Goal: Task Accomplishment & Management: Manage account settings

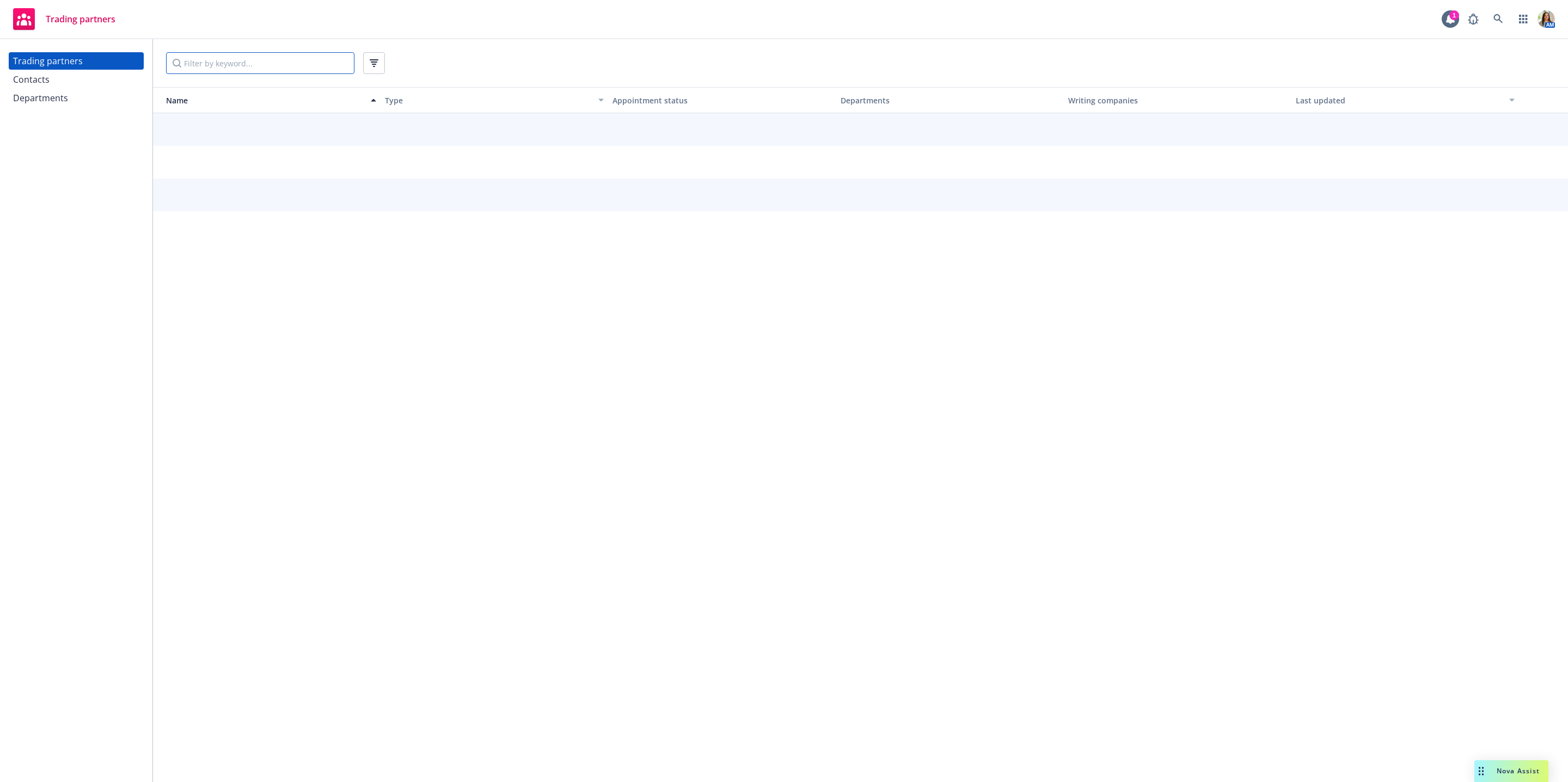
click at [338, 59] on input "Filter by keyword..." at bounding box center [260, 63] width 188 height 22
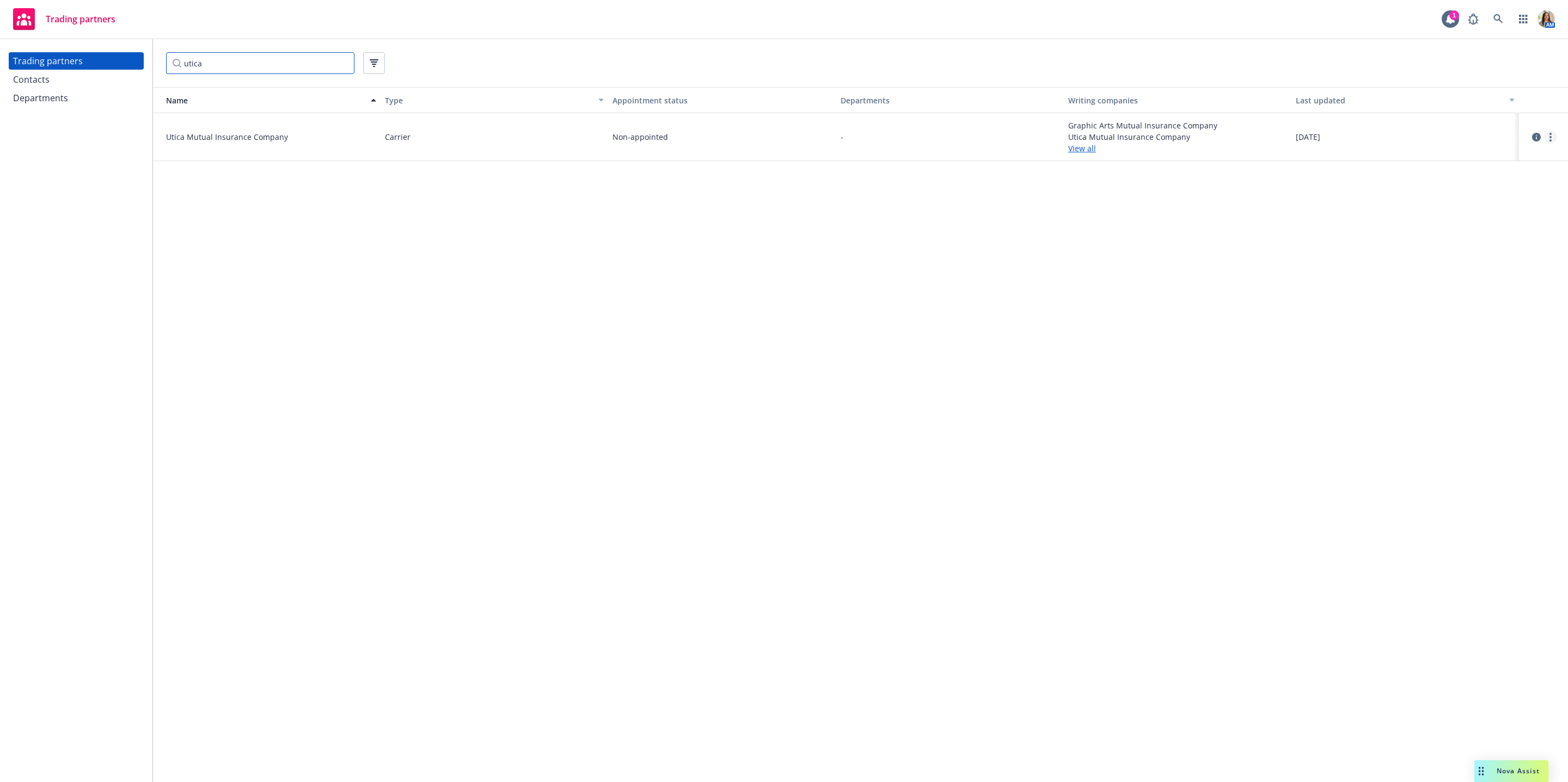
type input "utica"
click at [1550, 138] on circle "more" at bounding box center [1551, 138] width 2 height 2
click at [1511, 164] on link "View contacts" at bounding box center [1496, 159] width 121 height 22
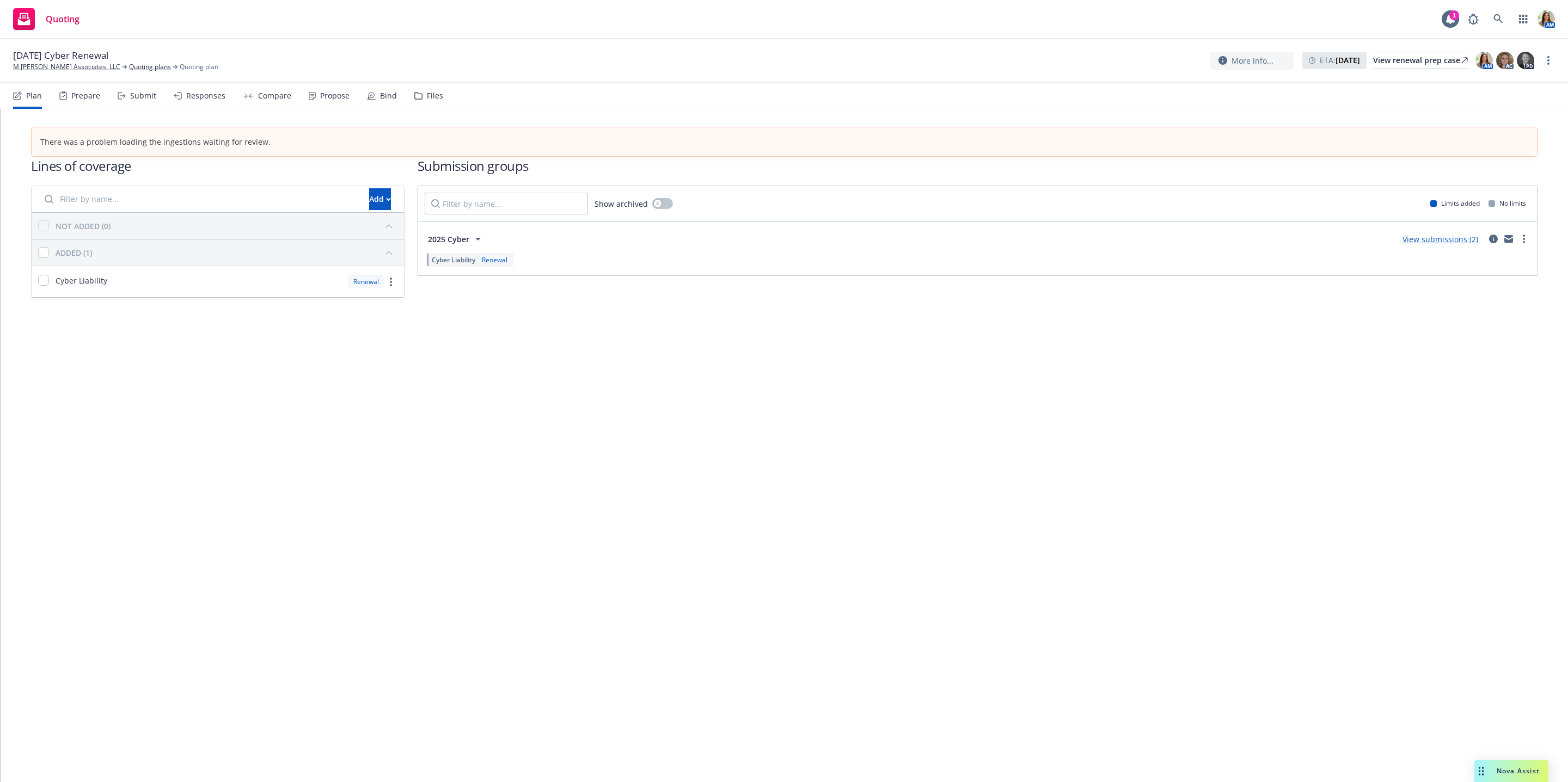
click at [380, 96] on div "Bind" at bounding box center [388, 96] width 17 height 9
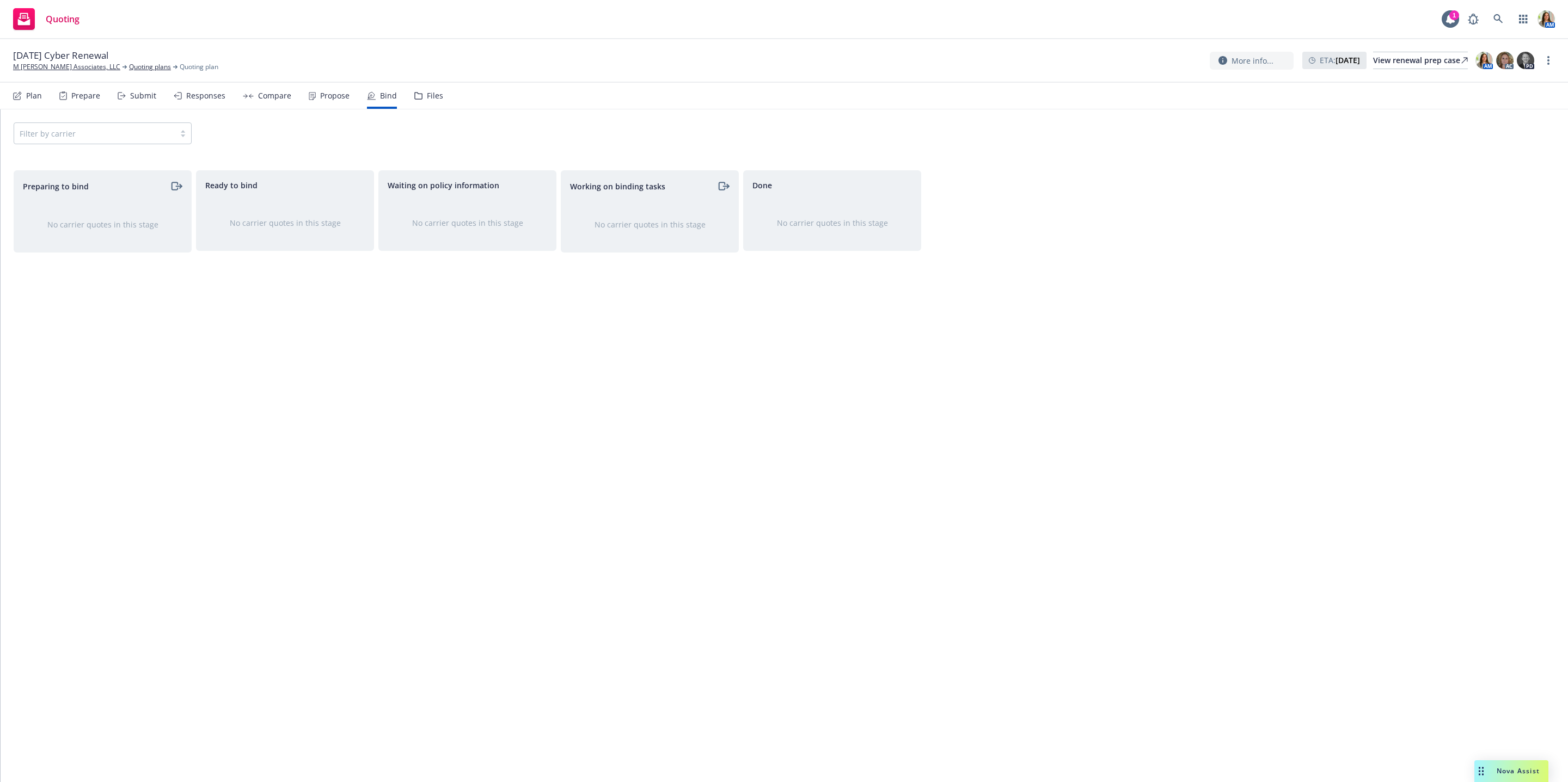
click at [326, 99] on div "Propose" at bounding box center [335, 96] width 29 height 9
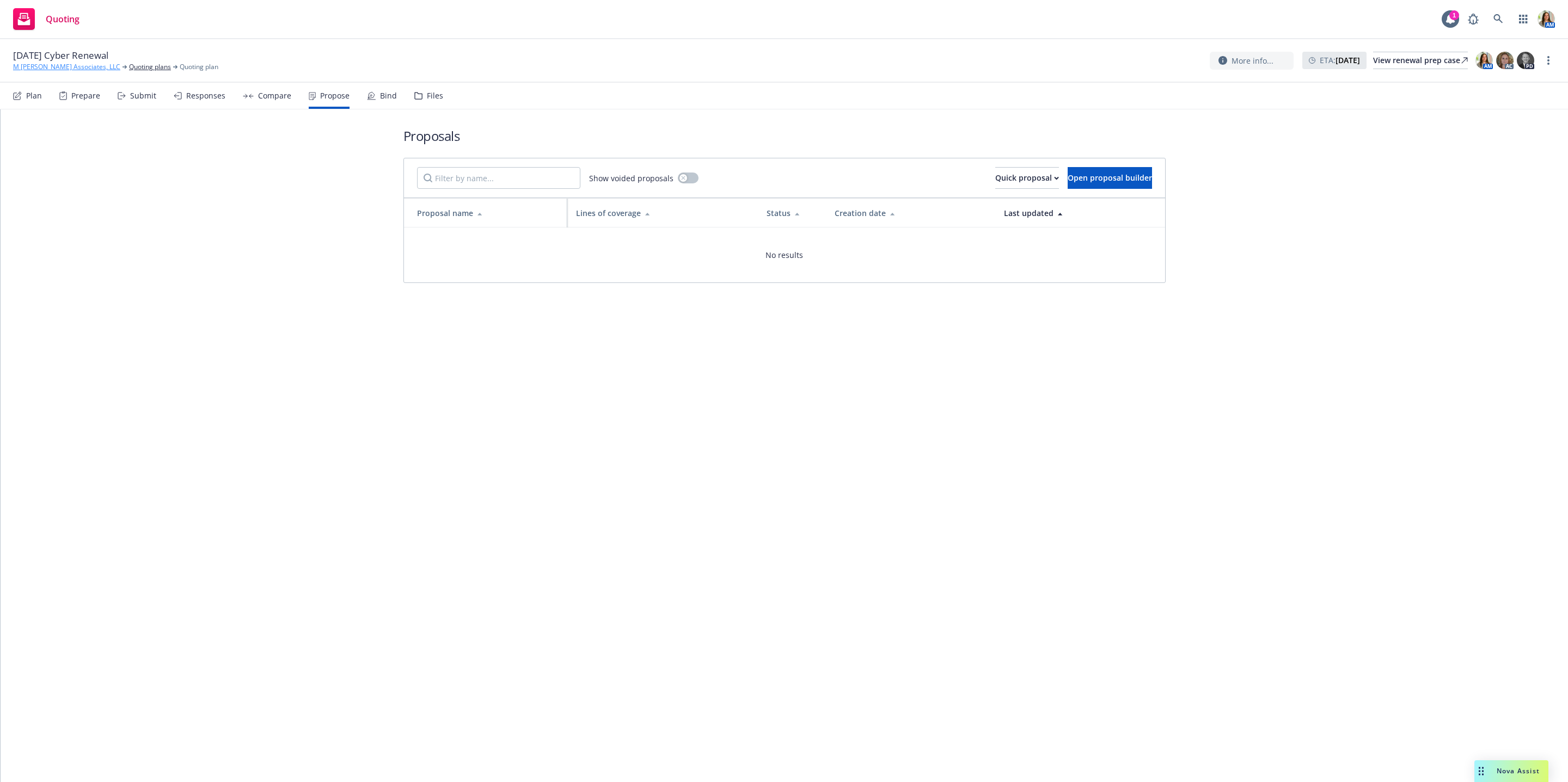
click at [38, 67] on link "M [PERSON_NAME] Associates, LLC" at bounding box center [66, 67] width 107 height 10
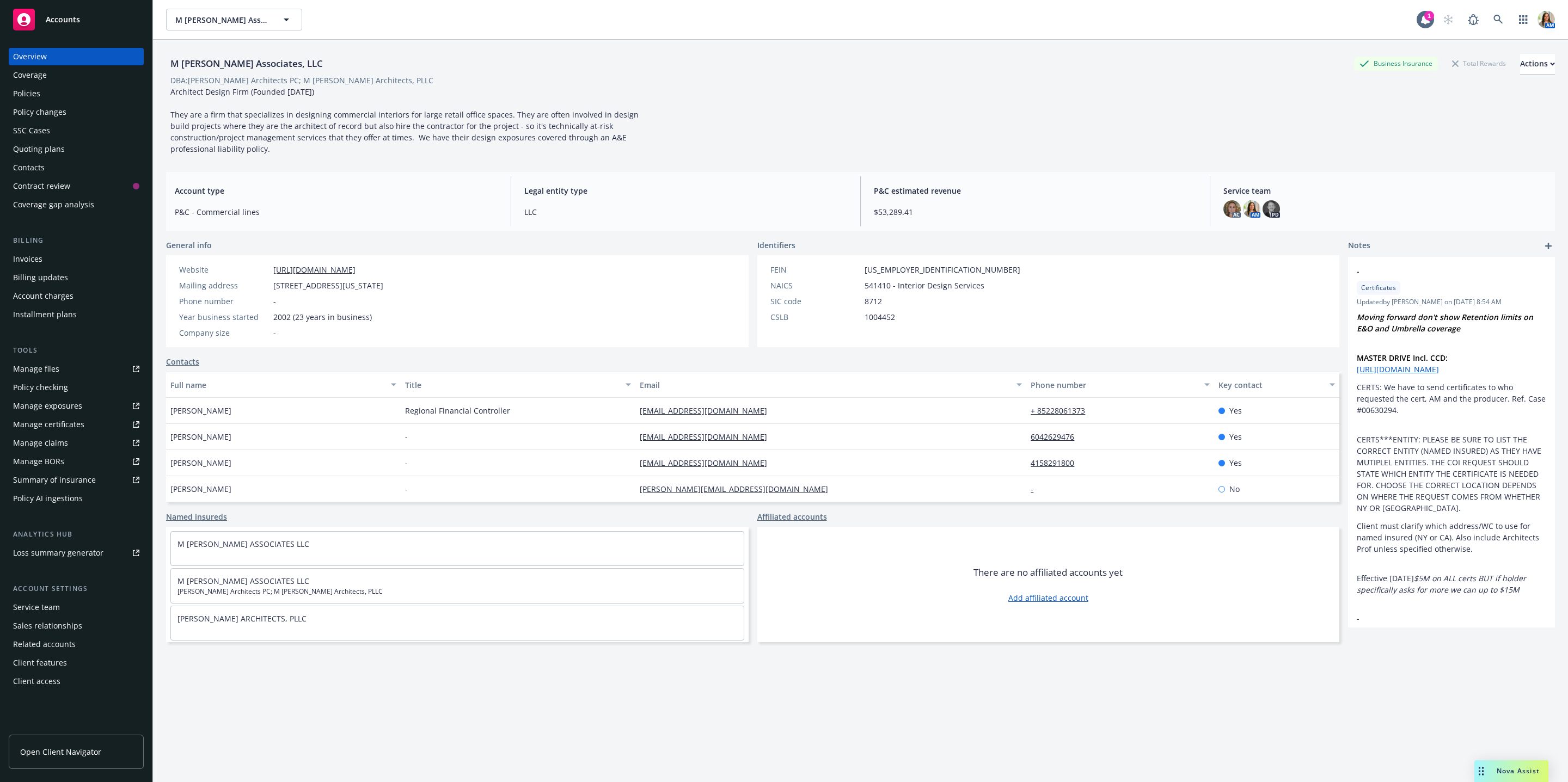
click at [73, 368] on link "Manage files" at bounding box center [76, 369] width 135 height 18
click at [94, 148] on div "Quoting plans" at bounding box center [76, 149] width 127 height 18
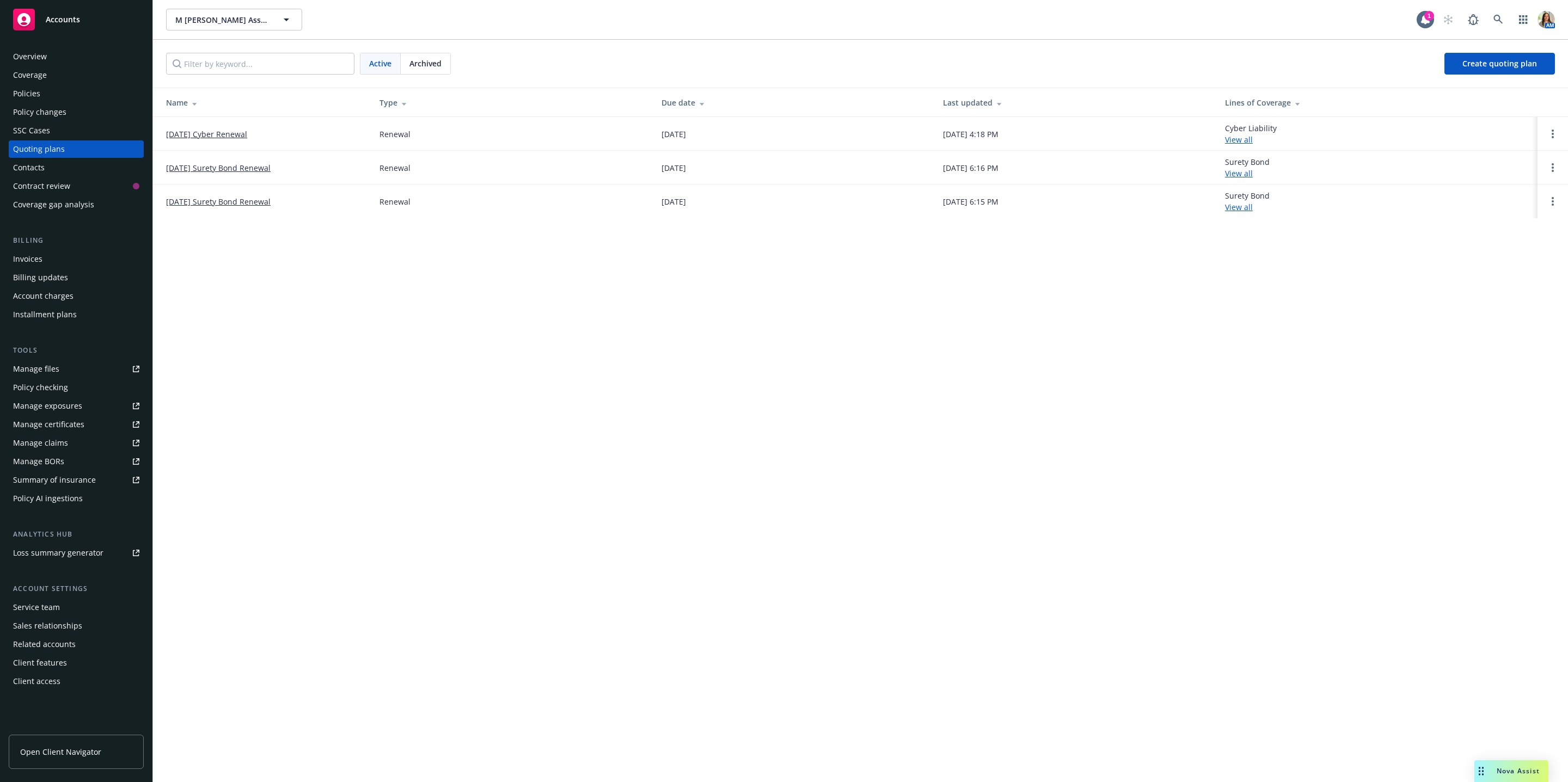
click at [202, 131] on link "09/18/25 Cyber Renewal" at bounding box center [206, 134] width 81 height 12
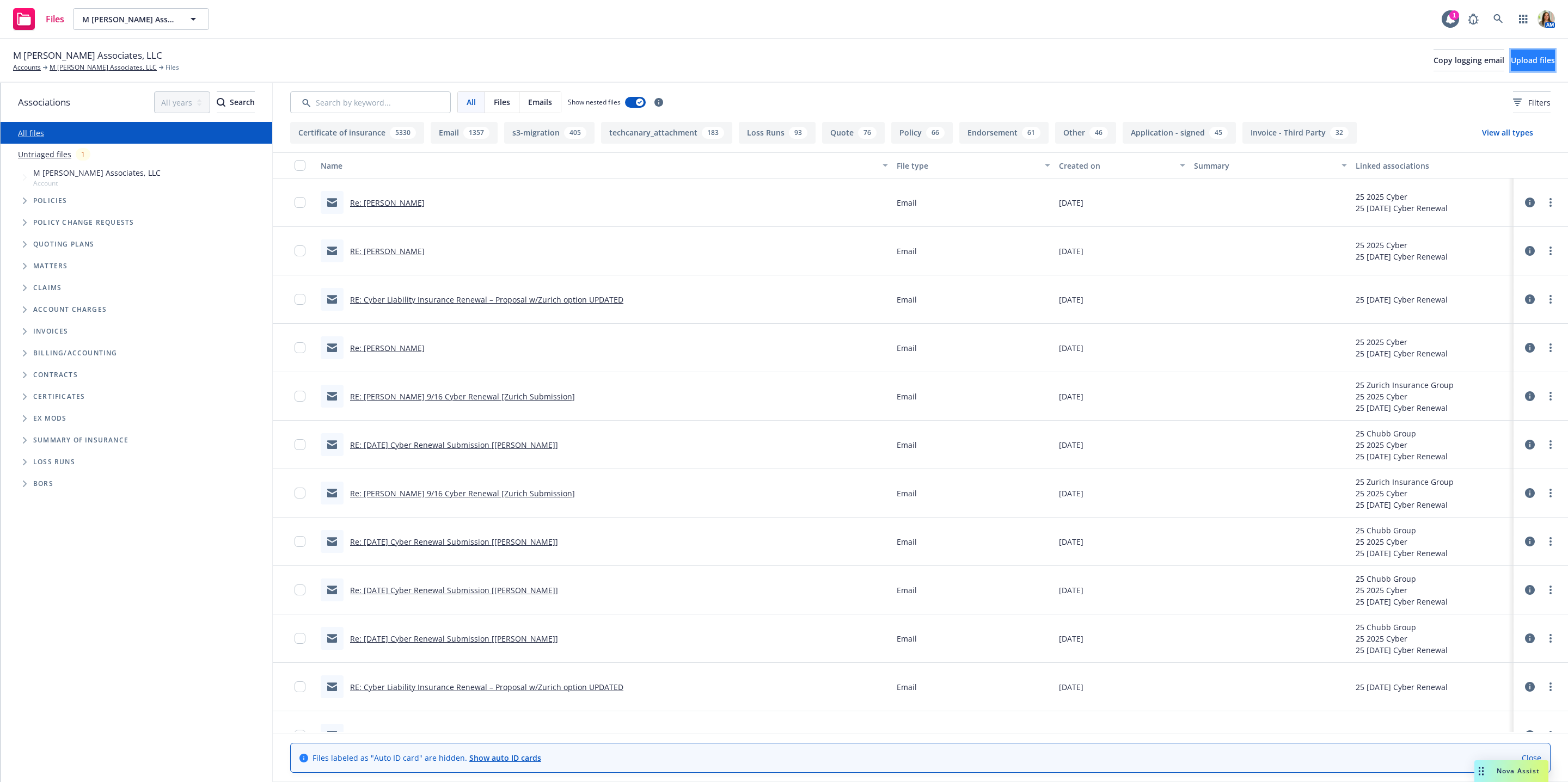
click at [1511, 65] on span "Upload files" at bounding box center [1533, 60] width 44 height 10
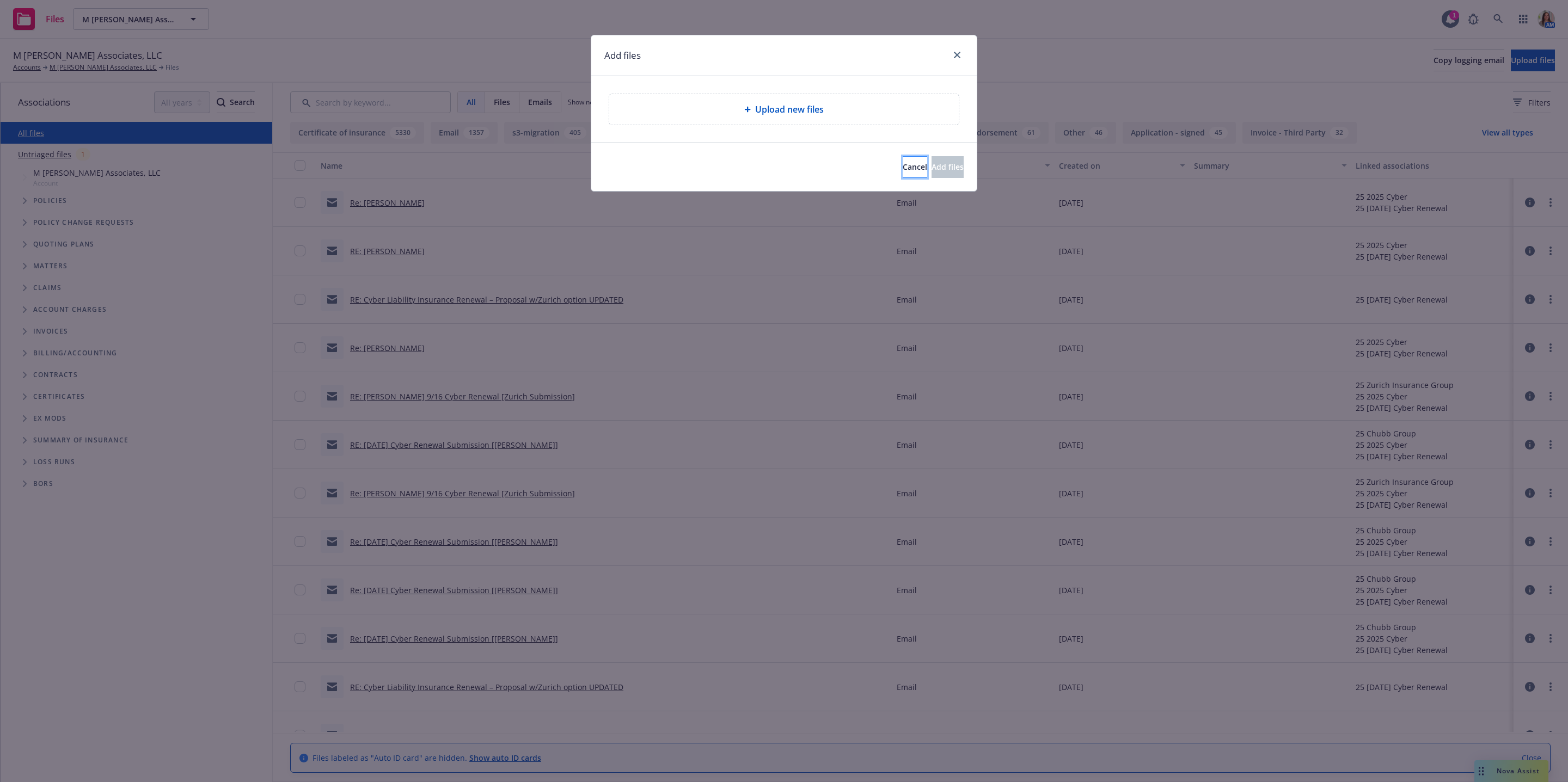
click at [903, 164] on span "Cancel" at bounding box center [915, 167] width 24 height 10
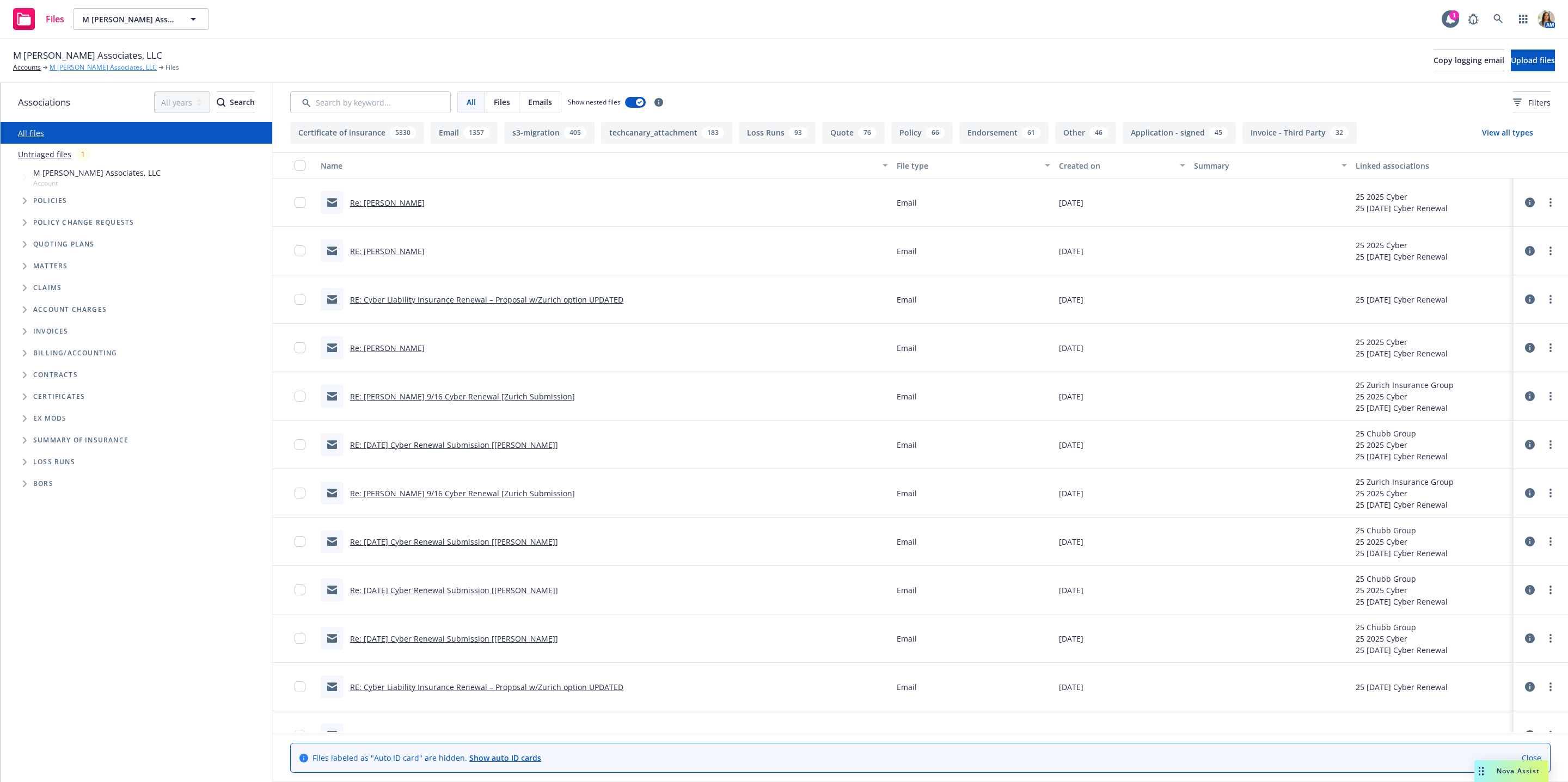
click at [102, 69] on link "M [PERSON_NAME] Associates, LLC" at bounding box center [103, 68] width 107 height 10
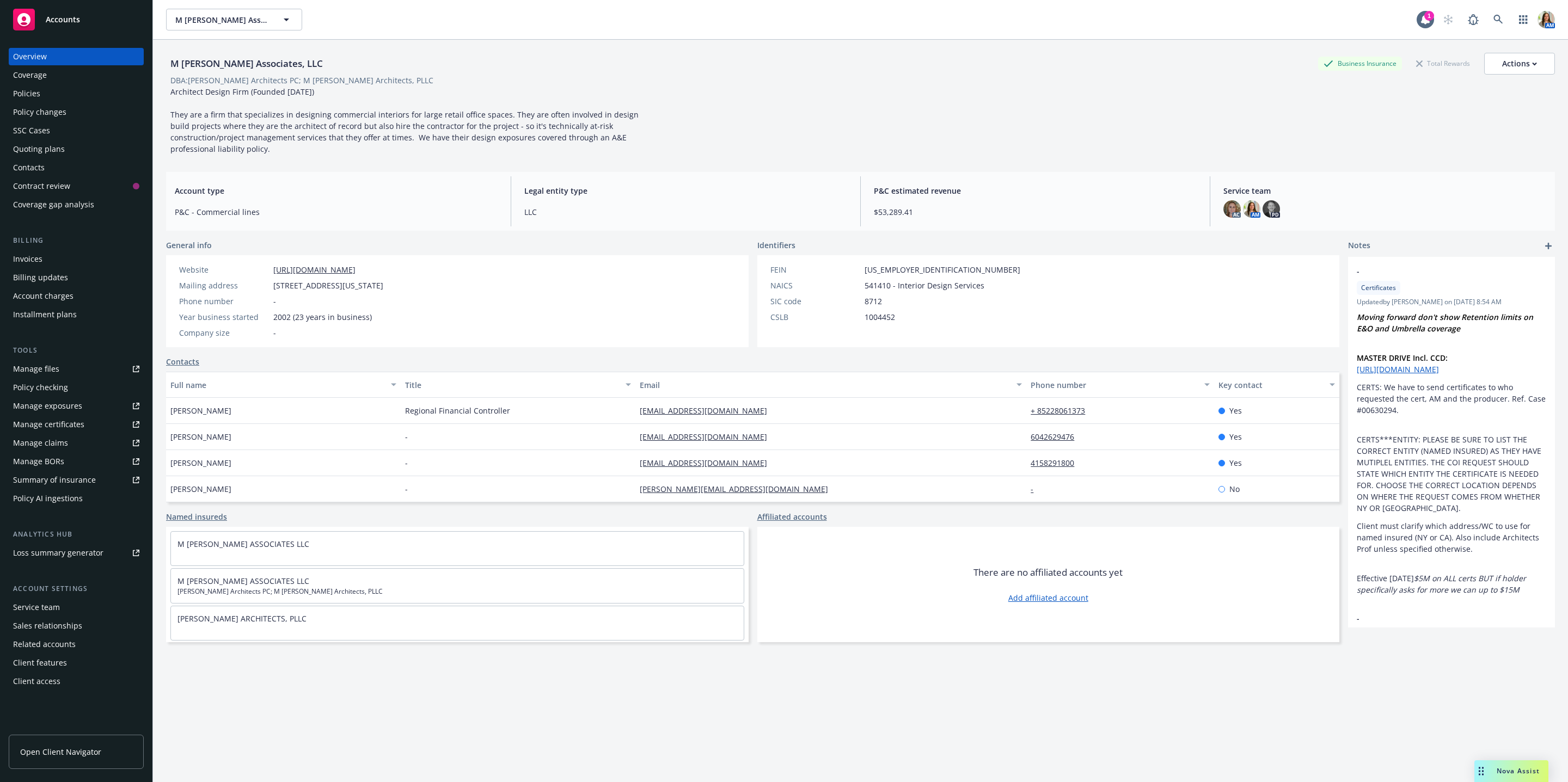
click at [88, 153] on div "Quoting plans" at bounding box center [76, 149] width 127 height 18
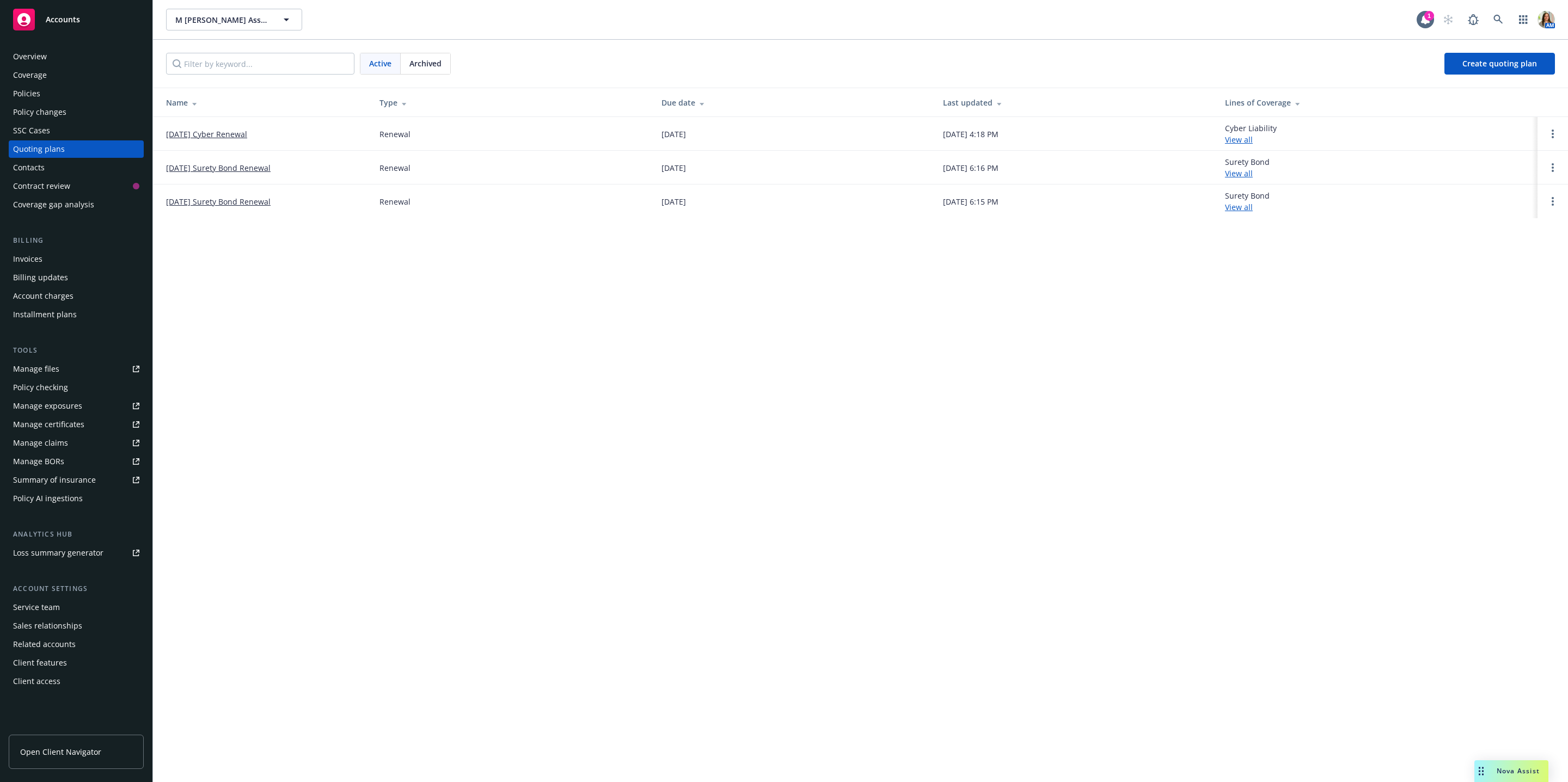
click at [425, 59] on span "Archived" at bounding box center [425, 63] width 32 height 12
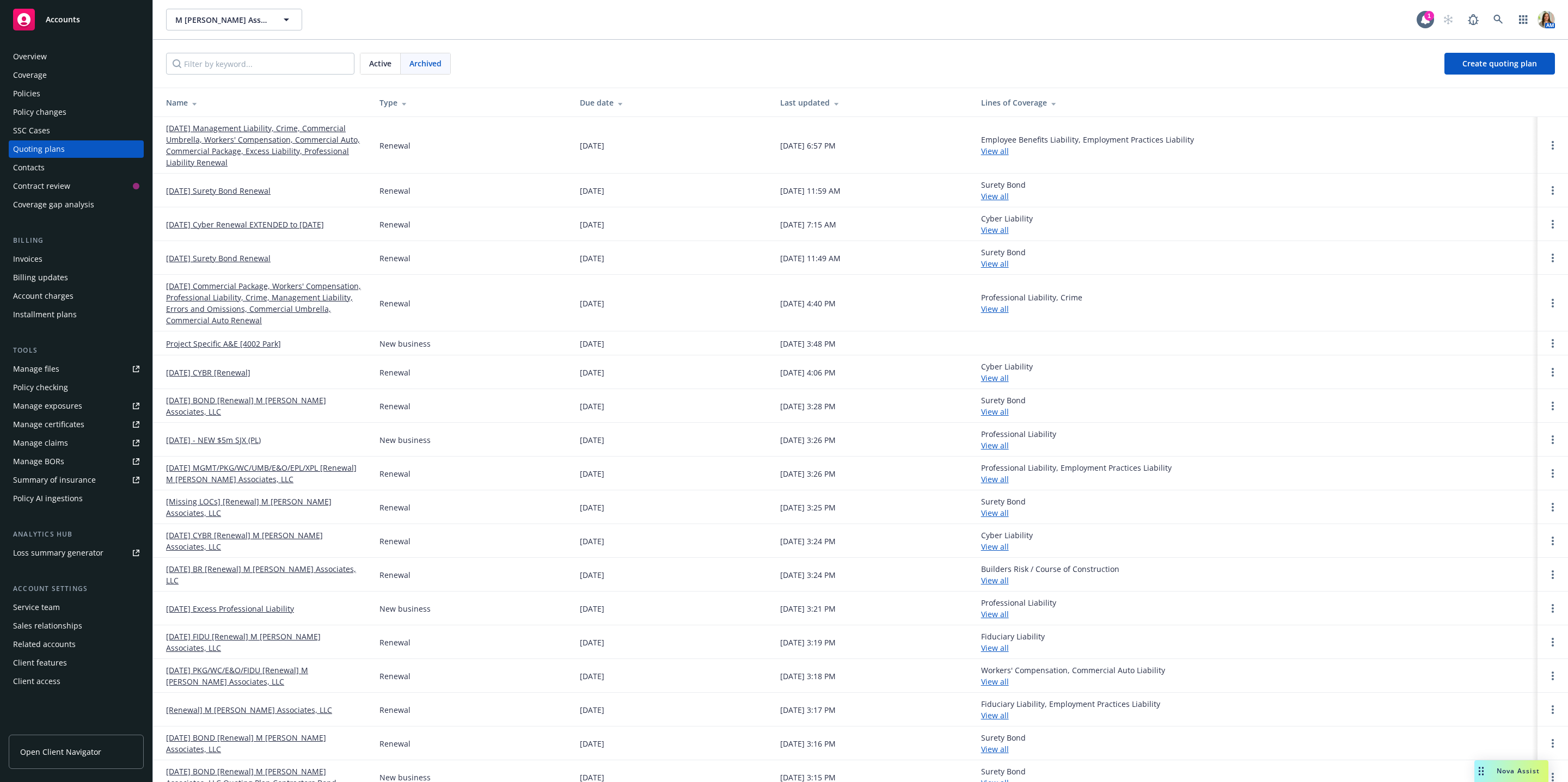
click at [96, 92] on div "Policies" at bounding box center [76, 94] width 127 height 18
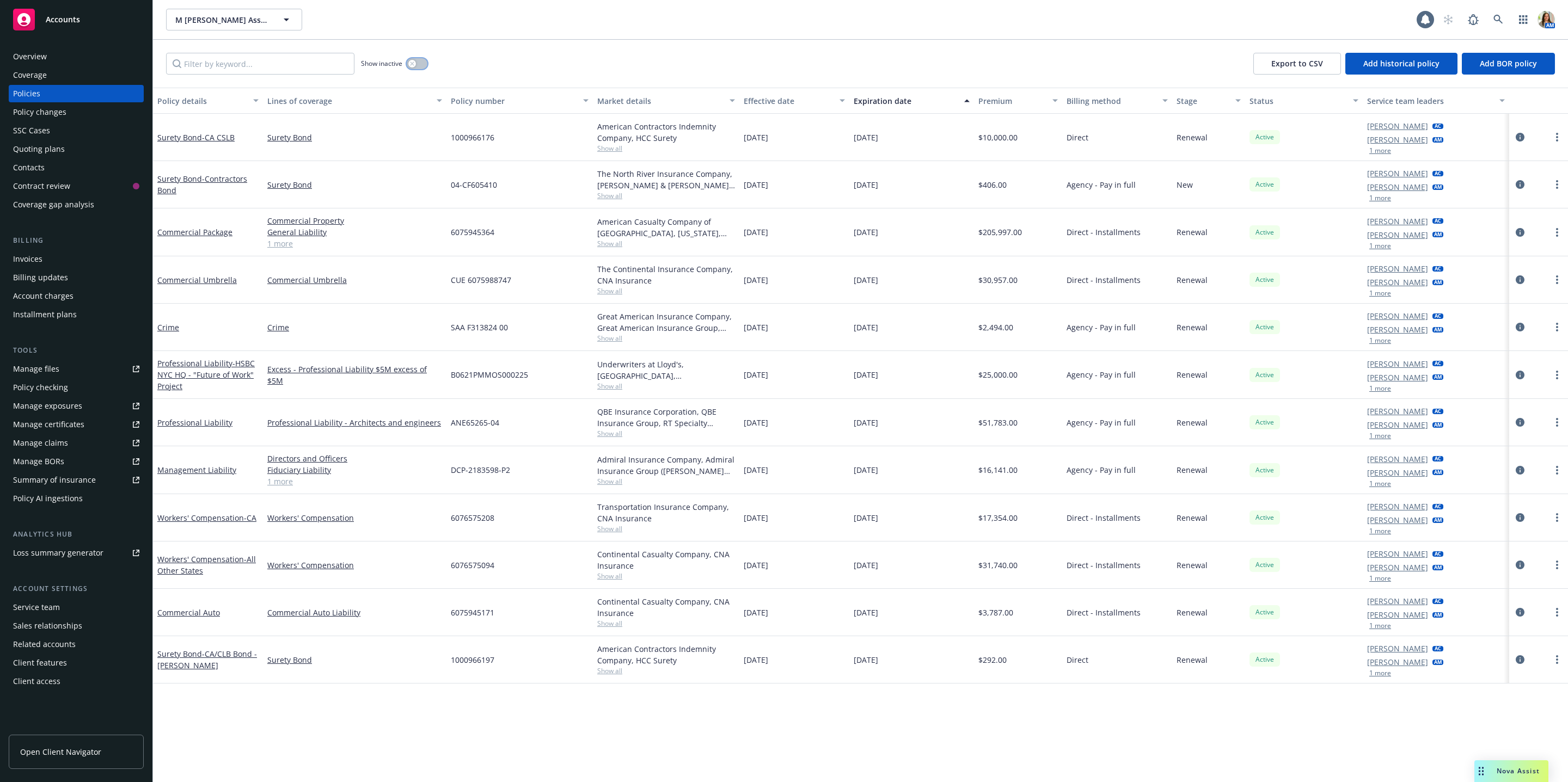
click at [424, 61] on button "button" at bounding box center [417, 64] width 21 height 11
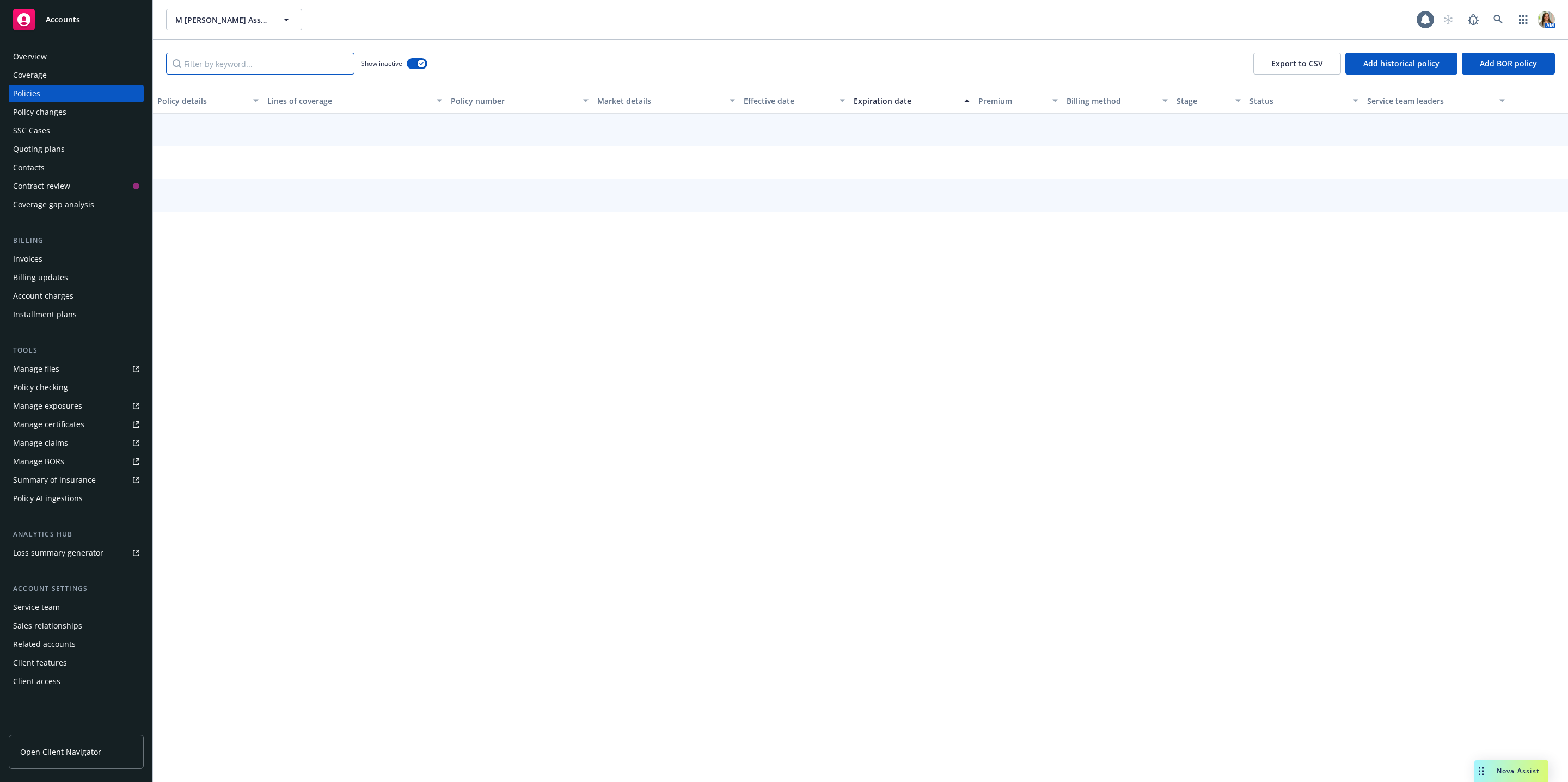
click at [261, 72] on input "Filter by keyword..." at bounding box center [260, 64] width 188 height 22
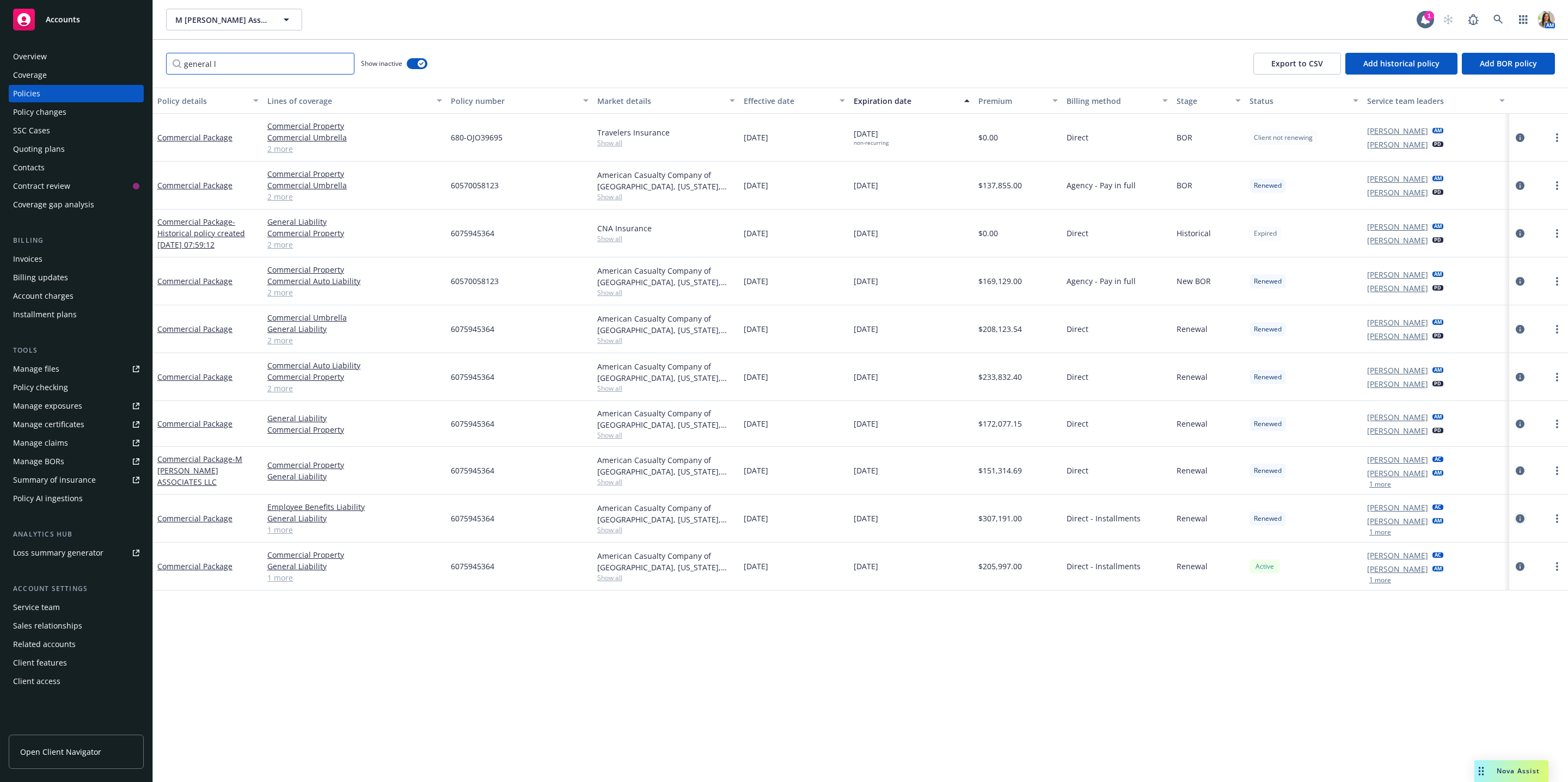
type input "general l"
click at [1522, 520] on icon "circleInformation" at bounding box center [1520, 518] width 9 height 9
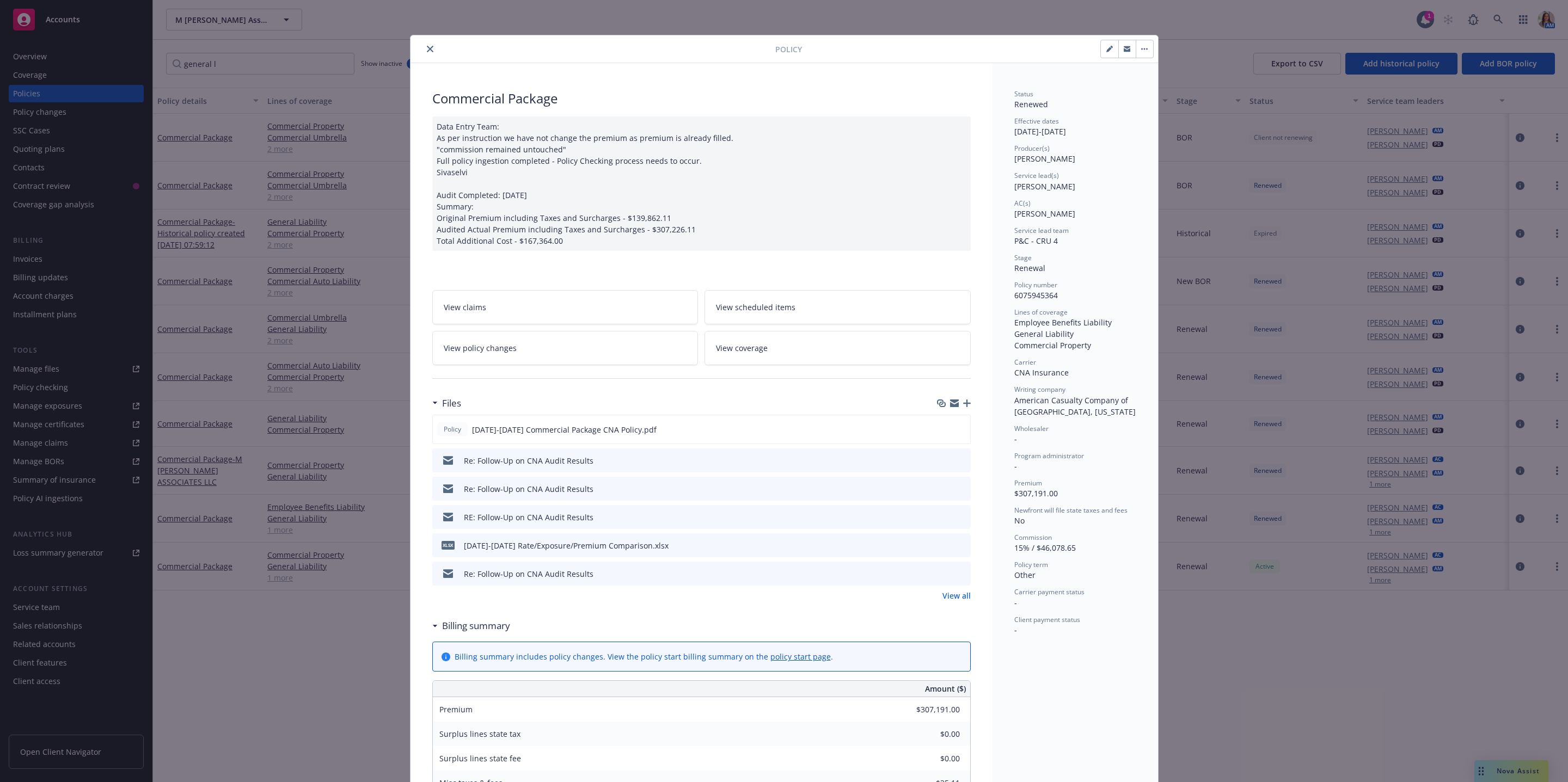
click at [963, 402] on icon "button" at bounding box center [967, 403] width 8 height 8
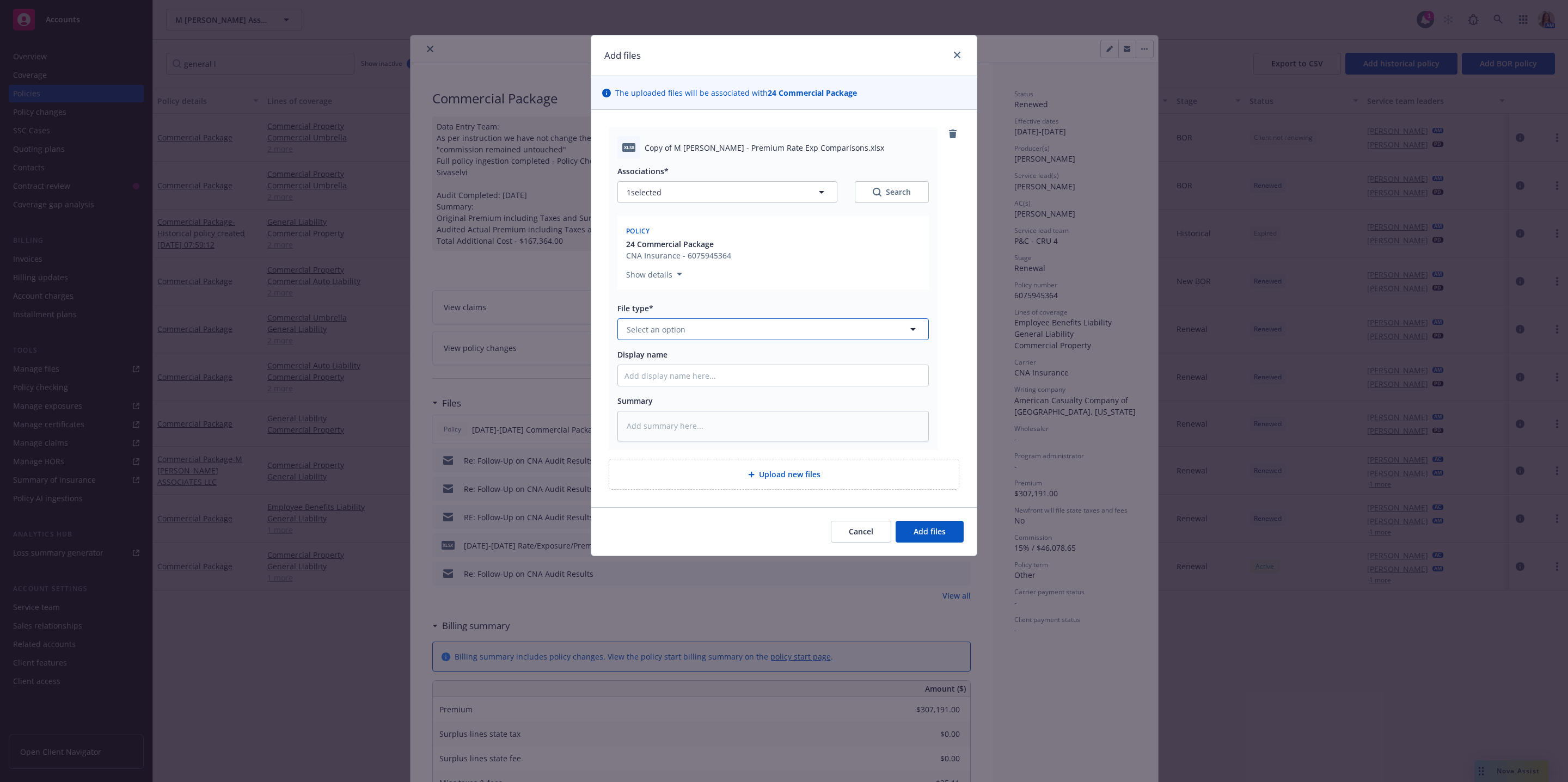
click at [698, 331] on button "Select an option" at bounding box center [773, 329] width 312 height 22
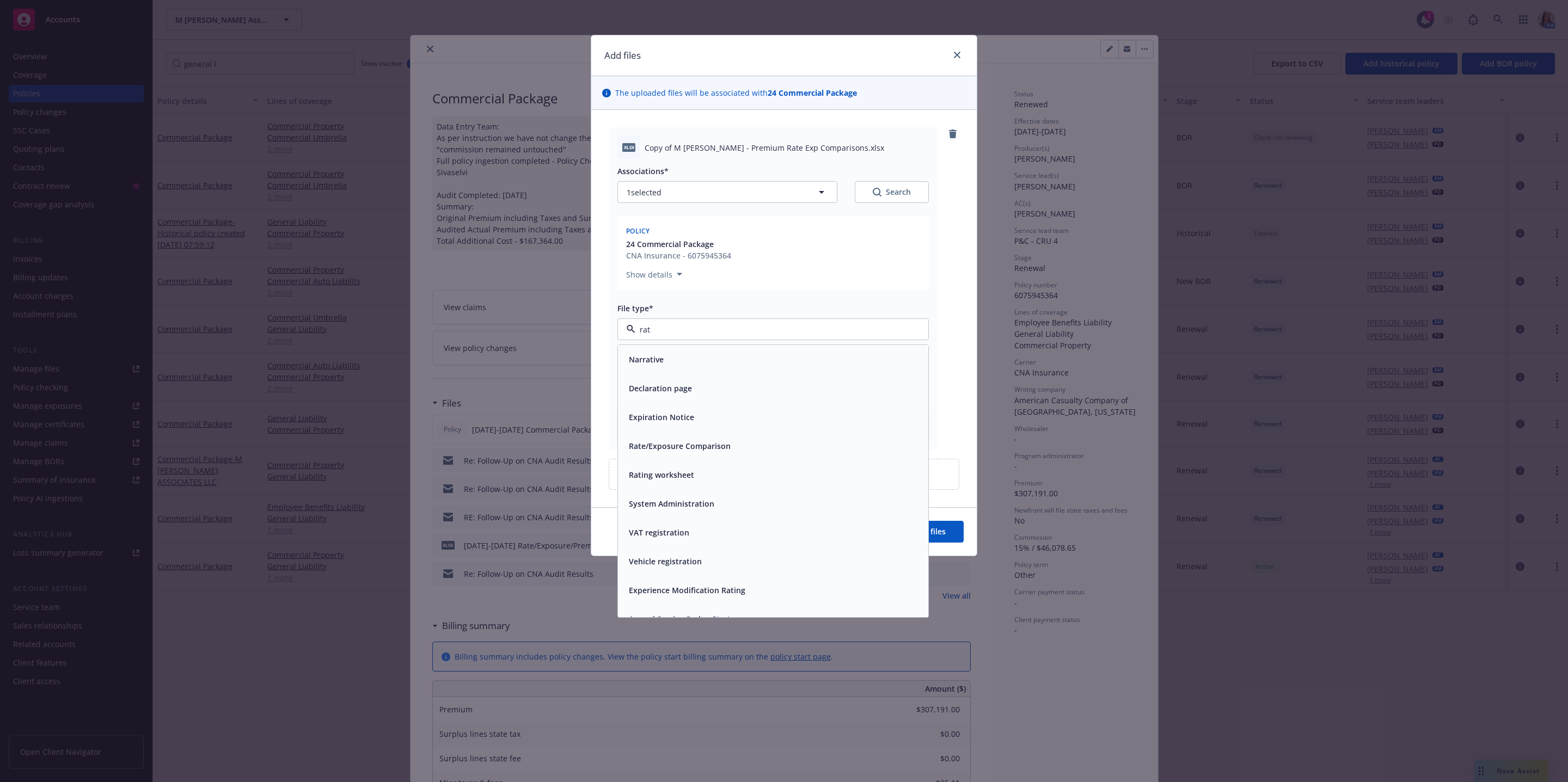
type input "rate"
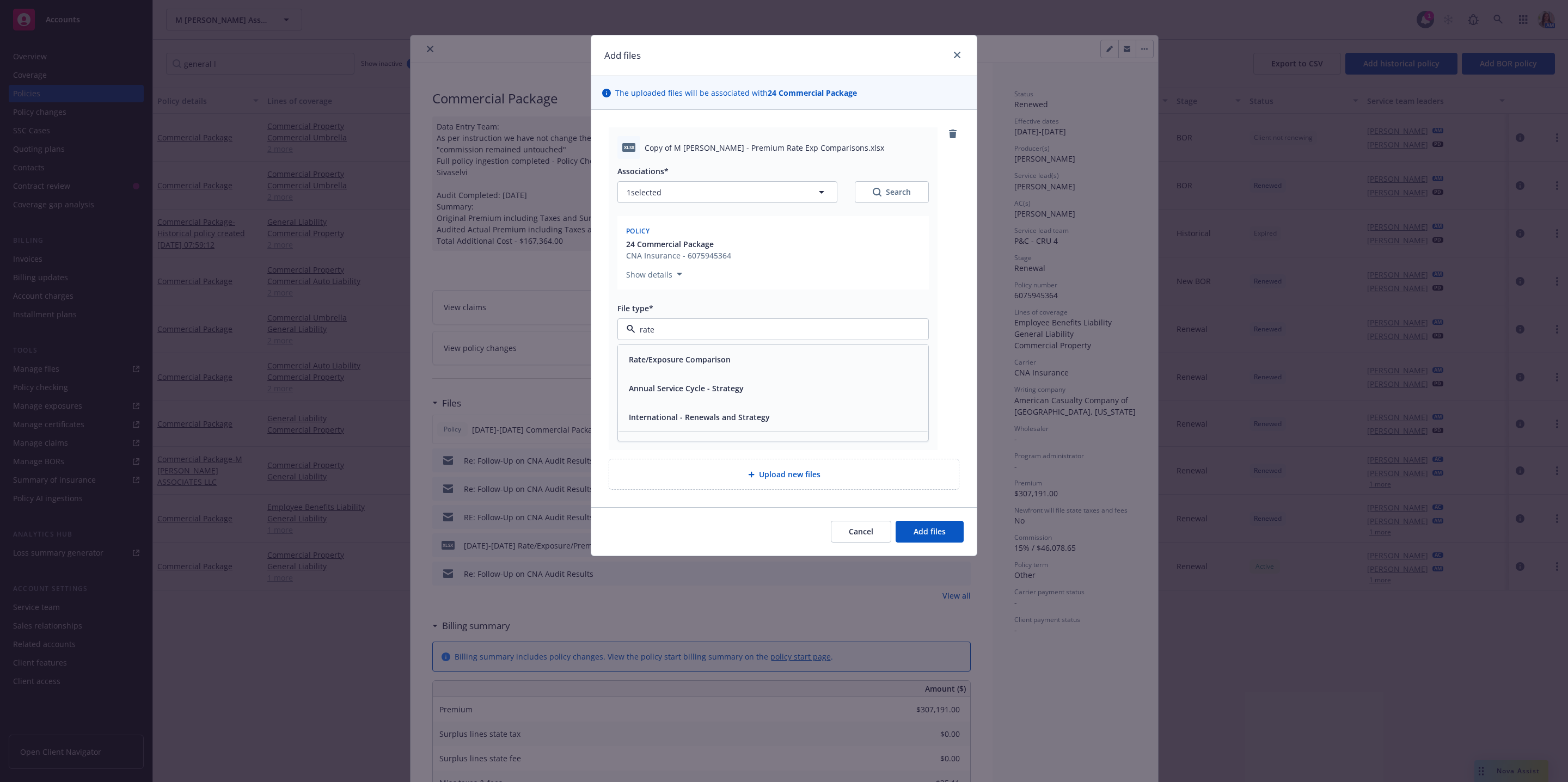
click at [712, 356] on span "Rate/Exposure Comparison" at bounding box center [679, 359] width 102 height 12
click at [657, 378] on input "Display name" at bounding box center [773, 375] width 310 height 21
type textarea "x"
type input "4"
type textarea "x"
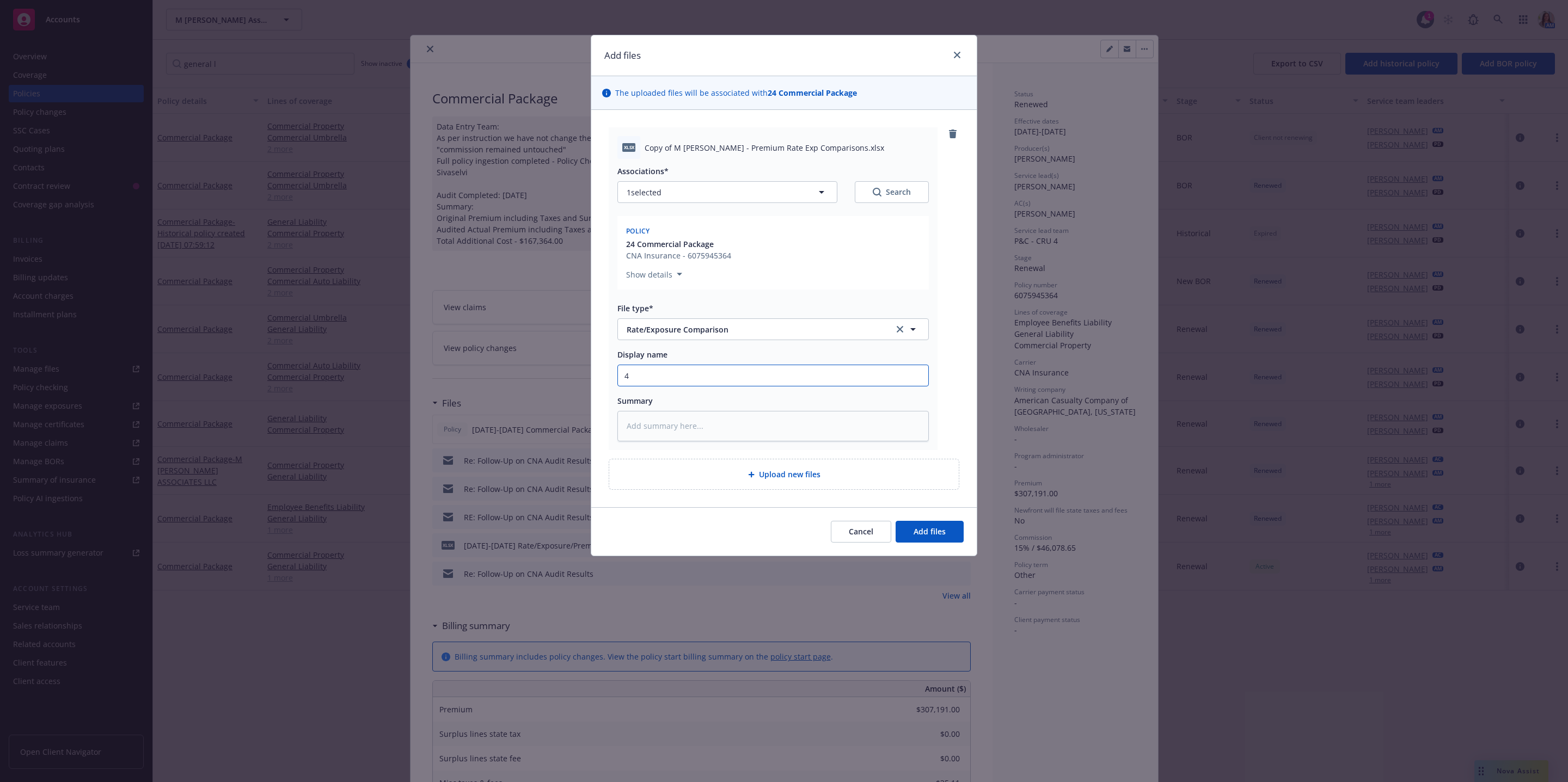
type input "4/"
type textarea "x"
type input "4/1"
type textarea "x"
type input "4/1/"
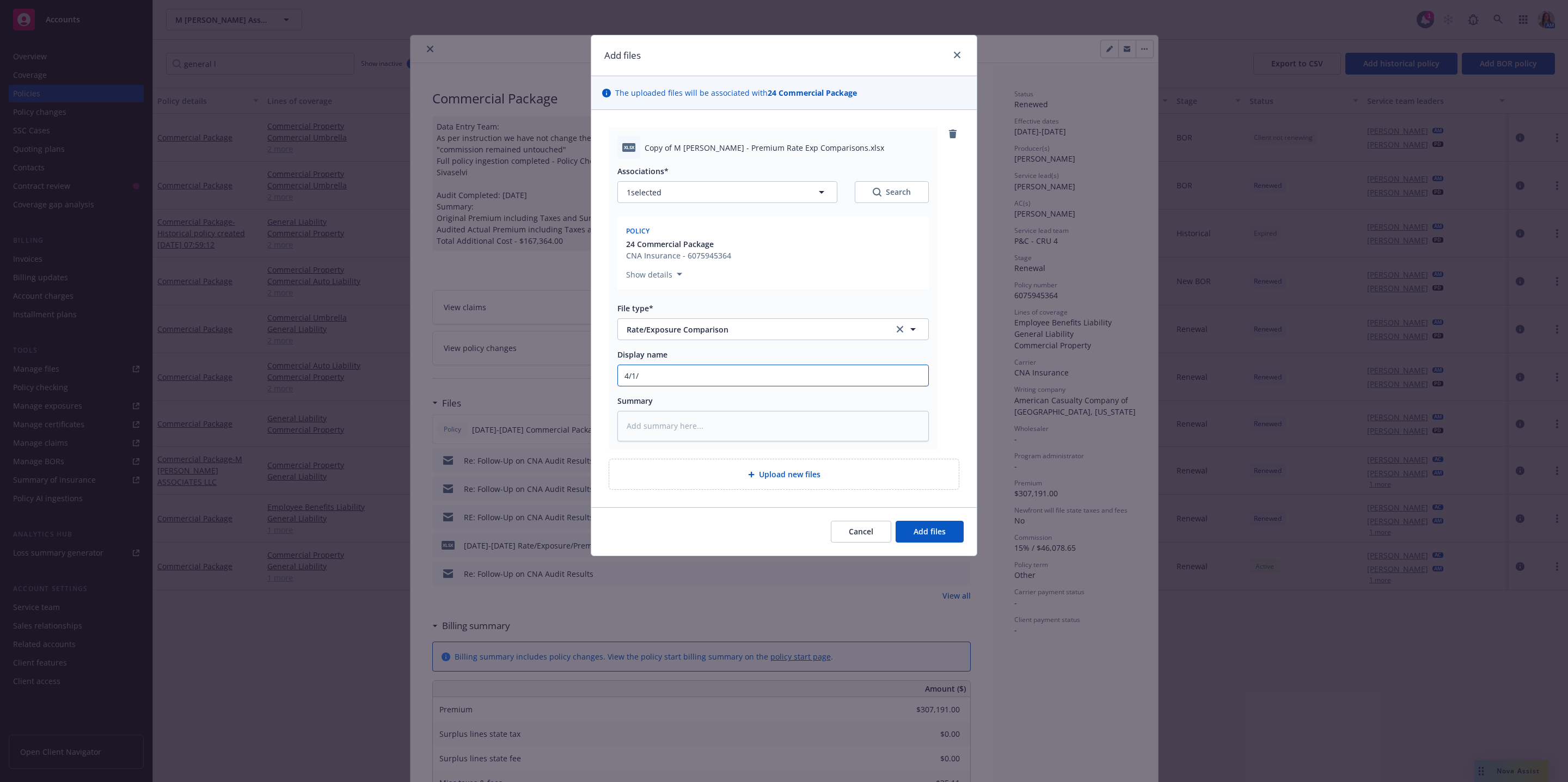
type textarea "x"
type input "4/1/2"
type textarea "x"
type input "4/1/24"
type textarea "x"
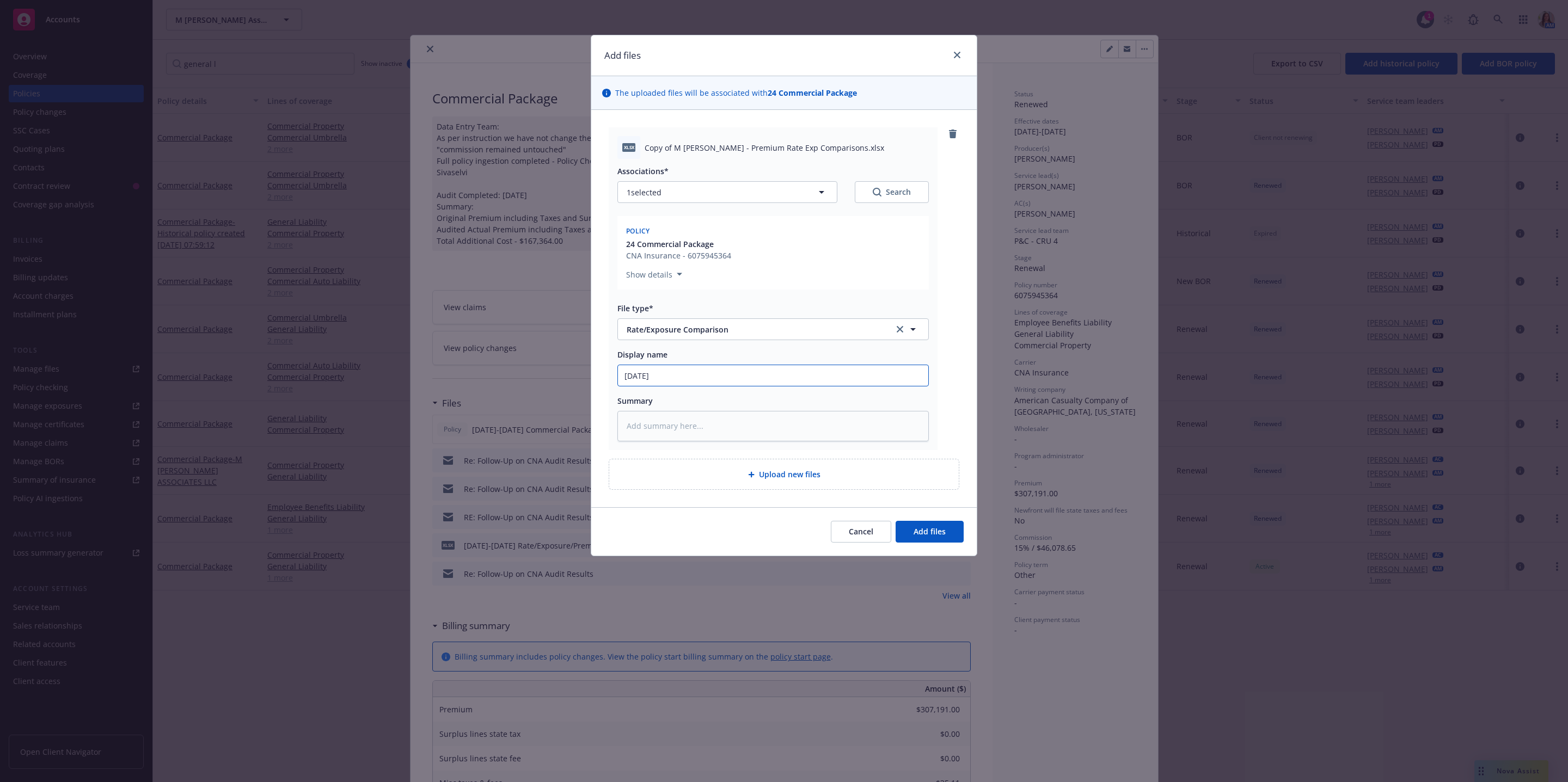
type input "4/1/24-"
type textarea "x"
type input "4/1/24-5"
type textarea "x"
type input "4/1/24-5/"
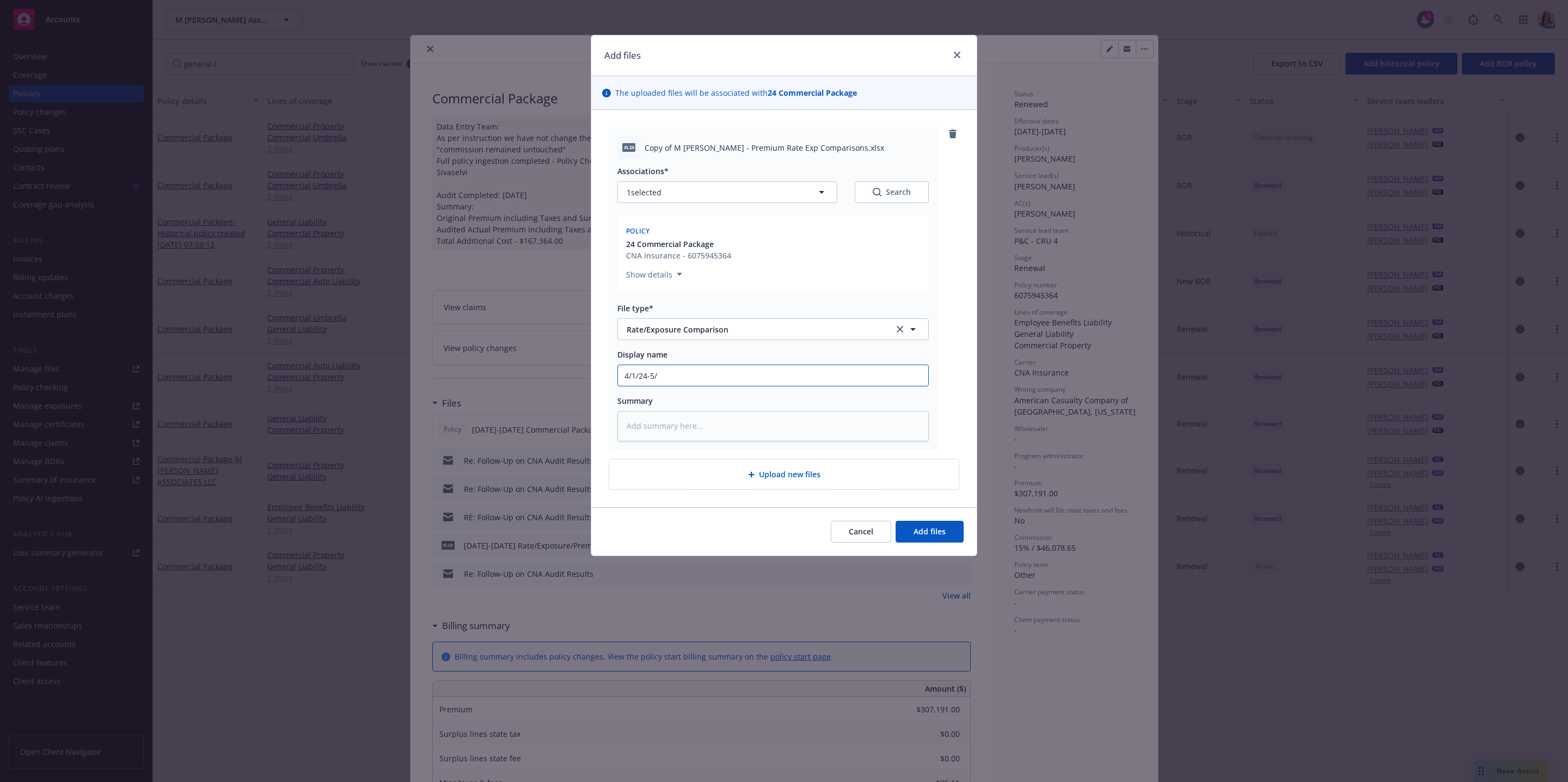
type textarea "x"
type input "4/1/24-5/1"
type textarea "x"
type input "4/1/24-5/1/"
type textarea "x"
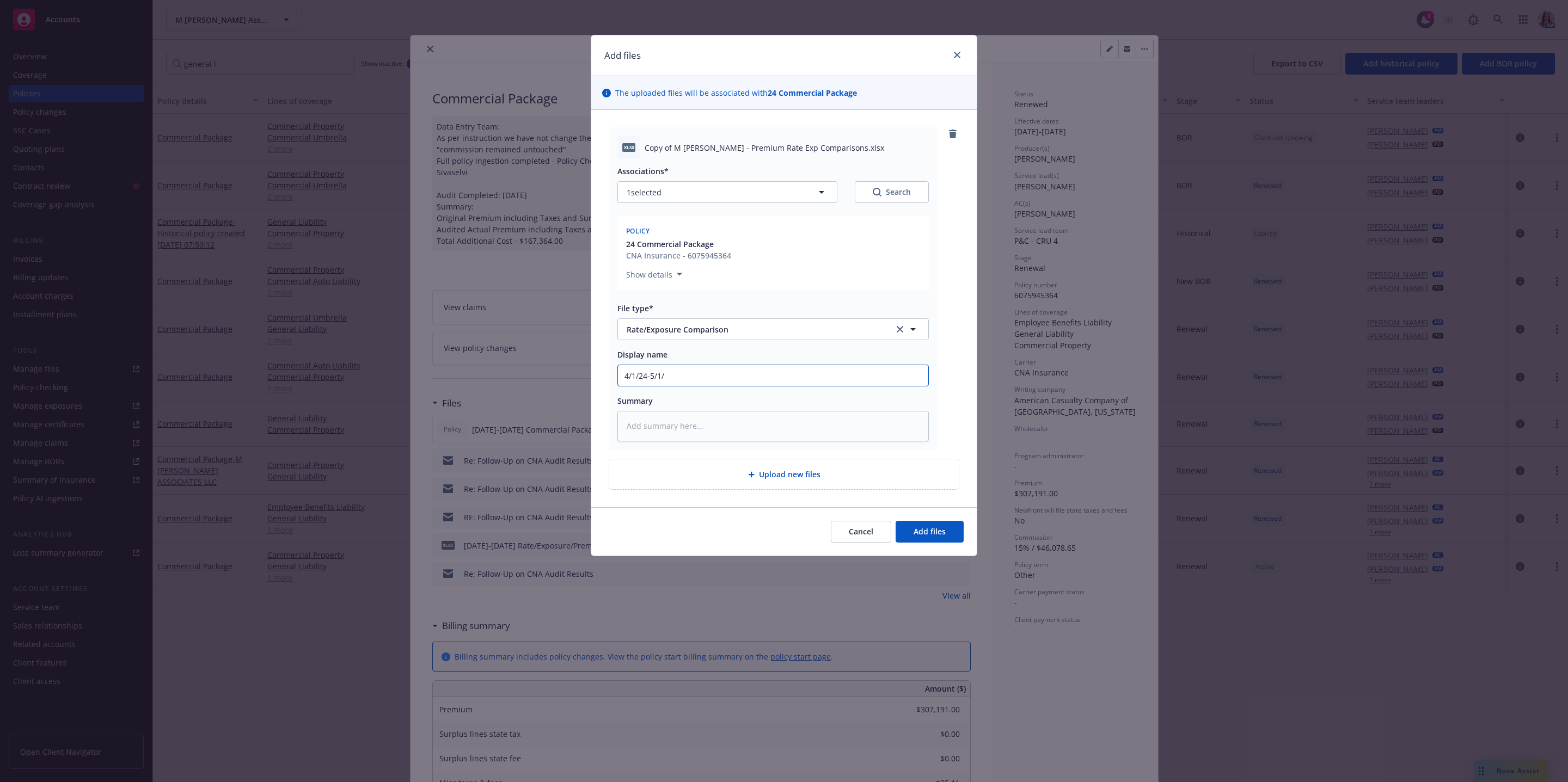
type input "4/1/24-5/1/2"
type textarea "x"
type input "4/1/24-5/1/26"
type textarea "x"
type input "4/1/24-5/1/265"
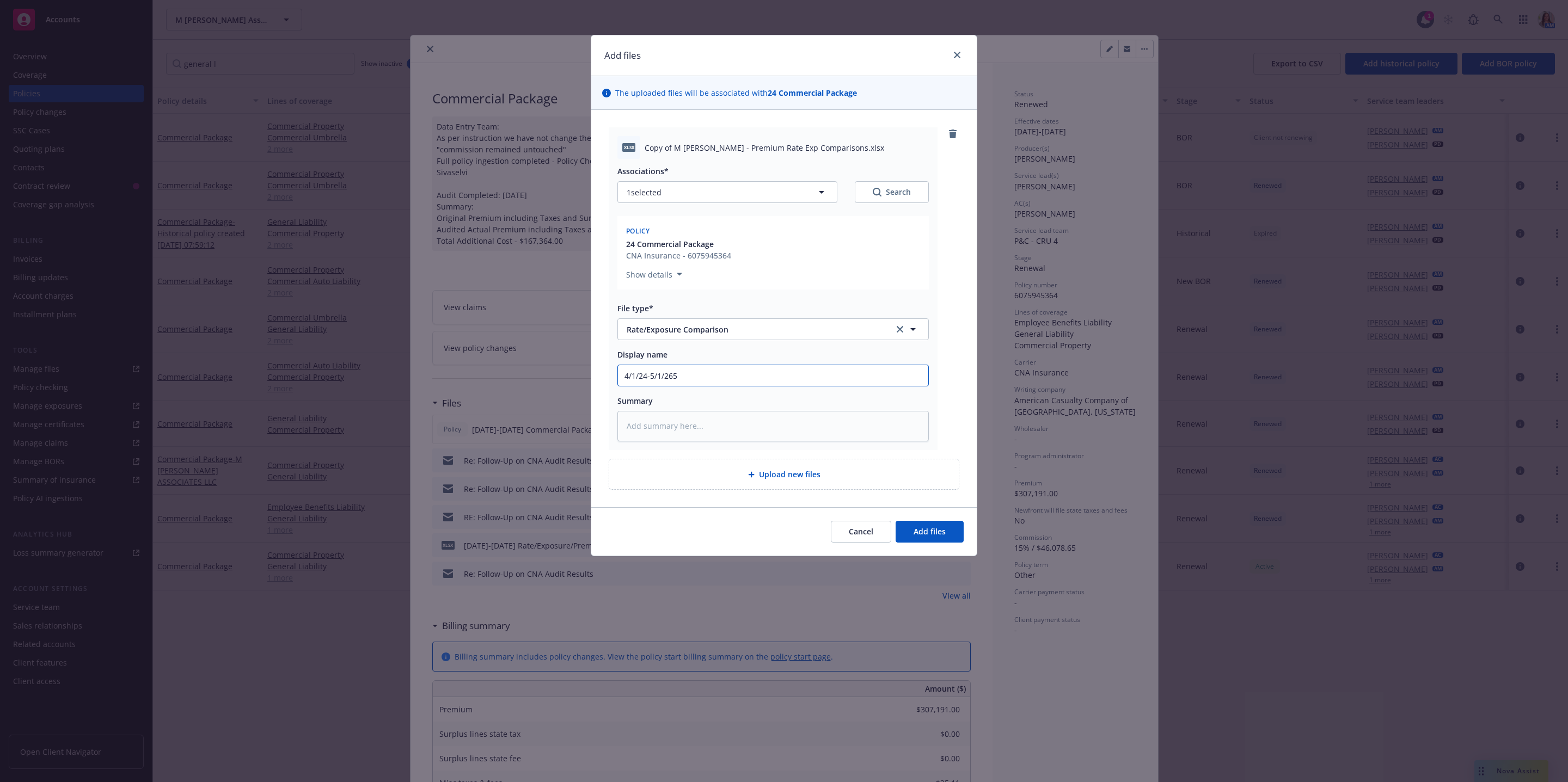
type textarea "x"
type input "4/1/24-5/1/26"
type textarea "x"
type input "4/1/24-5/1/2"
type textarea "x"
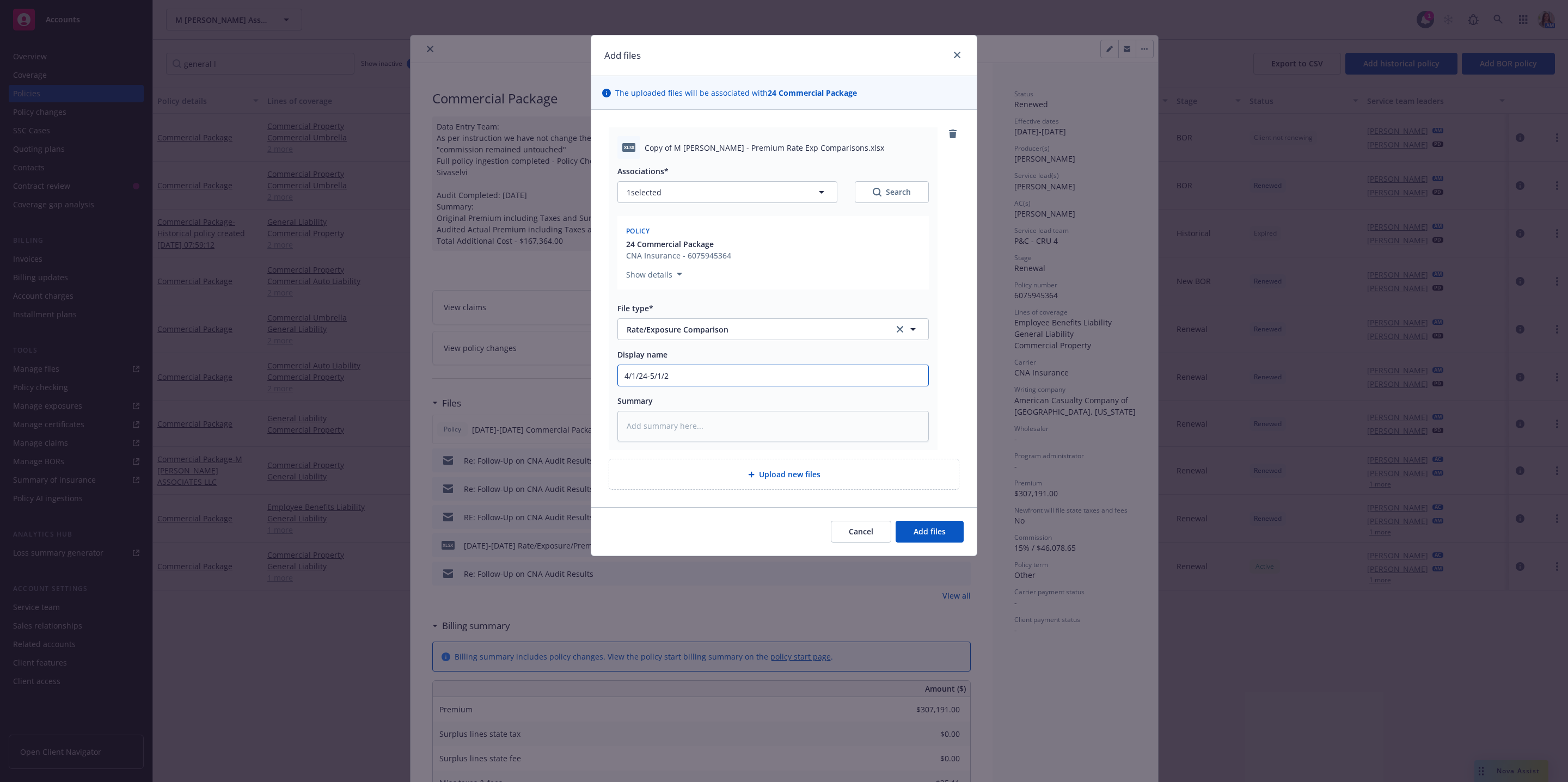
type input "4/1/24-5/1/25"
type textarea "x"
type input "4/1/24-5/1/25"
type textarea "x"
type input "4/1/24-5/1/25 R"
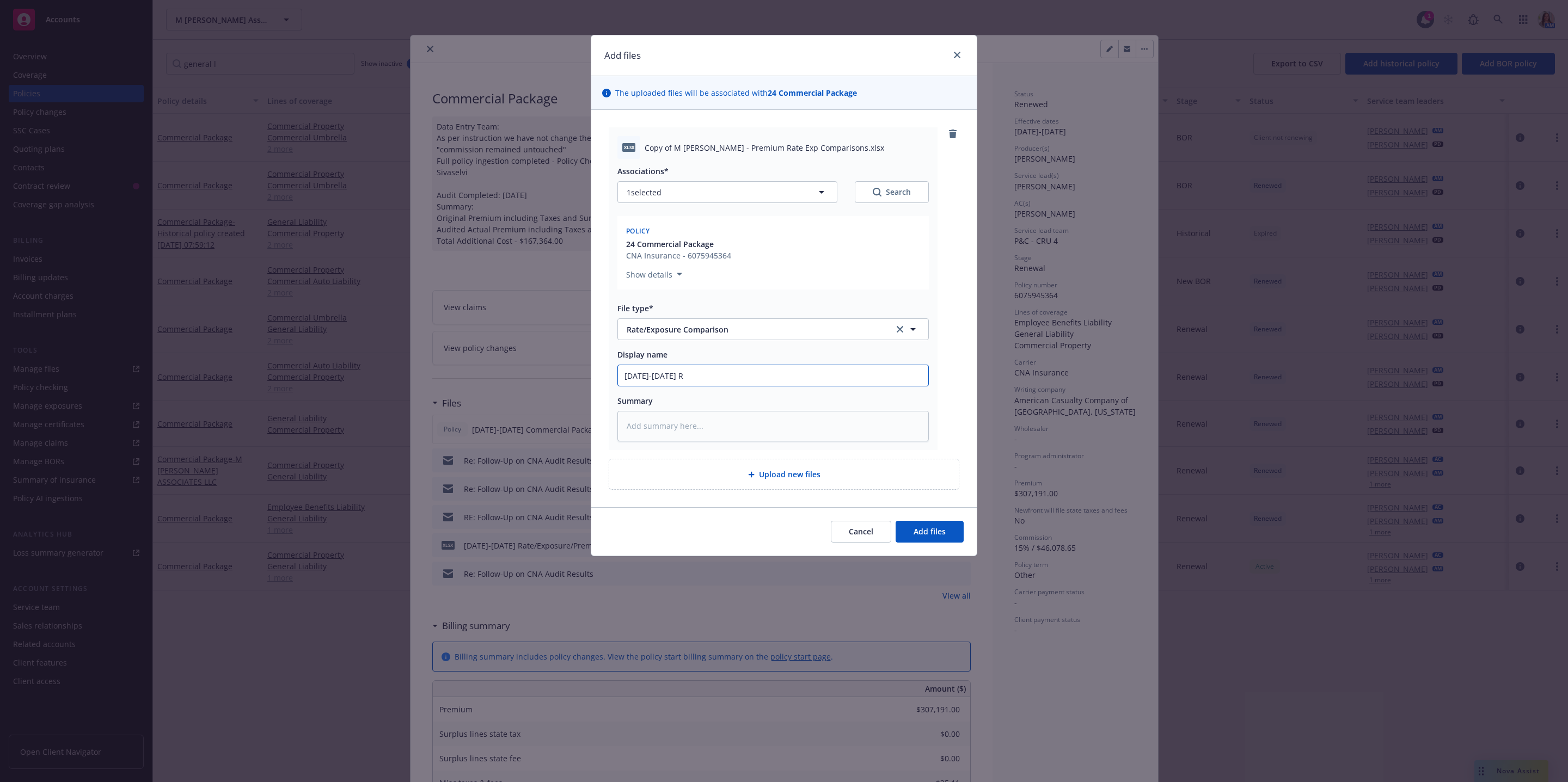
type textarea "x"
type input "4/1/24-5/1/25 Ra"
type textarea "x"
type input "4/1/24-5/1/25 Rat"
type textarea "x"
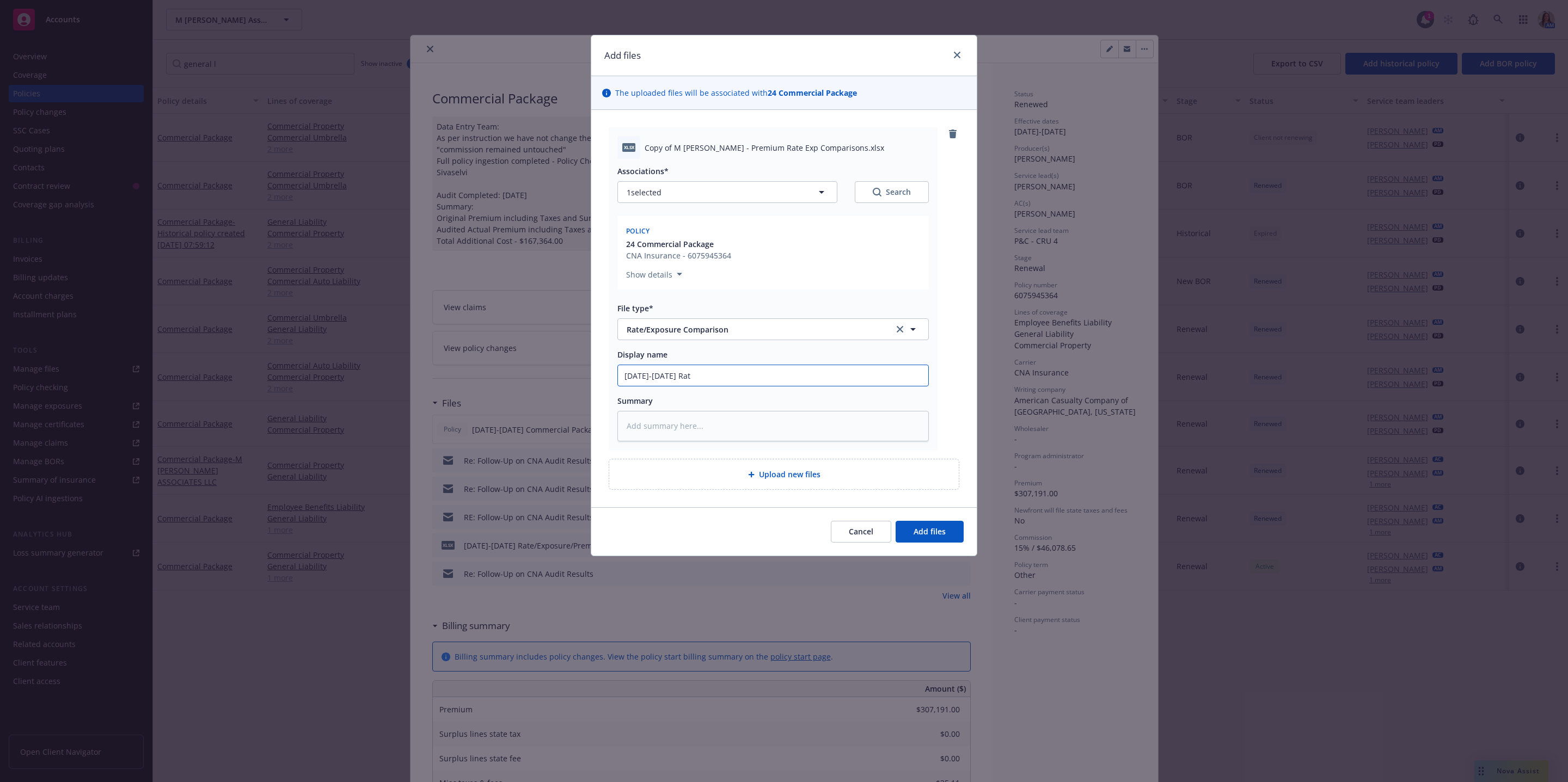
type input "4/1/24-5/1/25 Rate"
type textarea "x"
type input "4/1/24-5/1/25 Rate/"
type textarea "x"
type input "4/1/24-5/1/25 Rate/E"
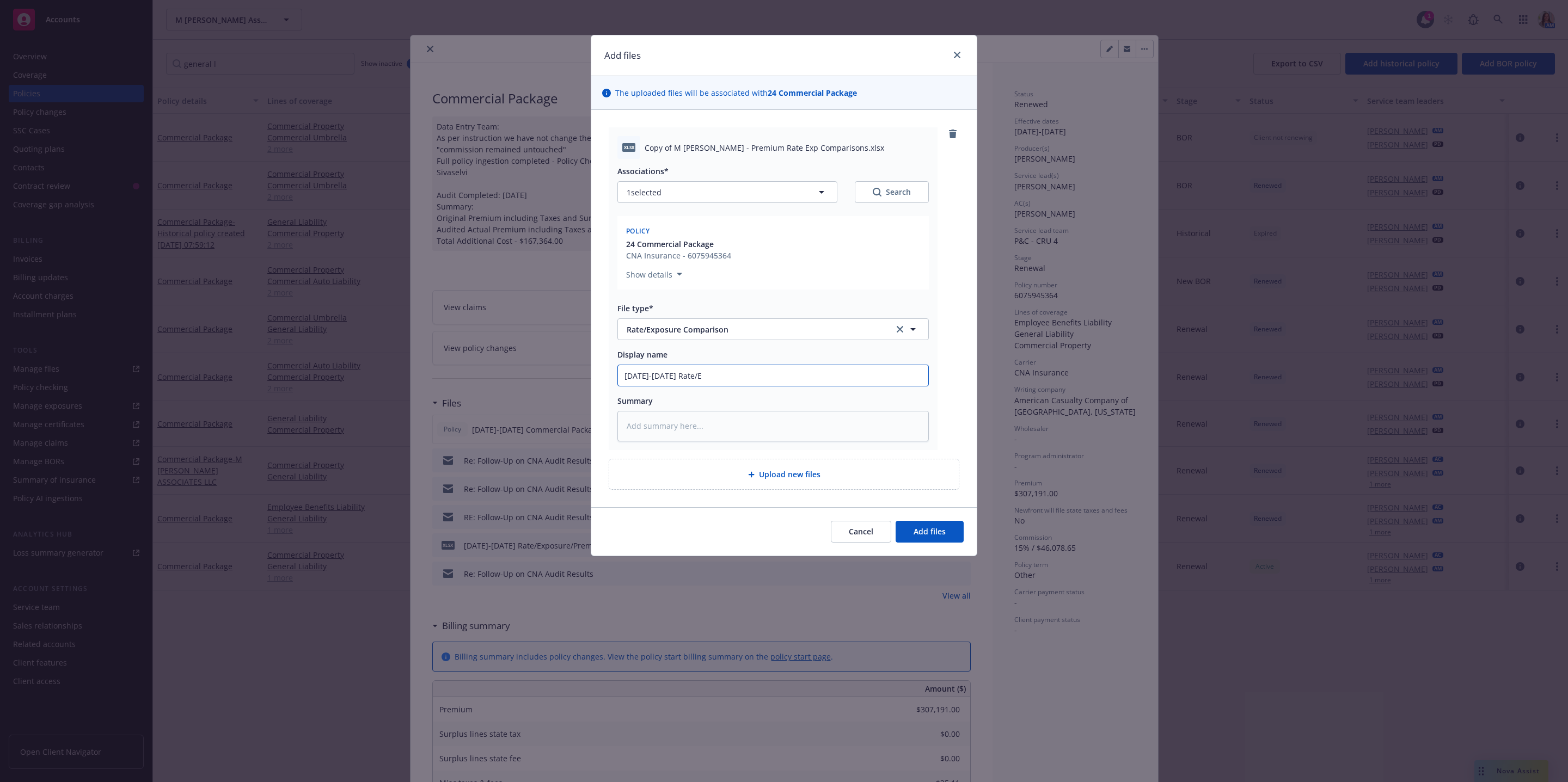
type textarea "x"
type input "4/1/24-5/1/25 Rate/Ex"
type textarea "x"
type input "4/1/24-5/1/25 Rate/Exp"
type textarea "x"
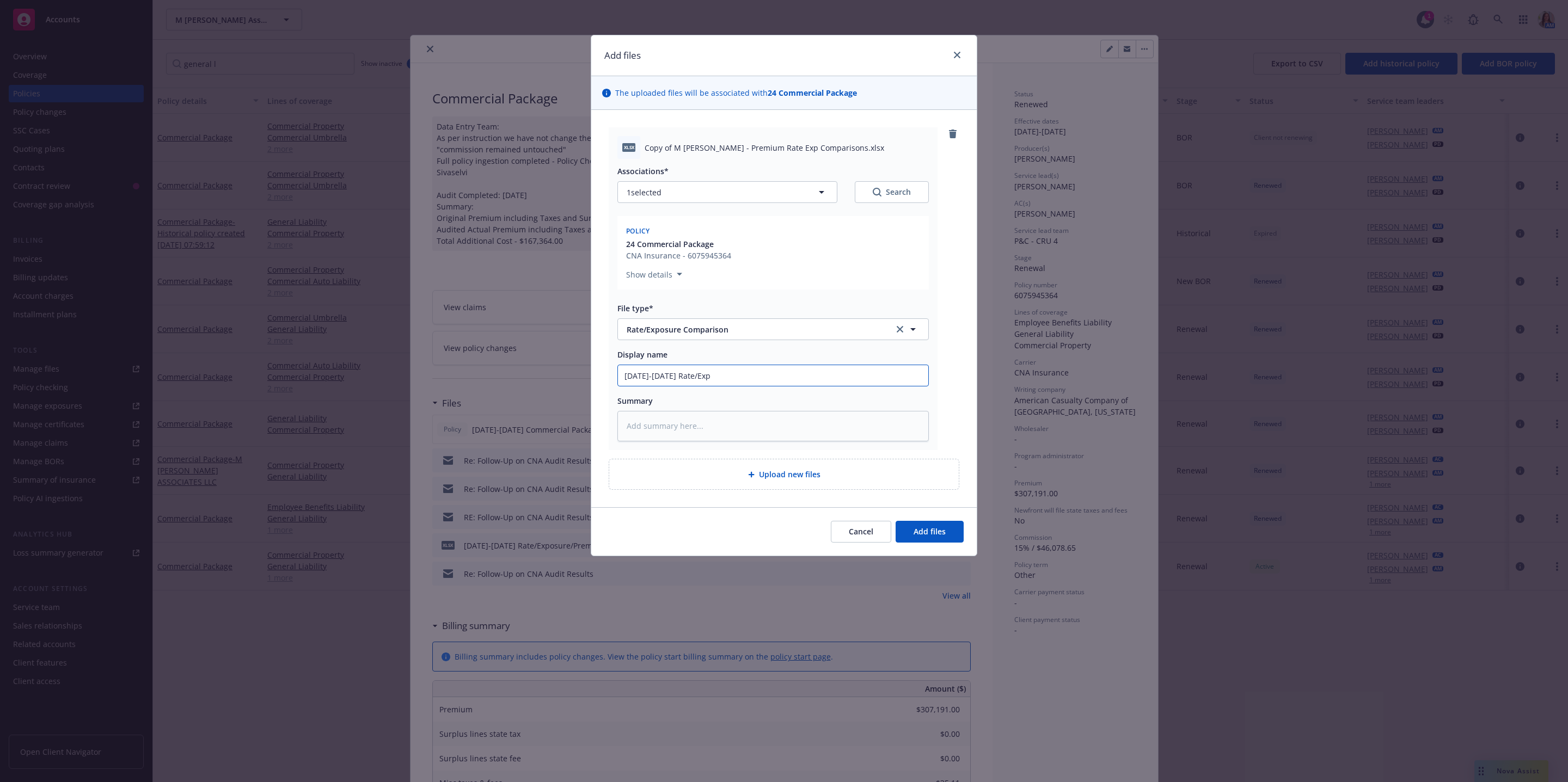
type input "4/1/24-5/1/25 Rate/Expo"
type textarea "x"
type input "4/1/24-5/1/25 Rate/Expos"
type textarea "x"
type input "4/1/24-5/1/25 Rate/Exposu"
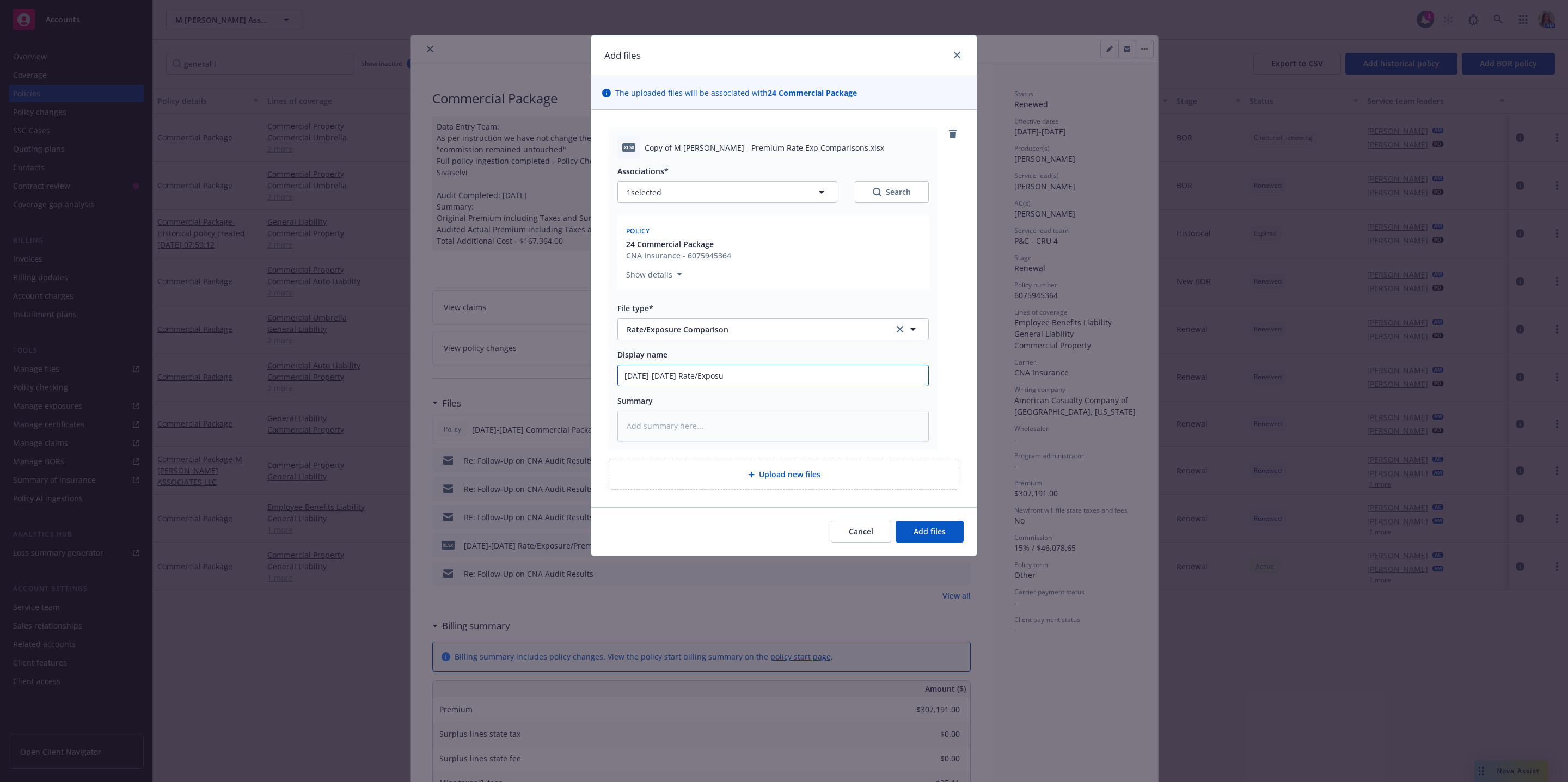
type textarea "x"
type input "4/1/24-5/1/25 Rate/Exposur"
type textarea "x"
type input "4/1/24-5/1/25 Rate/Exposure"
type textarea "x"
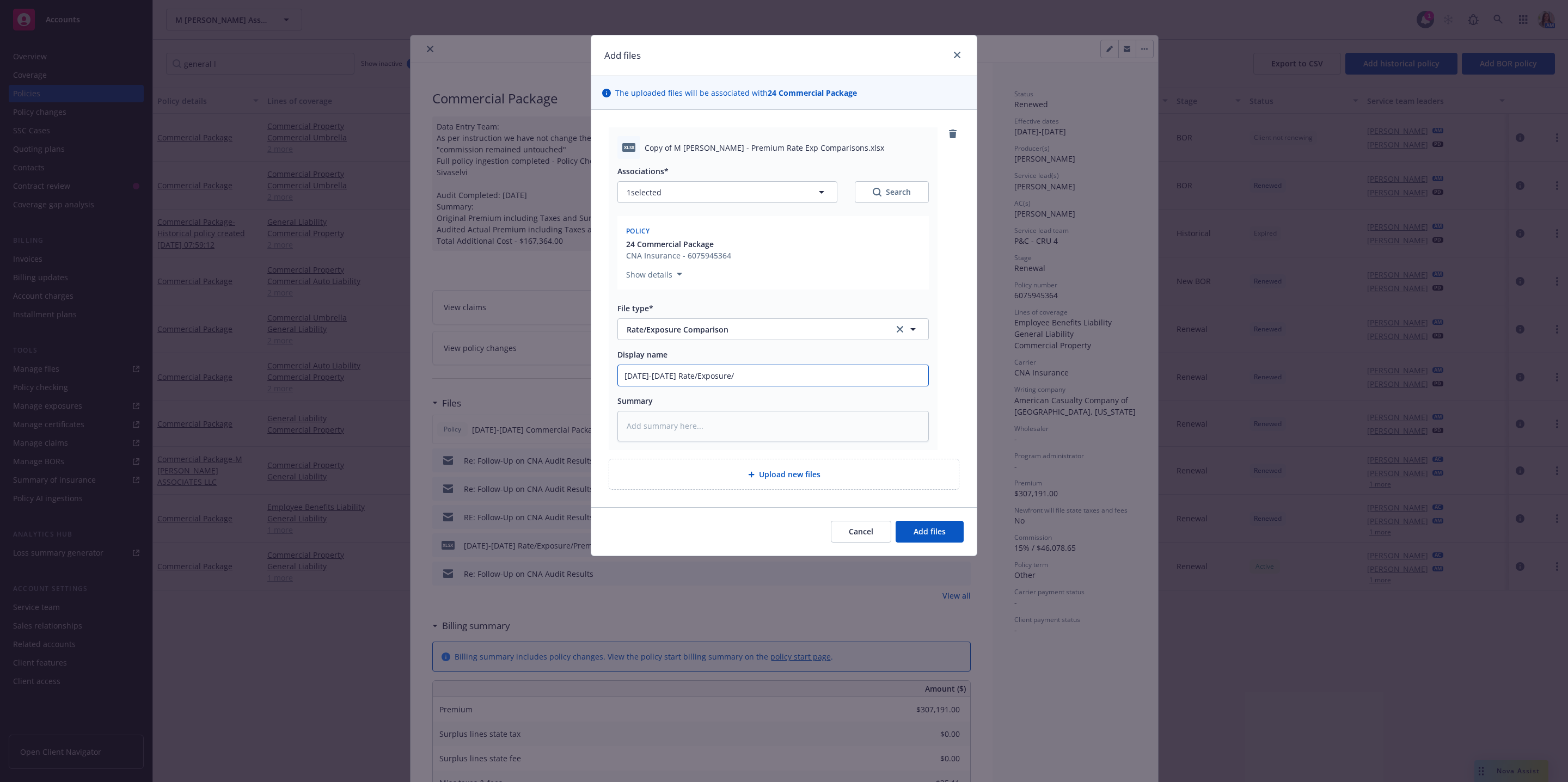
type input "4/1/24-5/1/25 Rate/Exposure/P"
type textarea "x"
type input "4/1/24-5/1/25 Rate/Exposure/PO"
type textarea "x"
type input "4/1/24-5/1/25 Rate/Exposure/POr"
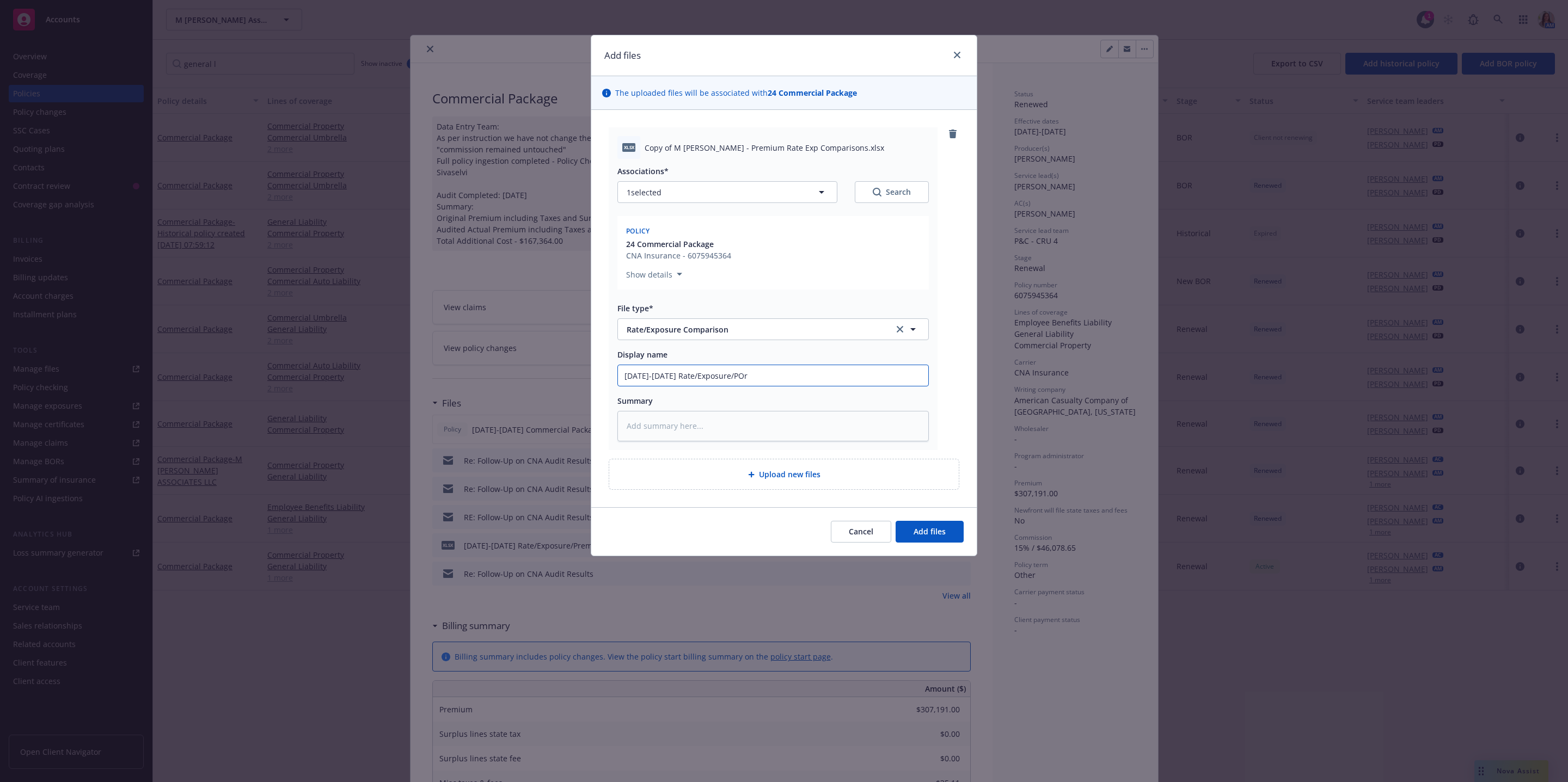
type textarea "x"
type input "4/1/24-5/1/25 Rate/Exposure/POre"
type textarea "x"
type input "4/1/24-5/1/25 Rate/Exposure/POr"
type textarea "x"
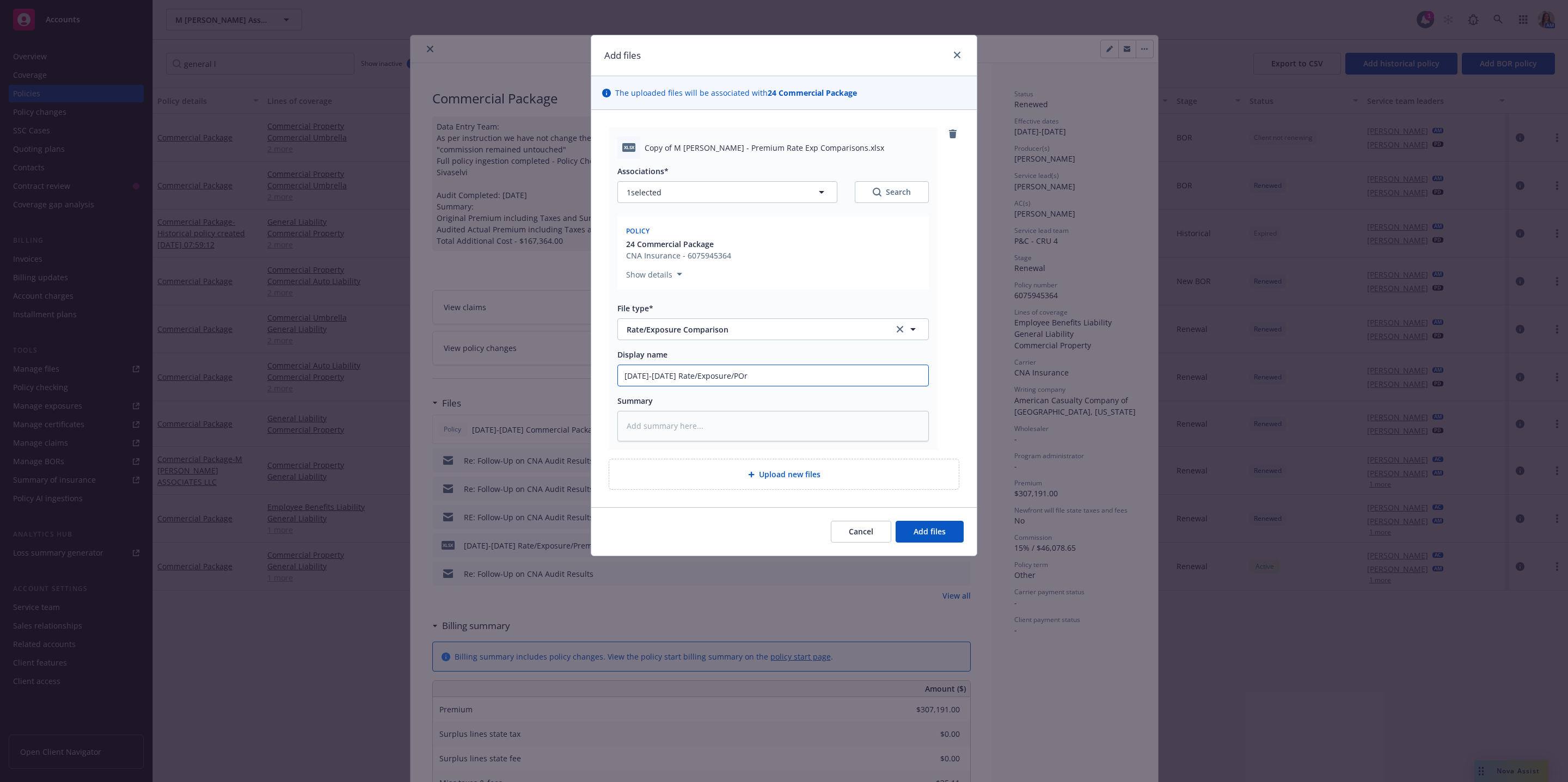
type input "4/1/24-5/1/25 Rate/Exposure/PO"
type textarea "x"
type input "4/1/24-5/1/25 Rate/Exposure/P"
type textarea "x"
type input "4/1/24-5/1/25 Rate/Exposure/Pr"
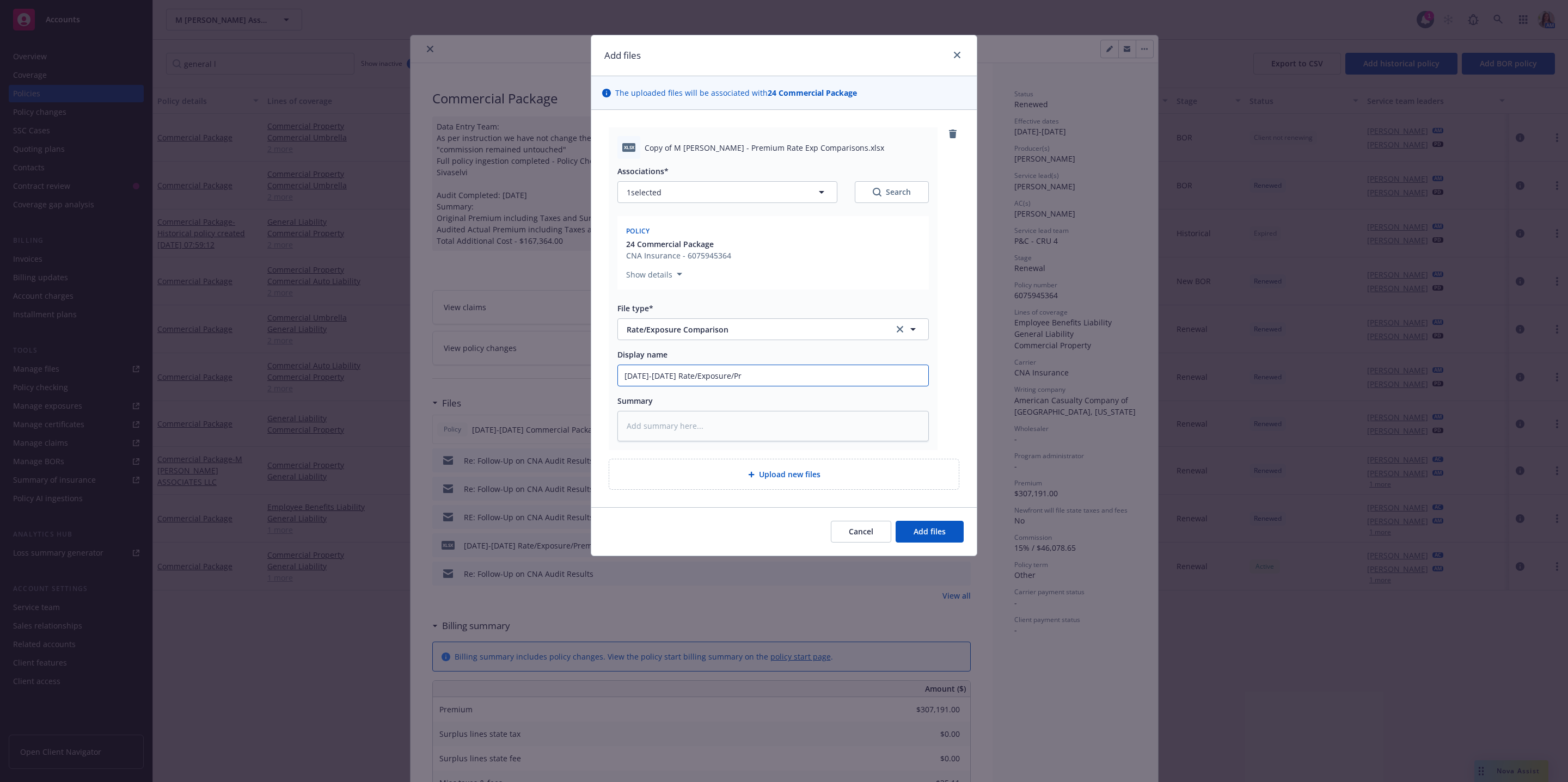
type textarea "x"
type input "4/1/24-5/1/25 Rate/Exposure/Prem"
type textarea "x"
type input "4/1/24-5/1/25 Rate/Exposure/Premi"
type textarea "x"
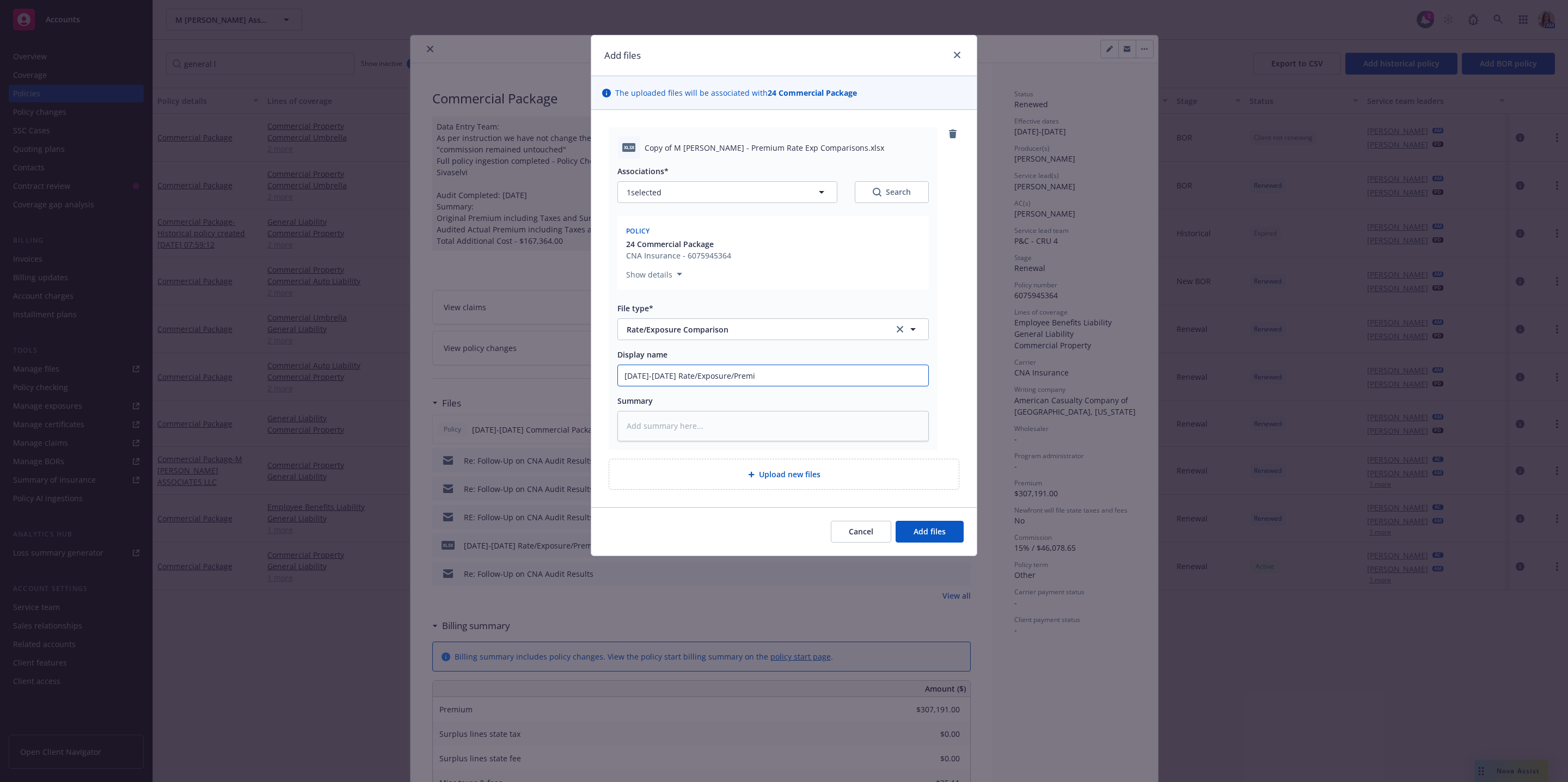
type input "4/1/24-5/1/25 Rate/Exposure/Premiu"
type textarea "x"
type input "4/1/24-5/1/25 Rate/Exposure/Premium"
type textarea "x"
type input "4/1/24-5/1/25 Rate/Exposure/Premium"
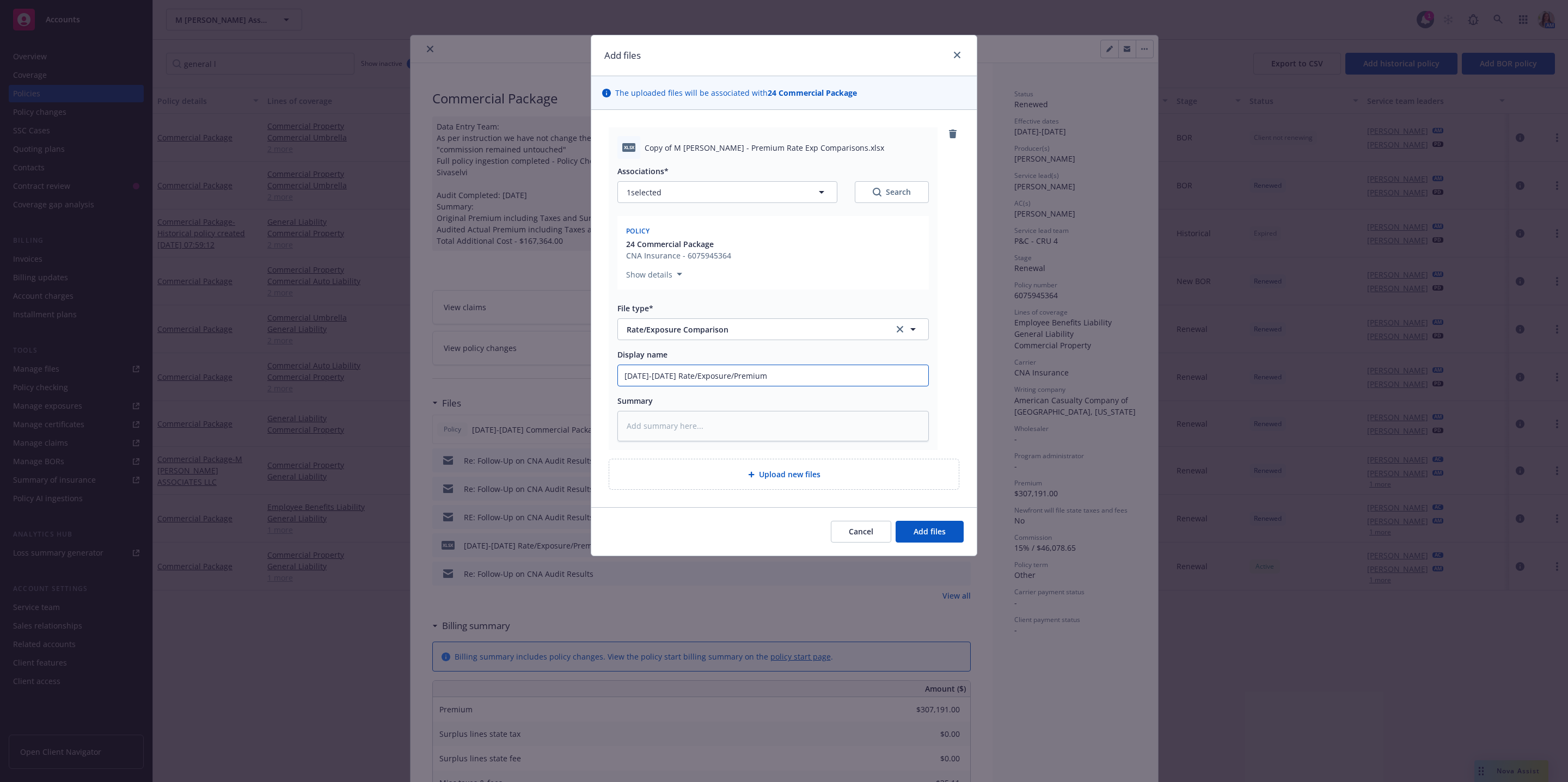
type textarea "x"
type input "4/1/24-5/1/25 Rate/Exposure/Premium CO"
type textarea "x"
type input "4/1/24-5/1/25 Rate/Exposure/Premium COm"
type textarea "x"
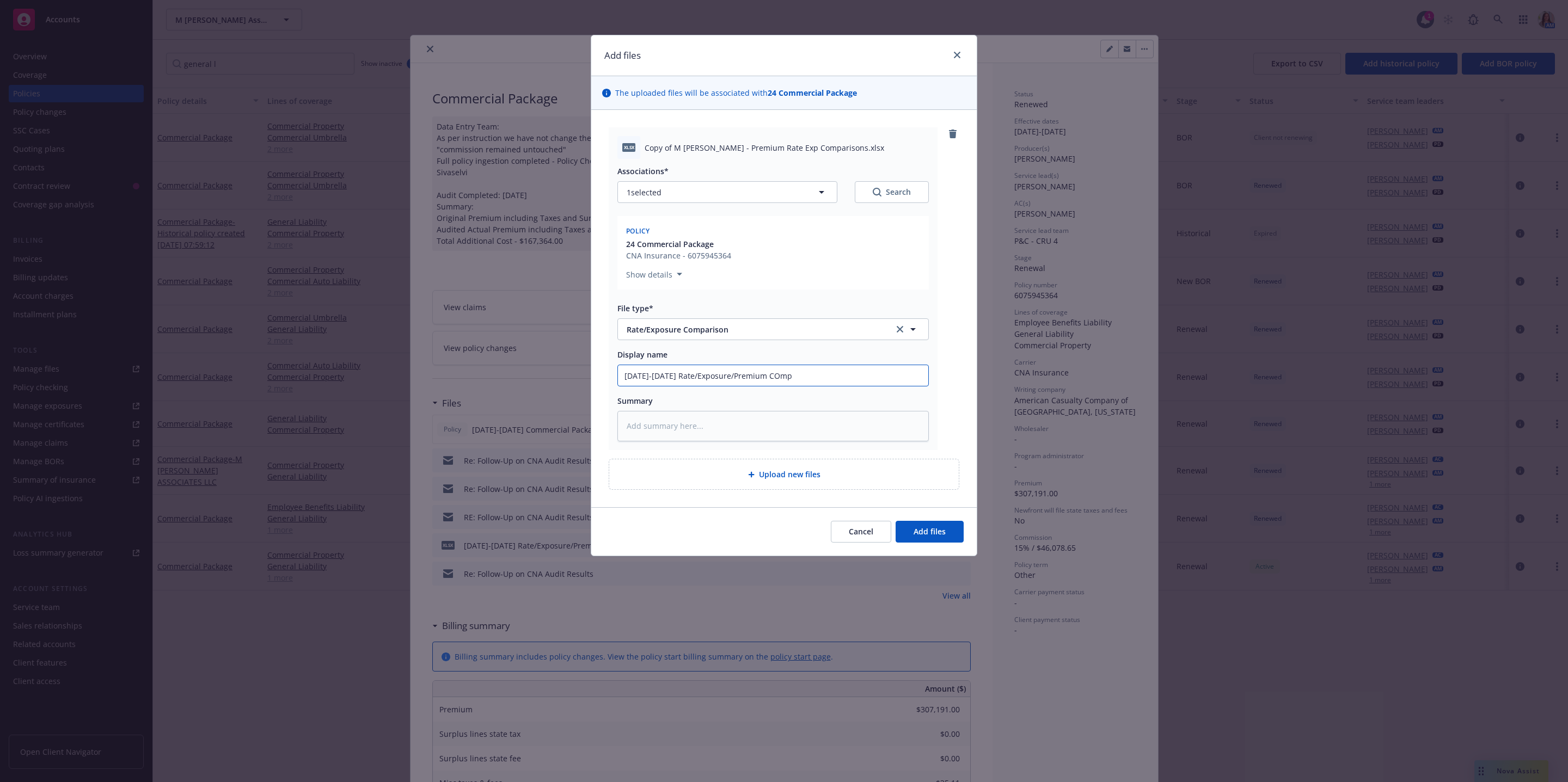
type input "4/1/24-5/1/25 Rate/Exposure/Premium COmpa"
type textarea "x"
type input "4/1/24-5/1/25 Rate/Exposure/Premium COmpar"
type textarea "x"
type input "4/1/24-5/1/25 Rate/Exposure/Premium COmpari"
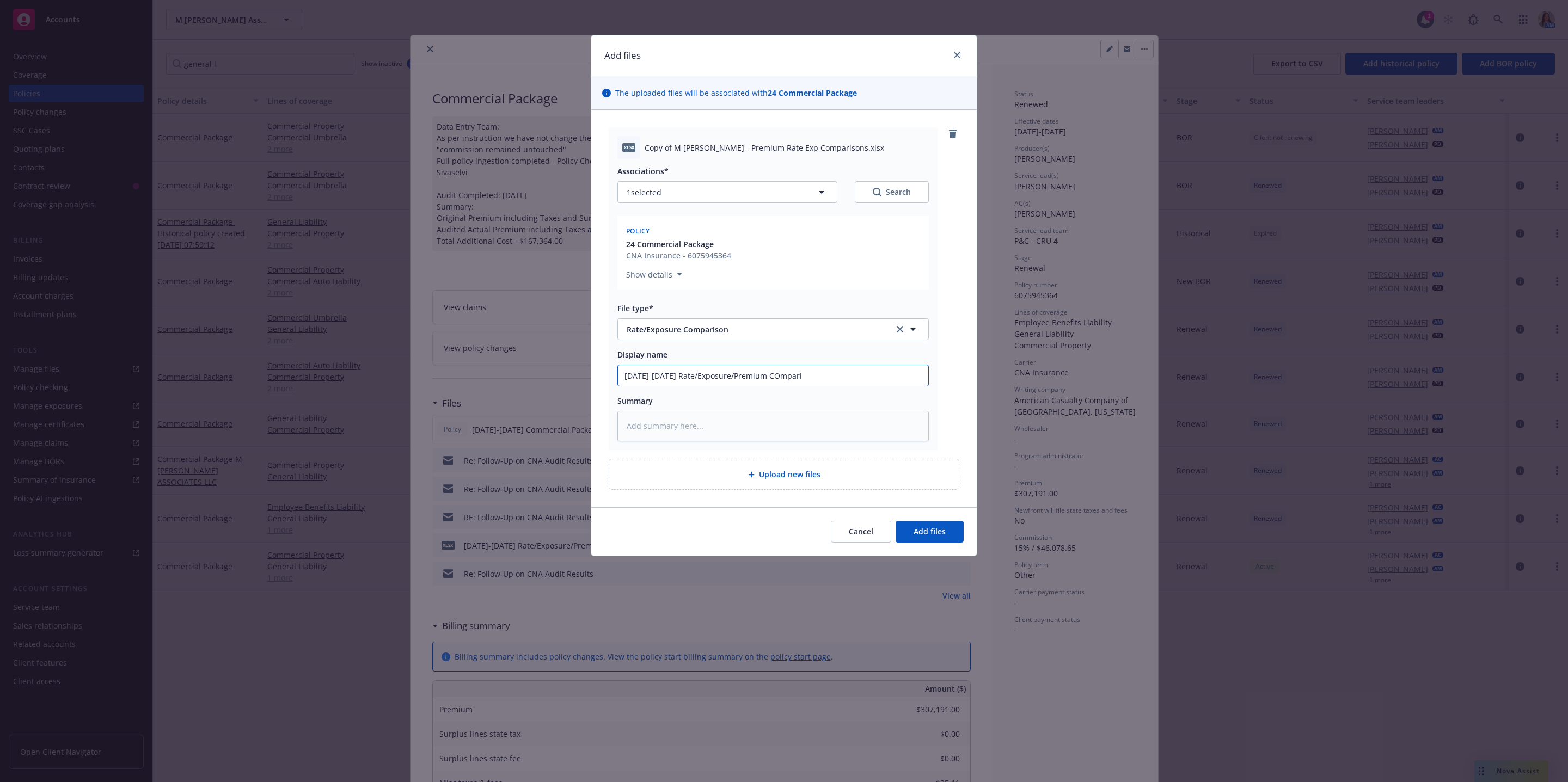
type textarea "x"
type input "4/1/24-5/1/25 Rate/Exposure/Premium COmparis"
type textarea "x"
type input "4/1/24-5/1/25 Rate/Exposure/Premium COmpari"
type textarea "x"
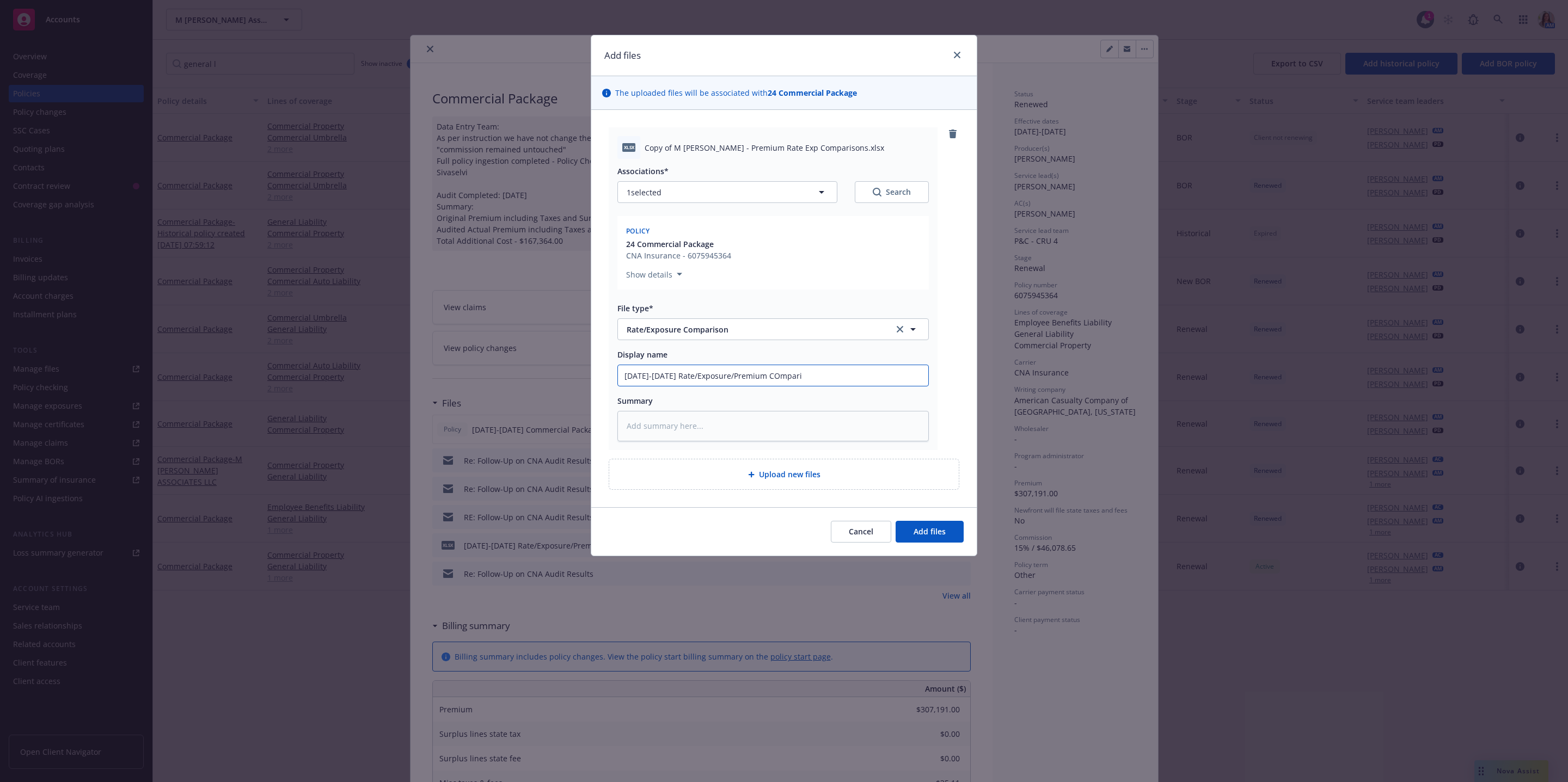
type input "4/1/24-5/1/25 Rate/Exposure/Premium COmpar"
type textarea "x"
type input "4/1/24-5/1/25 Rate/Exposure/Premium COmpa"
type textarea "x"
type input "4/1/24-5/1/25 Rate/Exposure/Premium COmp"
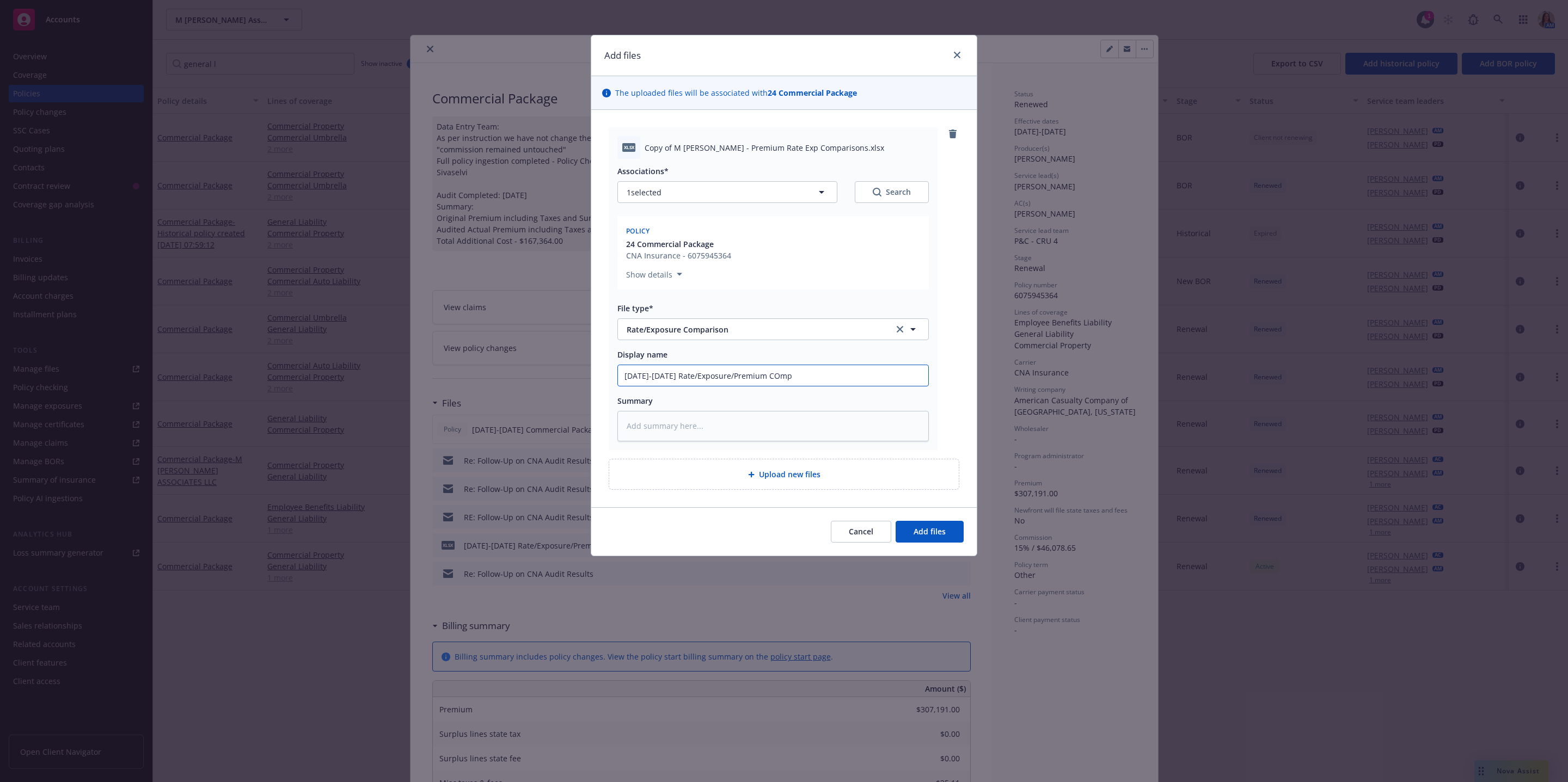
type textarea "x"
type input "4/1/24-5/1/25 Rate/Exposure/Premium COm"
type textarea "x"
type input "4/1/24-5/1/25 Rate/Exposure/Premium CO"
type textarea "x"
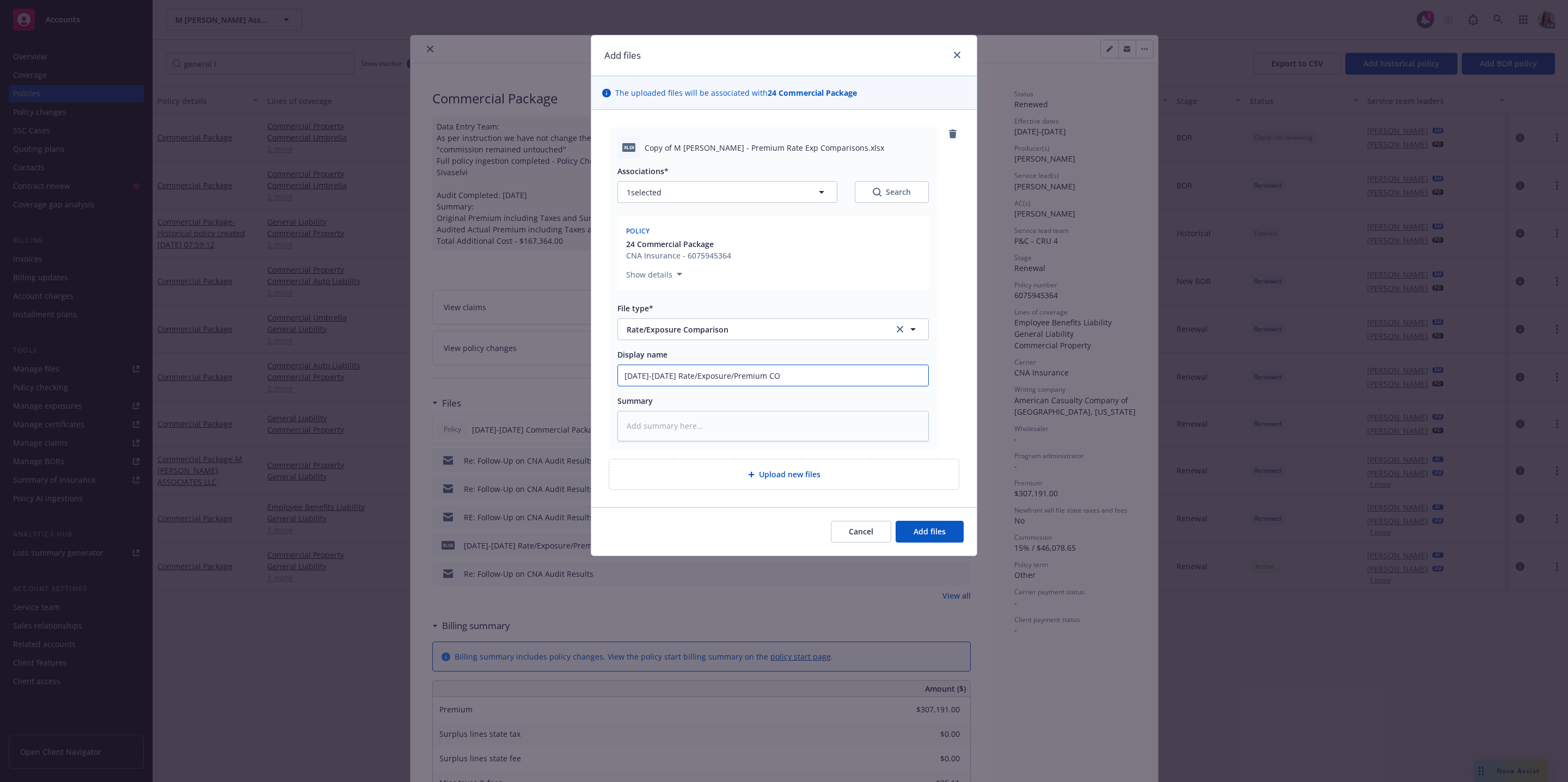
type input "4/1/24-5/1/25 Rate/Exposure/Premium C"
type textarea "x"
type input "4/1/24-5/1/25 Rate/Exposure/Premium Co"
type textarea "x"
type input "4/1/24-5/1/25 Rate/Exposure/Premium Com"
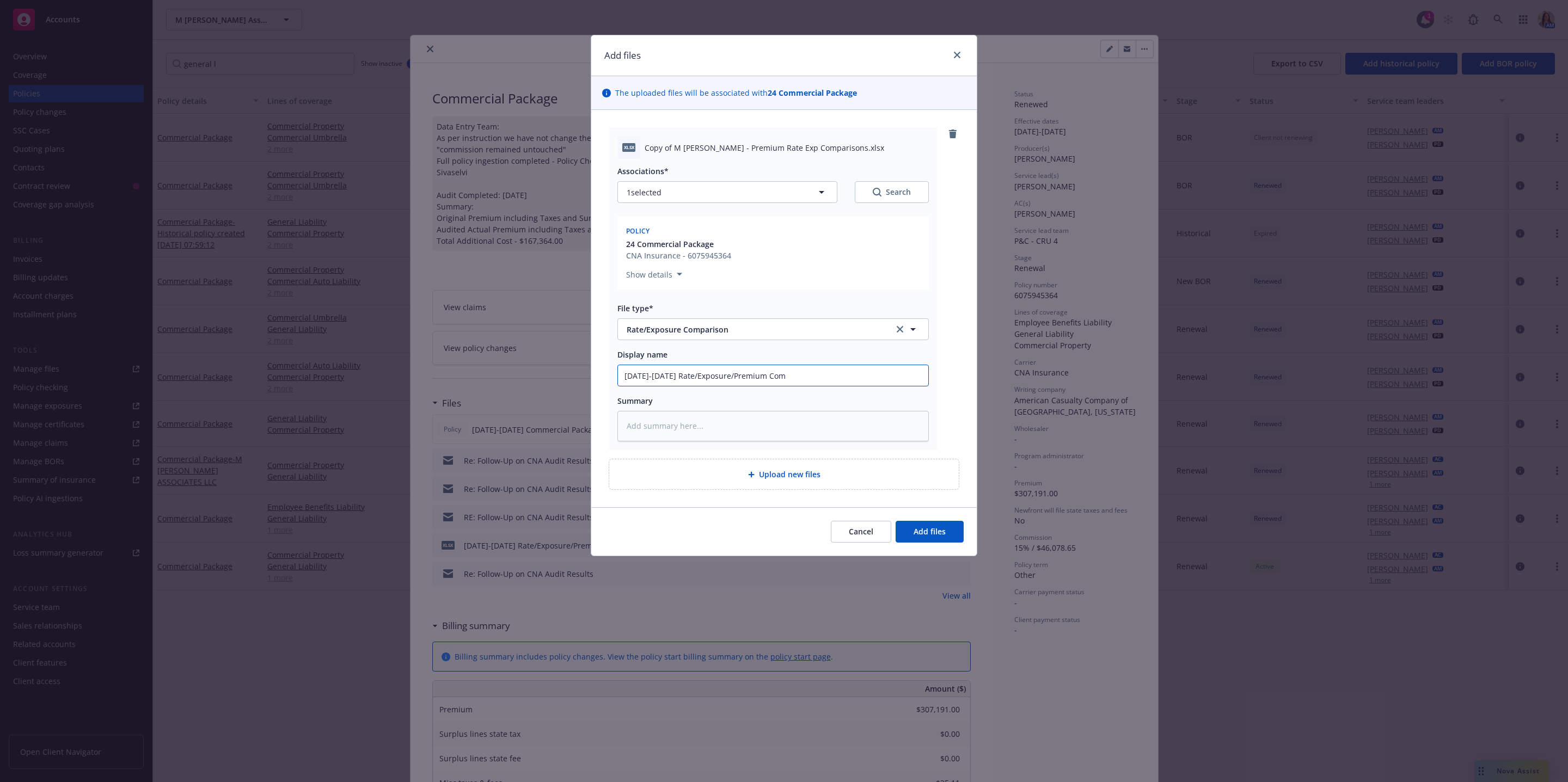
type textarea "x"
type input "4/1/24-5/1/25 Rate/Exposure/Premium Comp"
type textarea "x"
type input "4/1/24-5/1/25 Rate/Exposure/Premium Compa"
type textarea "x"
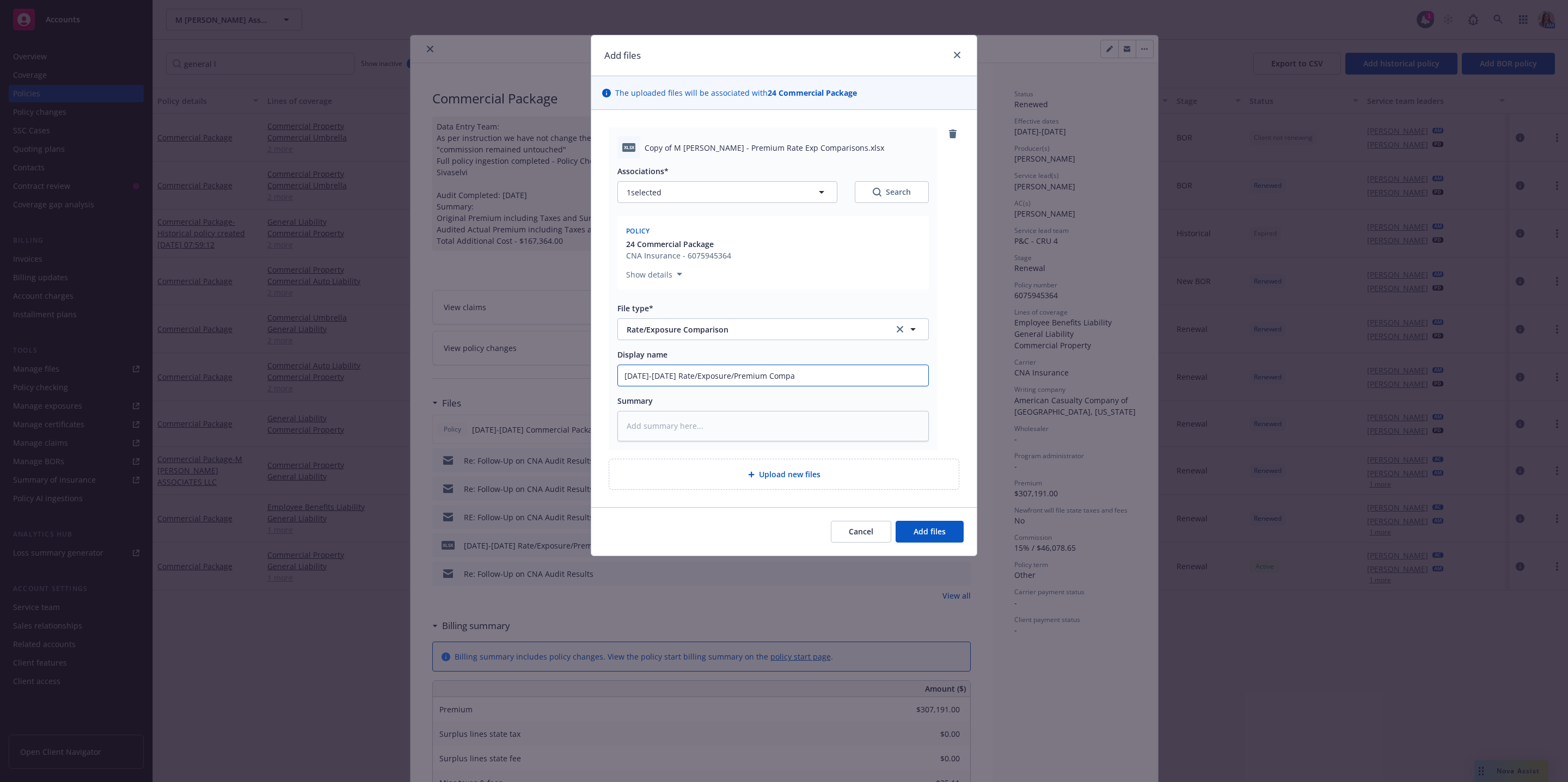
type input "4/1/24-5/1/25 Rate/Exposure/Premium Compar"
type textarea "x"
type input "4/1/24-5/1/25 Rate/Exposure/Premium Compari"
type textarea "x"
type input "4/1/24-5/1/25 Rate/Exposure/Premium Compariso"
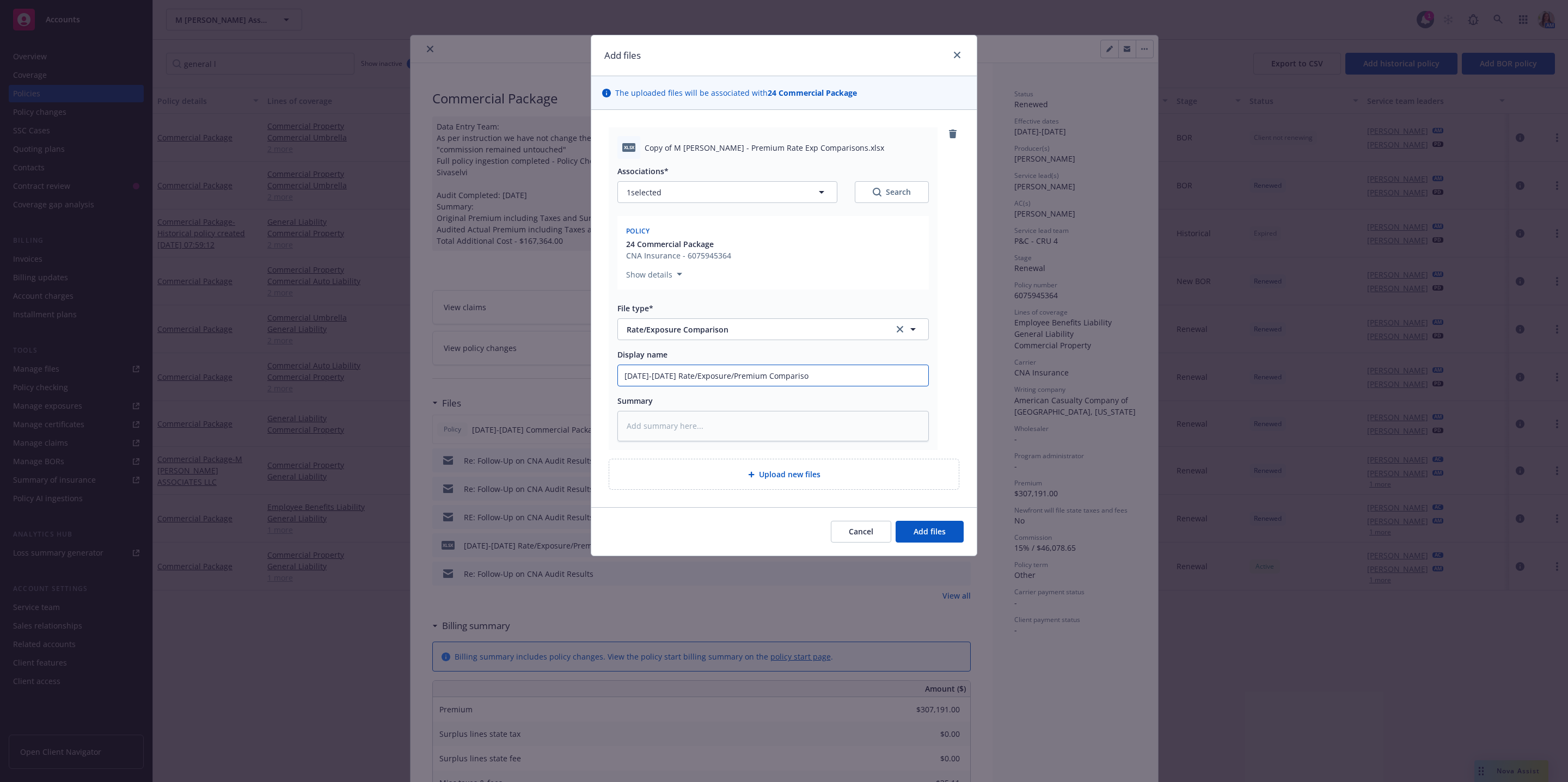
type textarea "x"
type input "4/1/24-5/1/25 Rate/Exposure/Premium Comparison"
click at [905, 525] on button "Add files" at bounding box center [929, 532] width 68 height 22
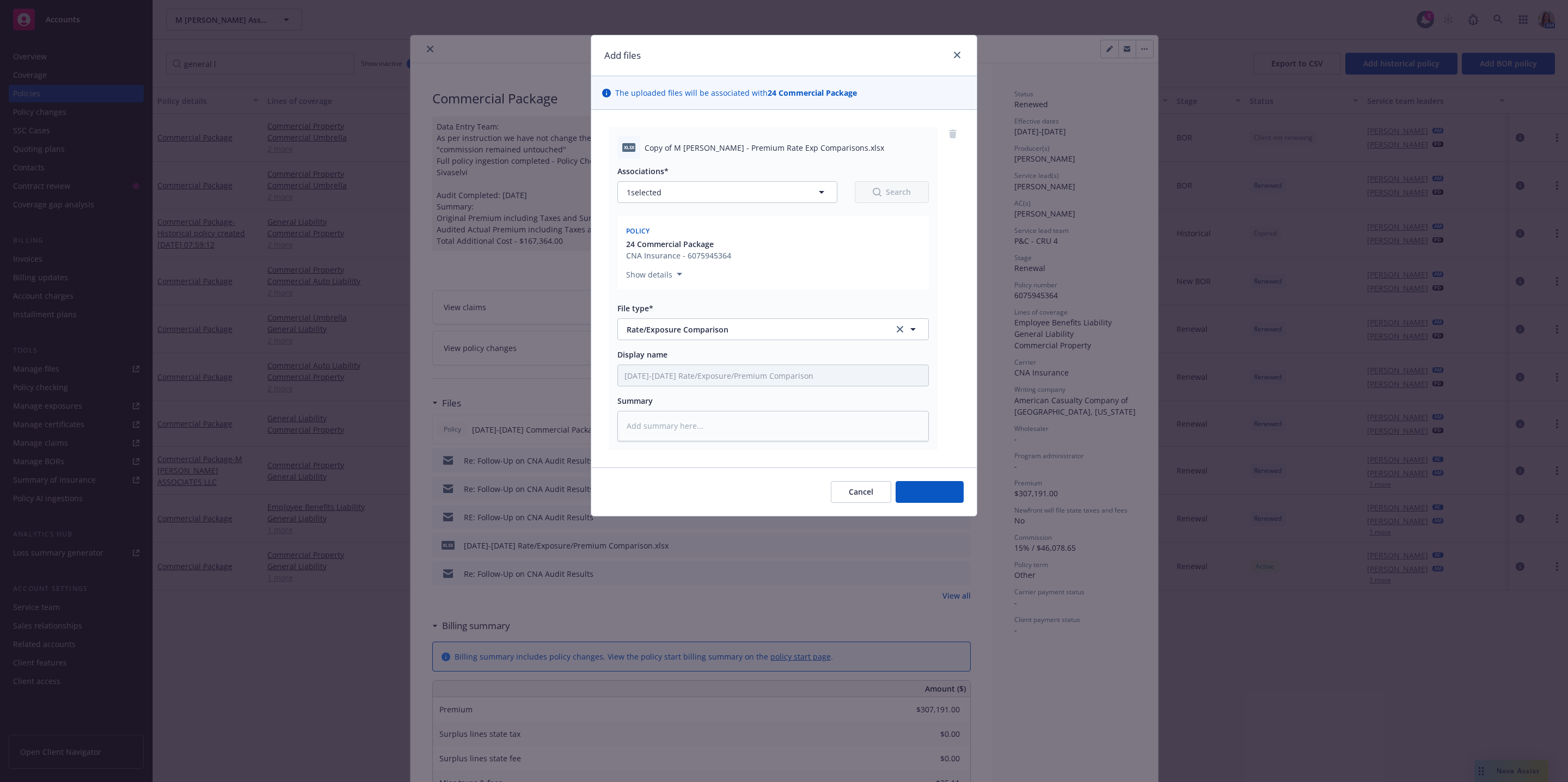
type textarea "x"
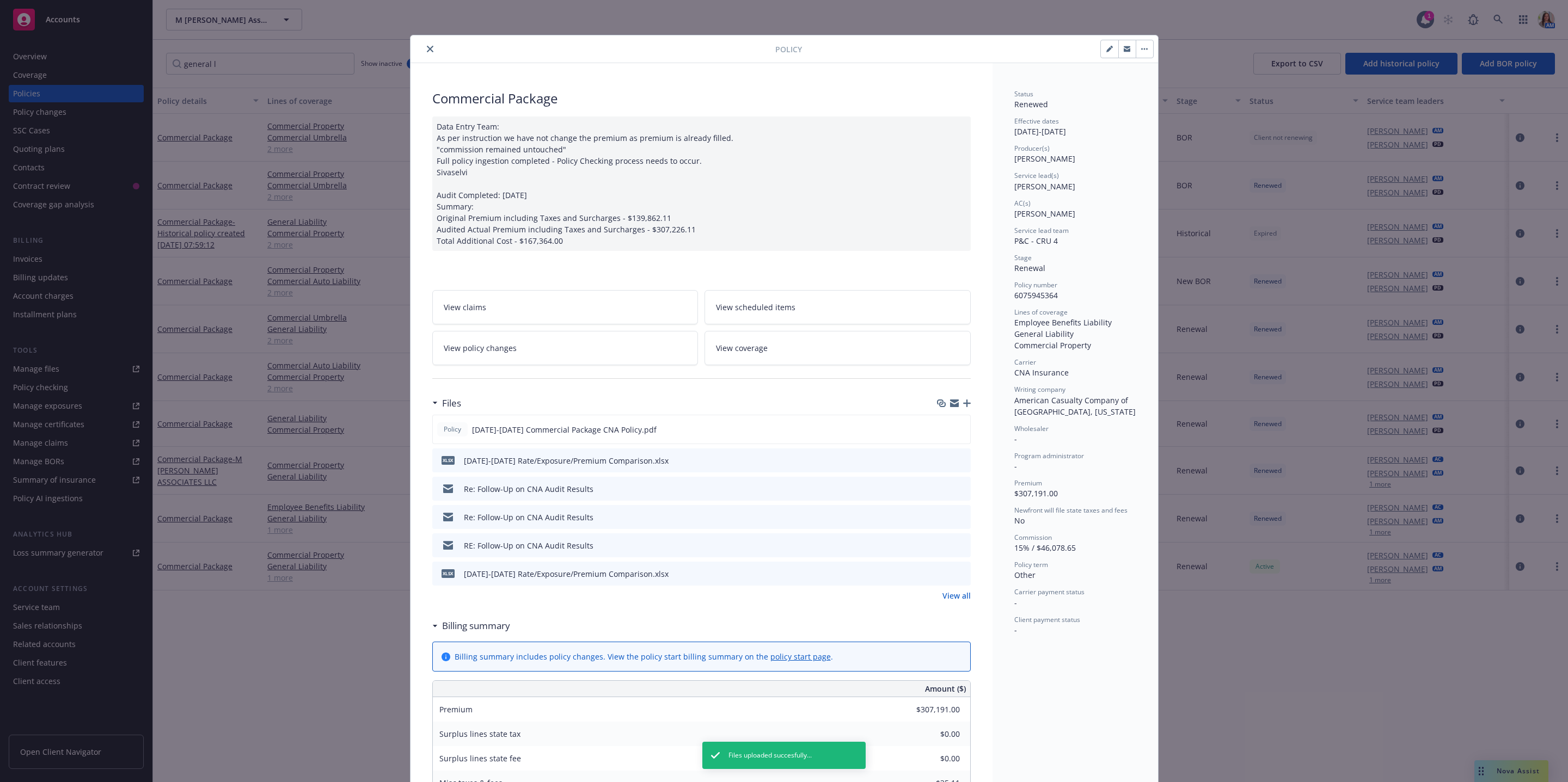
click at [427, 53] on button "close" at bounding box center [430, 49] width 13 height 13
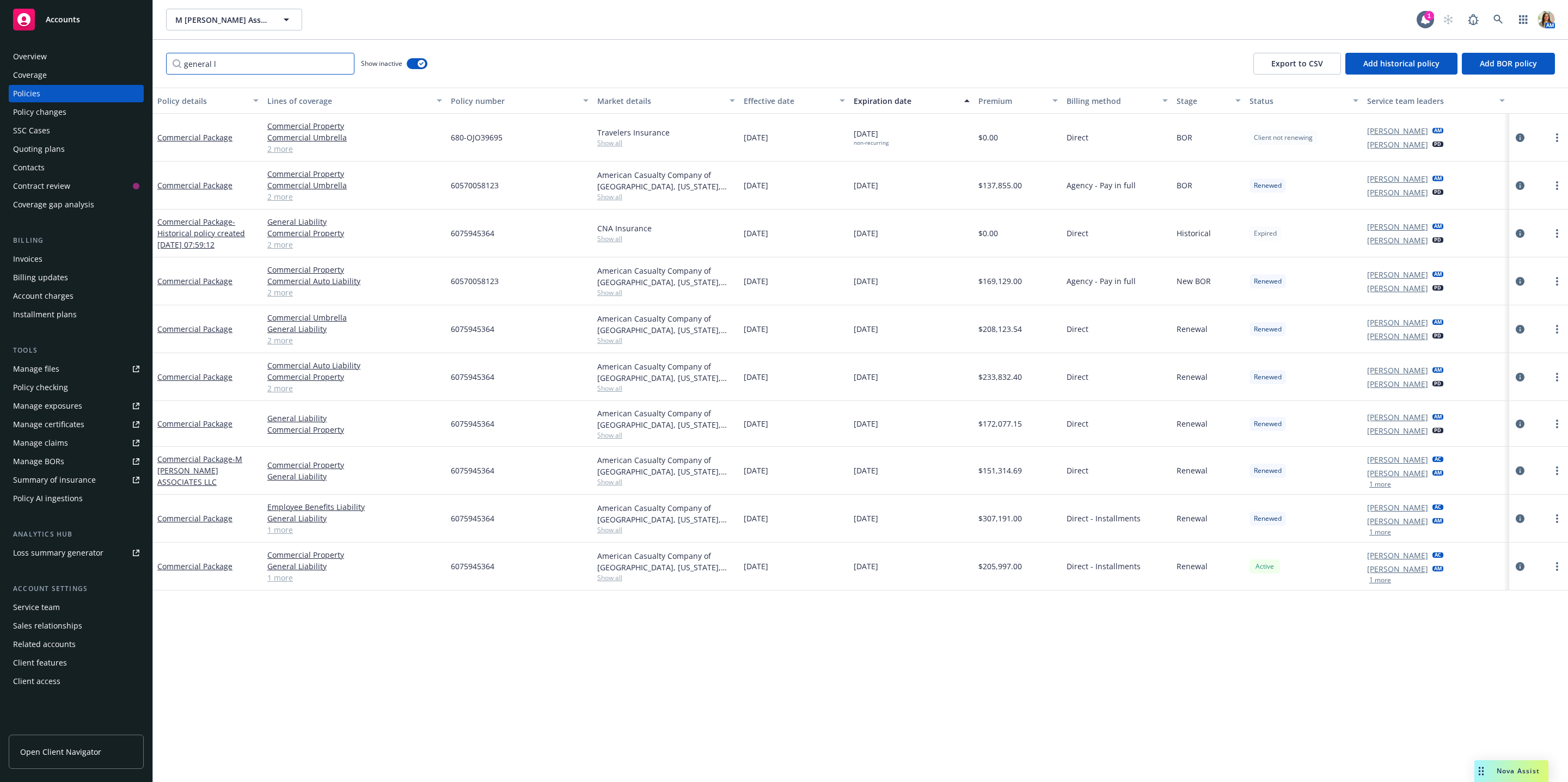
click at [265, 63] on input "general l" at bounding box center [260, 64] width 188 height 22
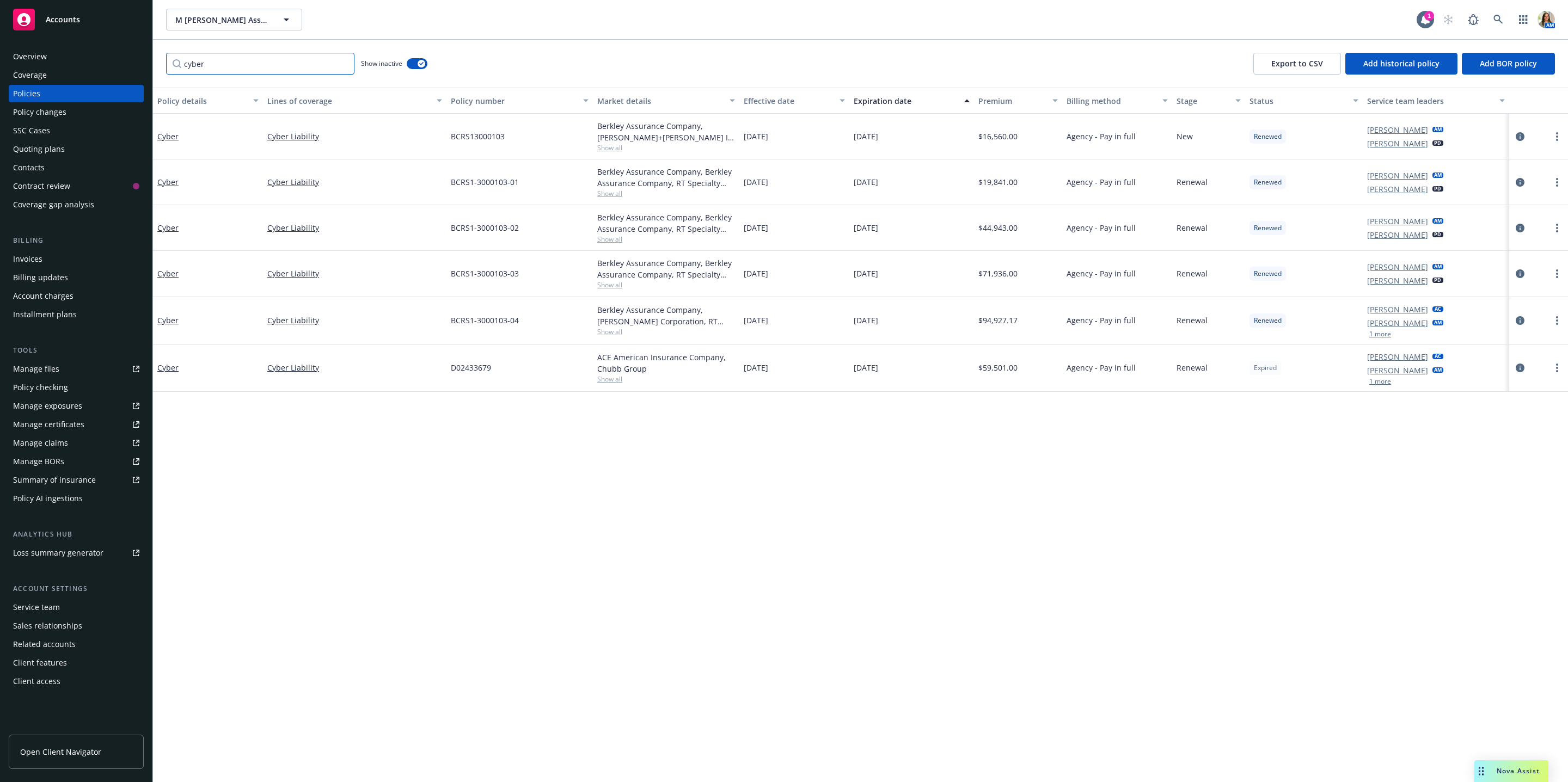
type input "cyber"
click at [621, 381] on span "Show all" at bounding box center [666, 379] width 138 height 9
click at [545, 368] on div "D02433679" at bounding box center [519, 368] width 147 height 47
click at [60, 150] on div "Quoting plans" at bounding box center [38, 149] width 52 height 18
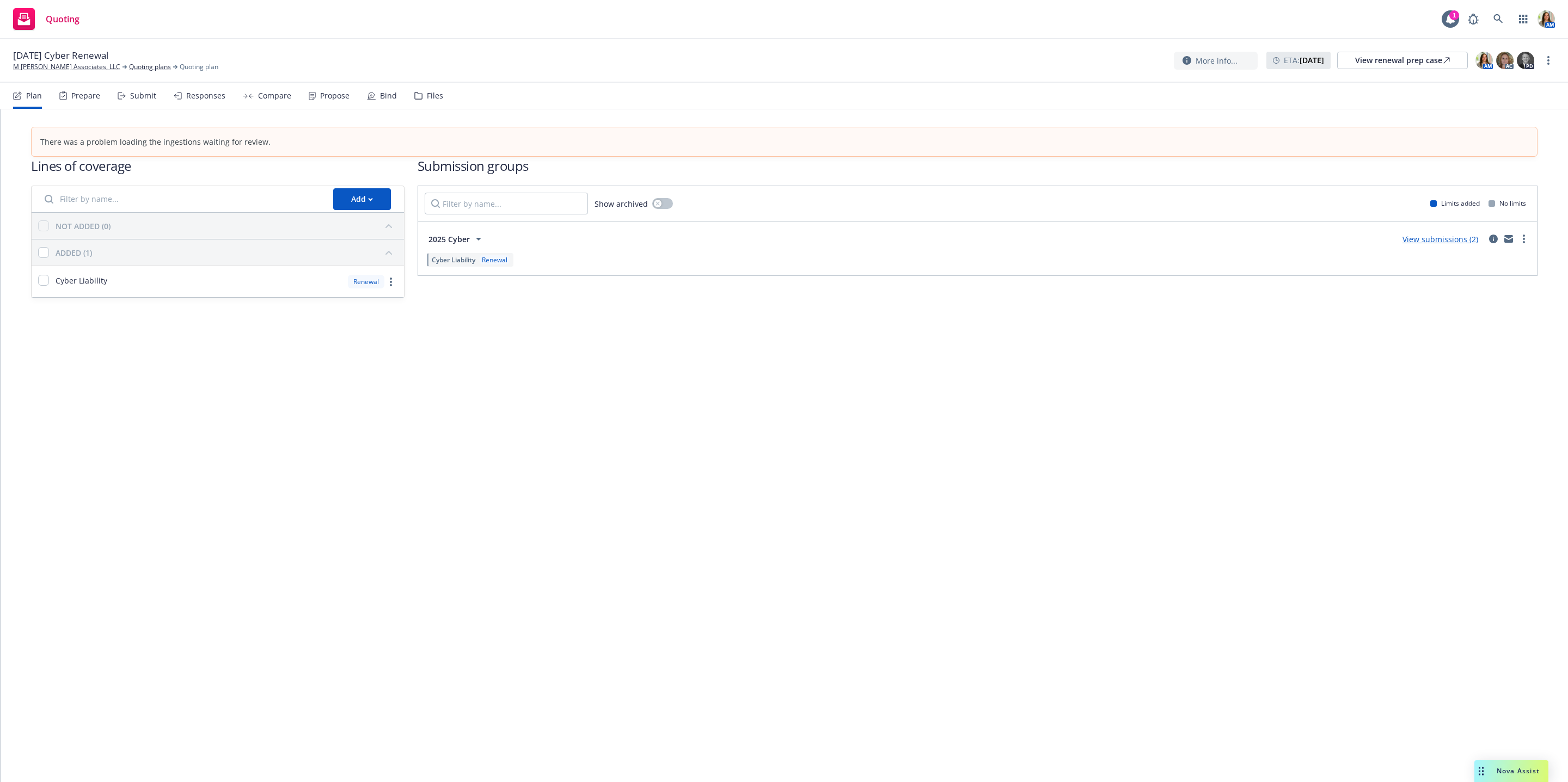
click at [314, 101] on div "Propose" at bounding box center [329, 96] width 41 height 26
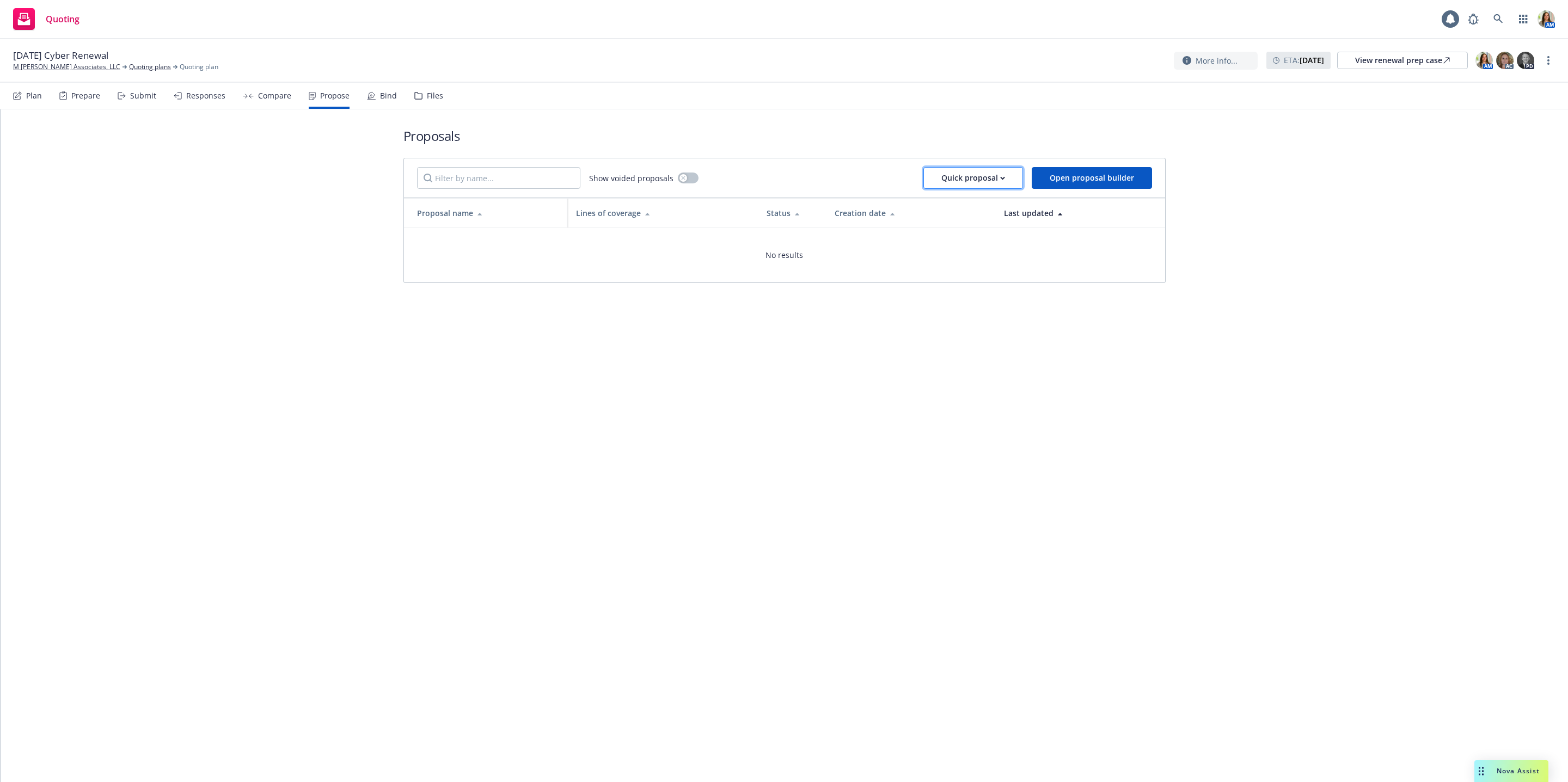
click at [966, 169] on div "Quick proposal" at bounding box center [973, 178] width 64 height 21
click at [1084, 175] on span "Open proposal builder" at bounding box center [1091, 178] width 85 height 10
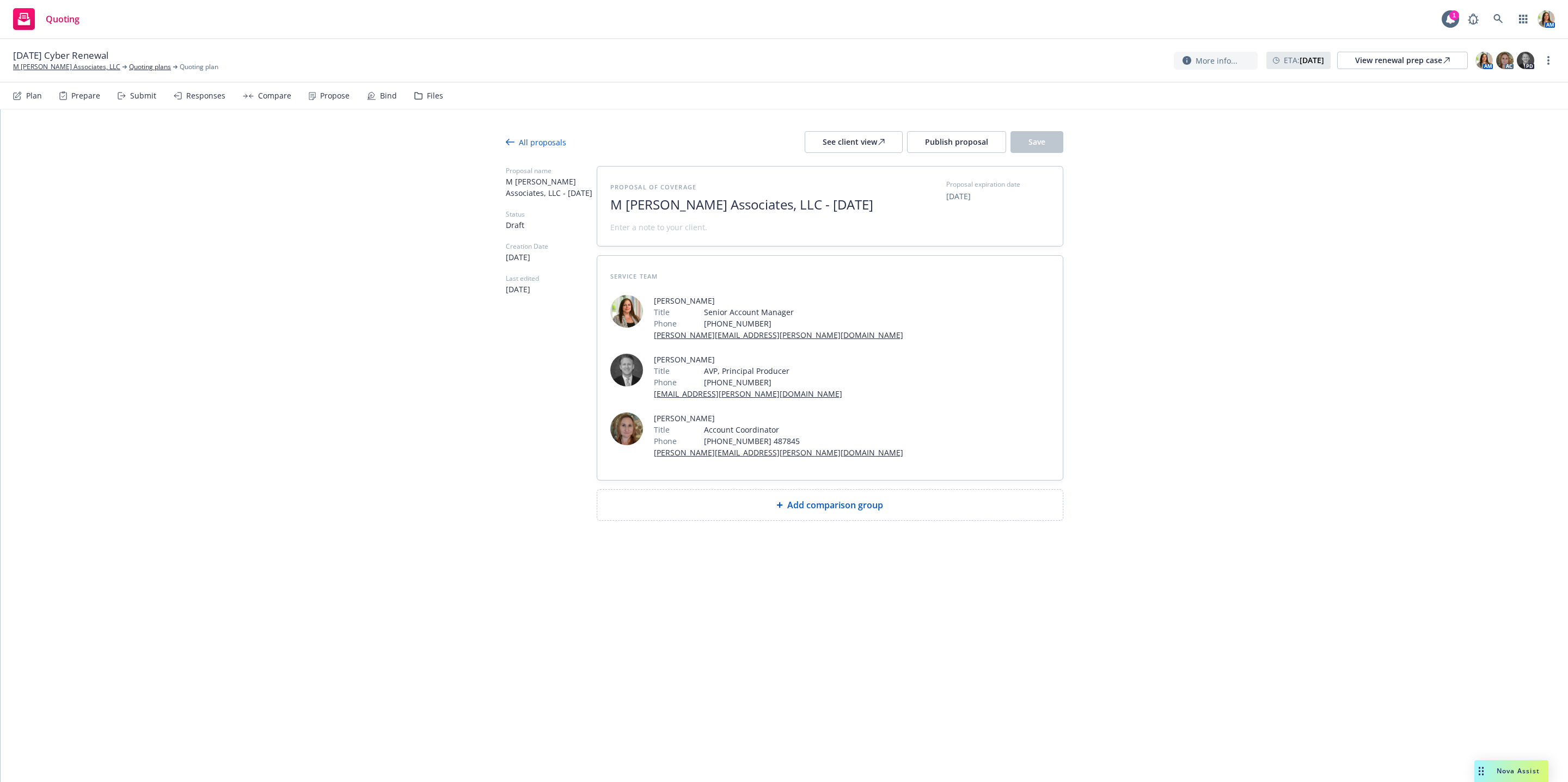
click at [776, 490] on div "Add comparison group" at bounding box center [830, 505] width 466 height 30
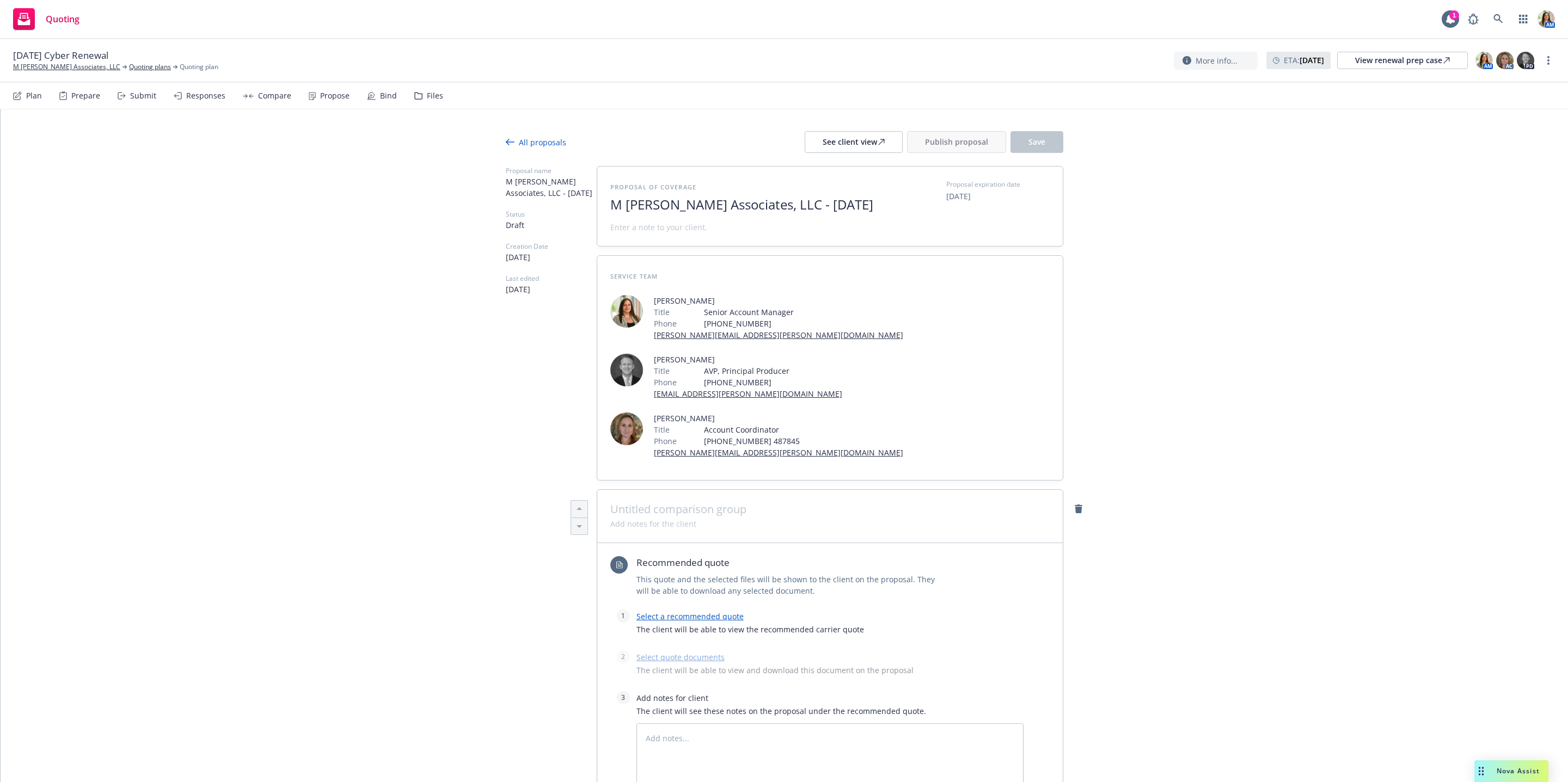
click at [746, 503] on span at bounding box center [830, 509] width 439 height 13
click at [523, 137] on div "All proposals" at bounding box center [536, 142] width 60 height 12
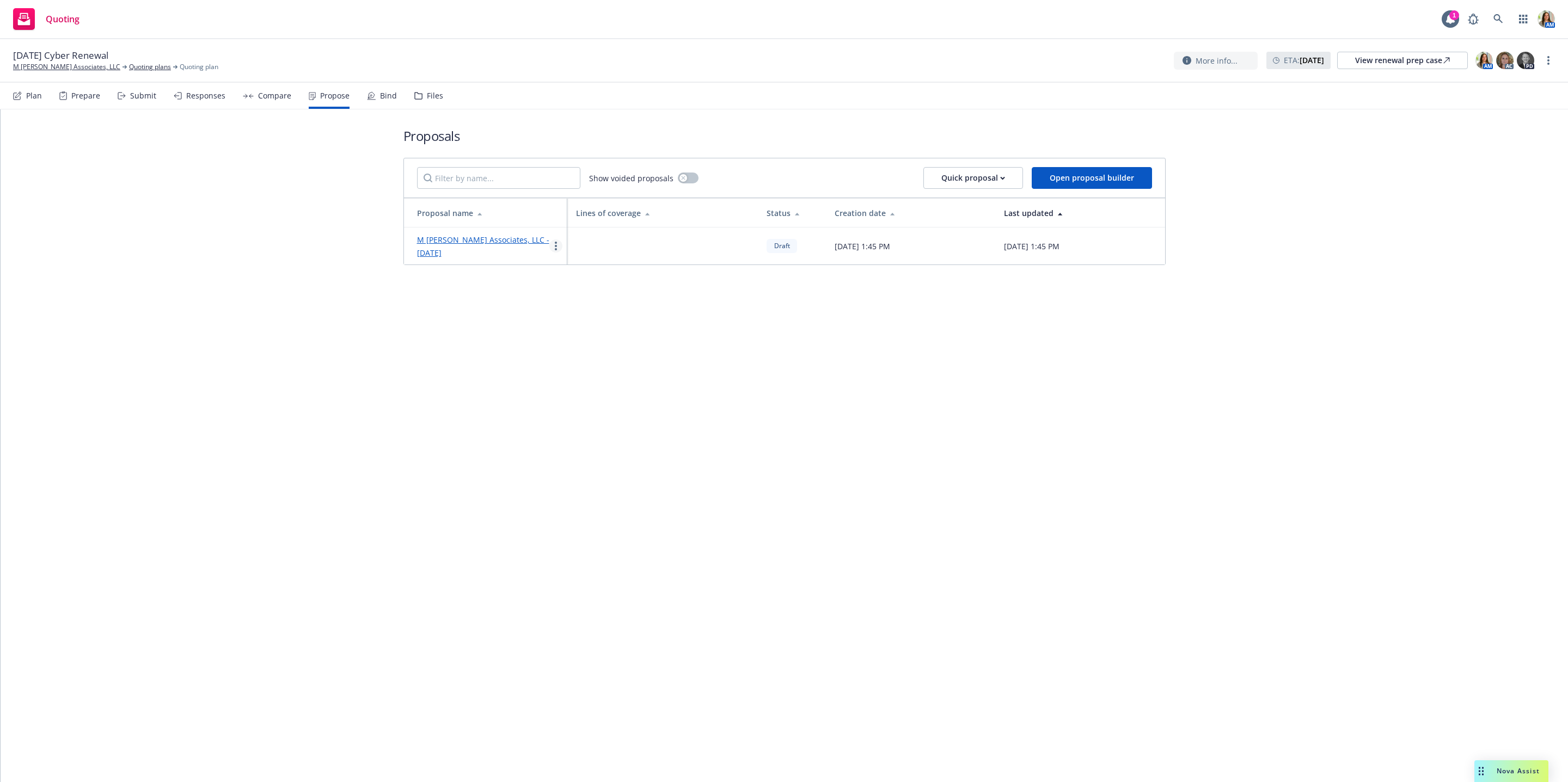
click at [551, 250] on link "more" at bounding box center [555, 246] width 13 height 13
drag, startPoint x: 568, startPoint y: 326, endPoint x: 573, endPoint y: 338, distance: 13.0
click at [571, 339] on div "Edit Duplicate Log client response Void See client view Copy logging email" at bounding box center [598, 328] width 97 height 131
click at [574, 338] on span "Void" at bounding box center [571, 338] width 42 height 10
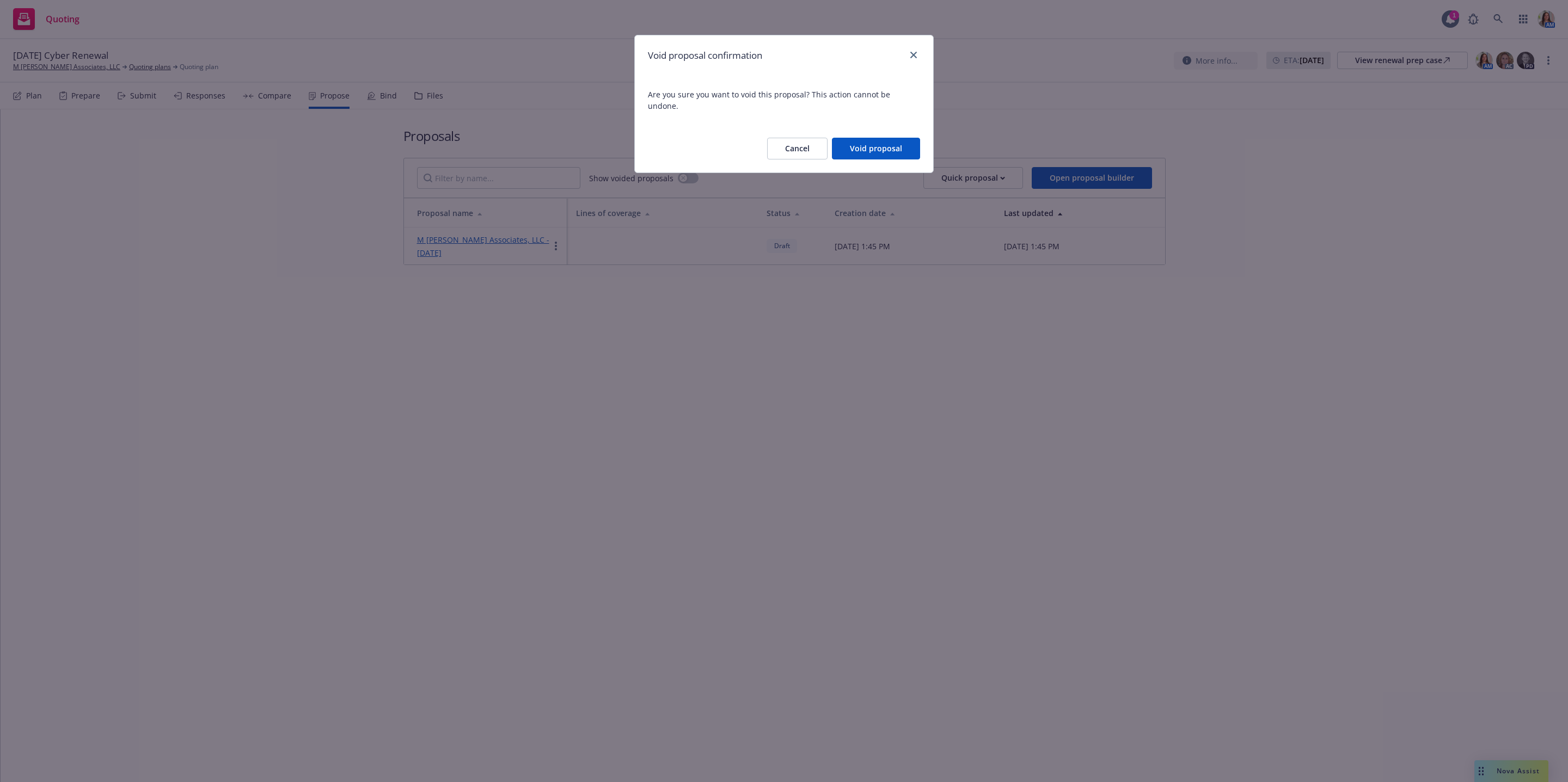
click at [890, 138] on button "Void proposal" at bounding box center [876, 148] width 88 height 22
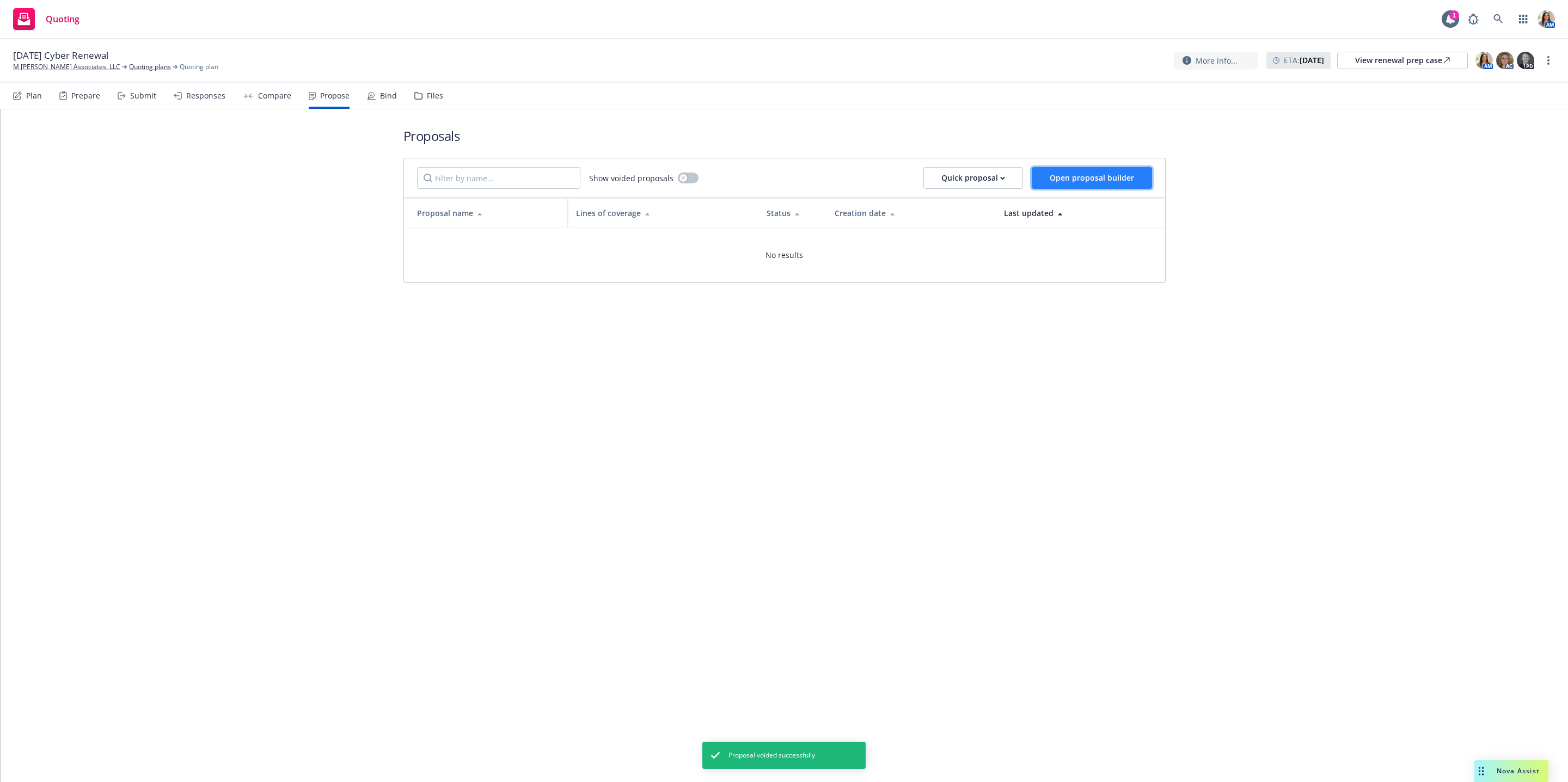
click at [1113, 183] on span "Open proposal builder" at bounding box center [1091, 178] width 85 height 10
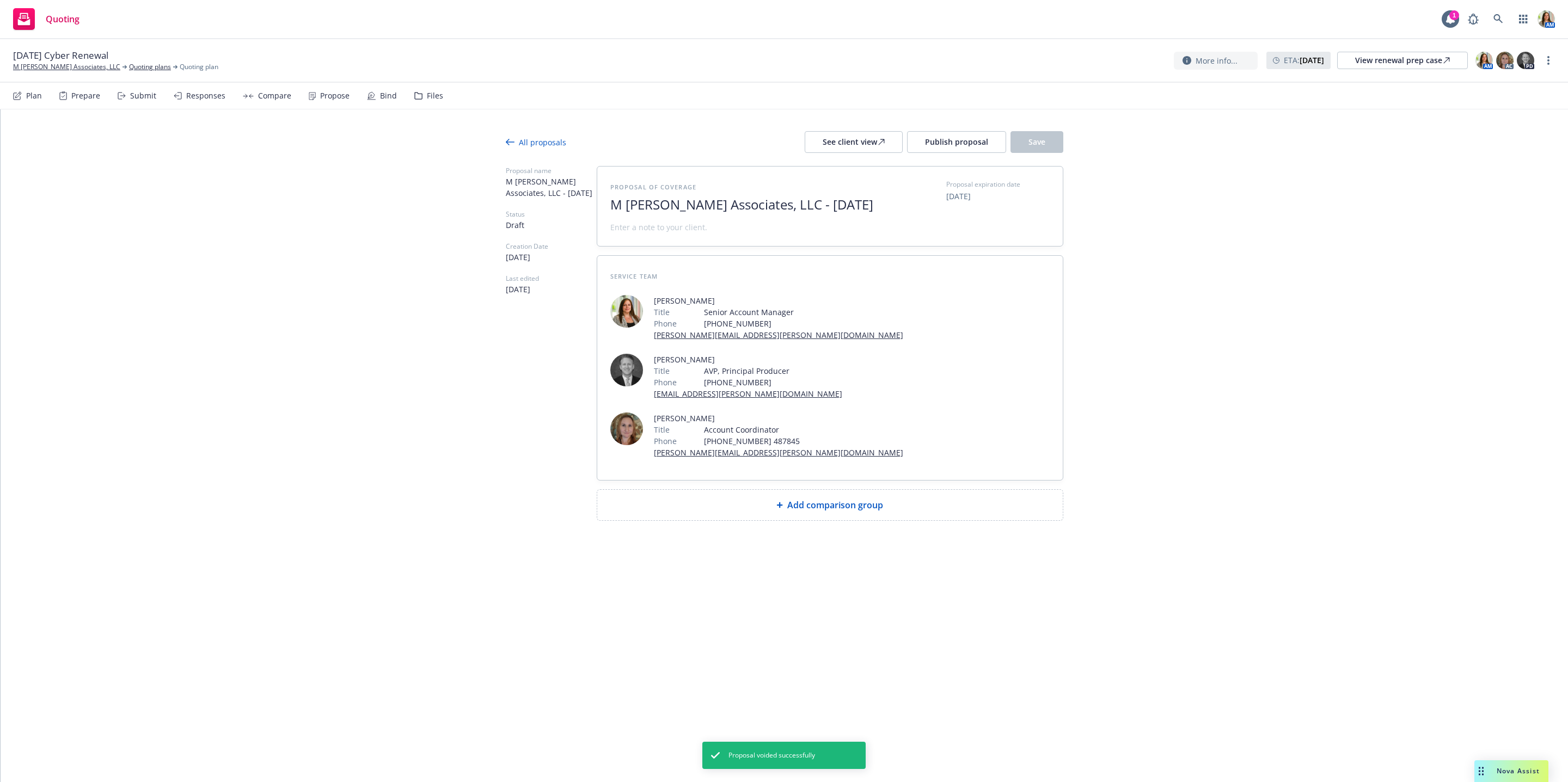
click at [548, 142] on div "All proposals" at bounding box center [536, 142] width 60 height 12
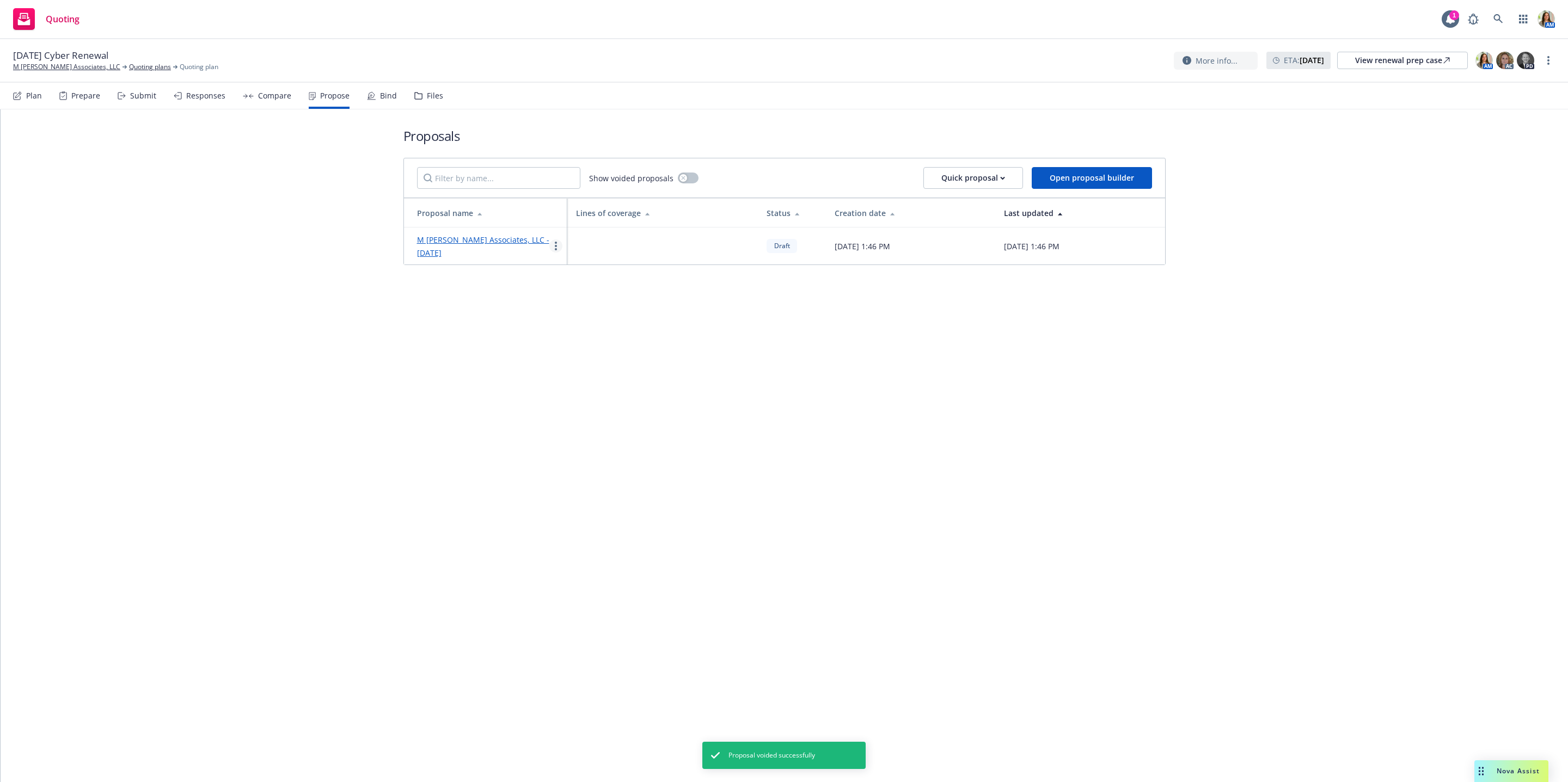
click at [559, 249] on link "more" at bounding box center [555, 246] width 13 height 13
click at [573, 333] on link "Void" at bounding box center [598, 339] width 97 height 22
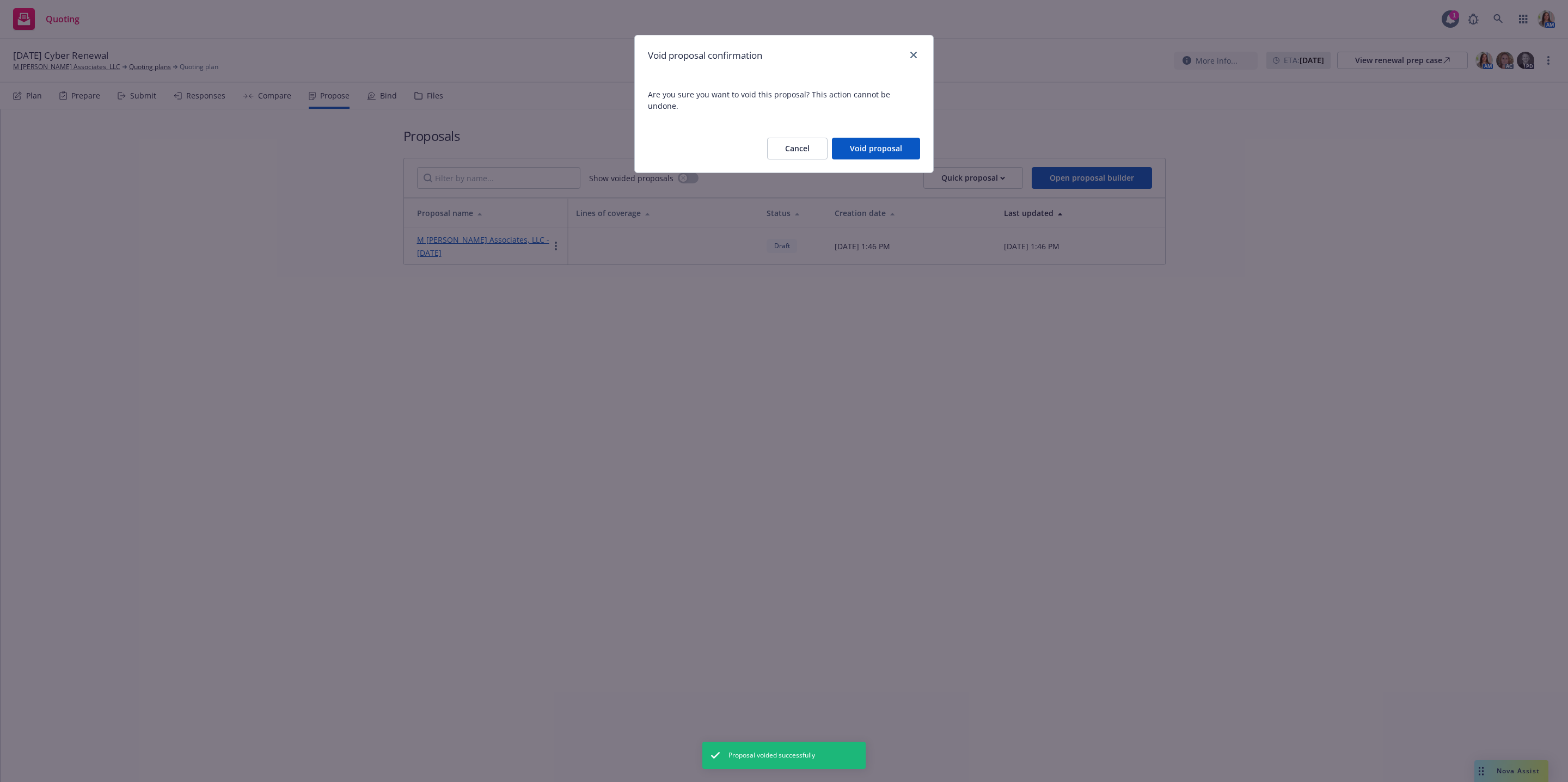
click at [863, 144] on button "Void proposal" at bounding box center [876, 148] width 88 height 22
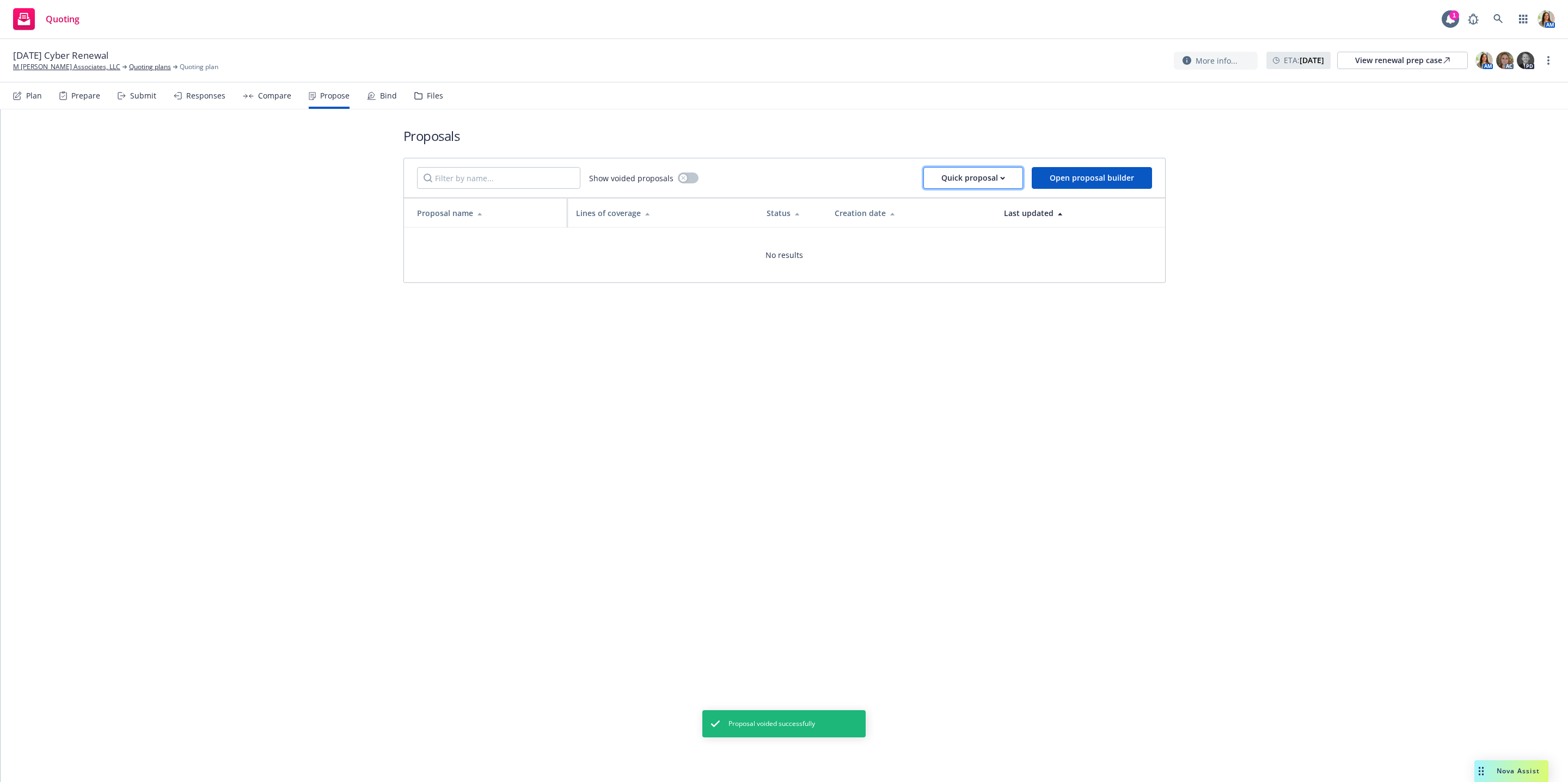
click at [993, 186] on div "Quick proposal" at bounding box center [973, 178] width 64 height 21
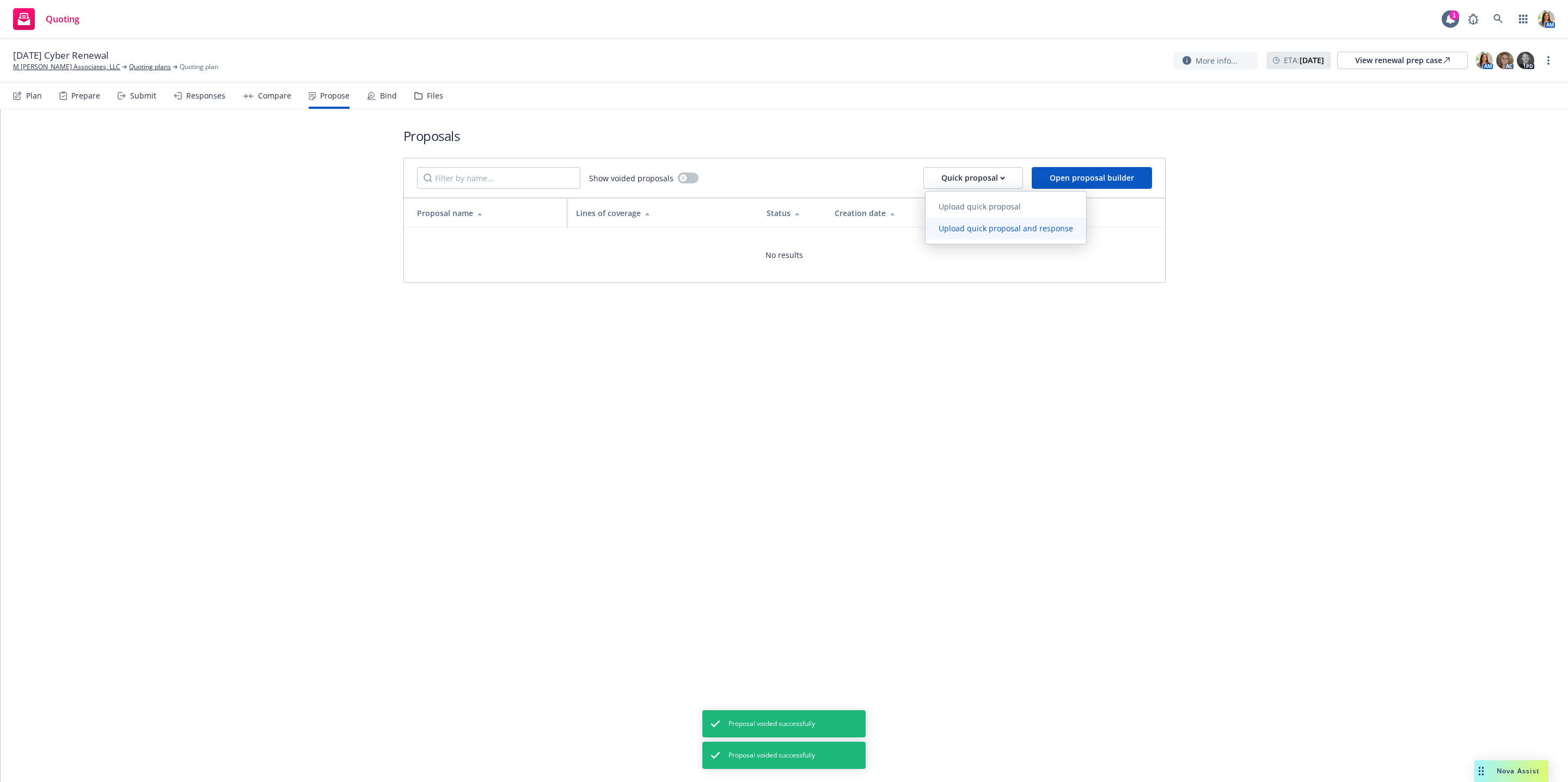
click at [990, 230] on span "Upload quick proposal and response" at bounding box center [1006, 228] width 161 height 10
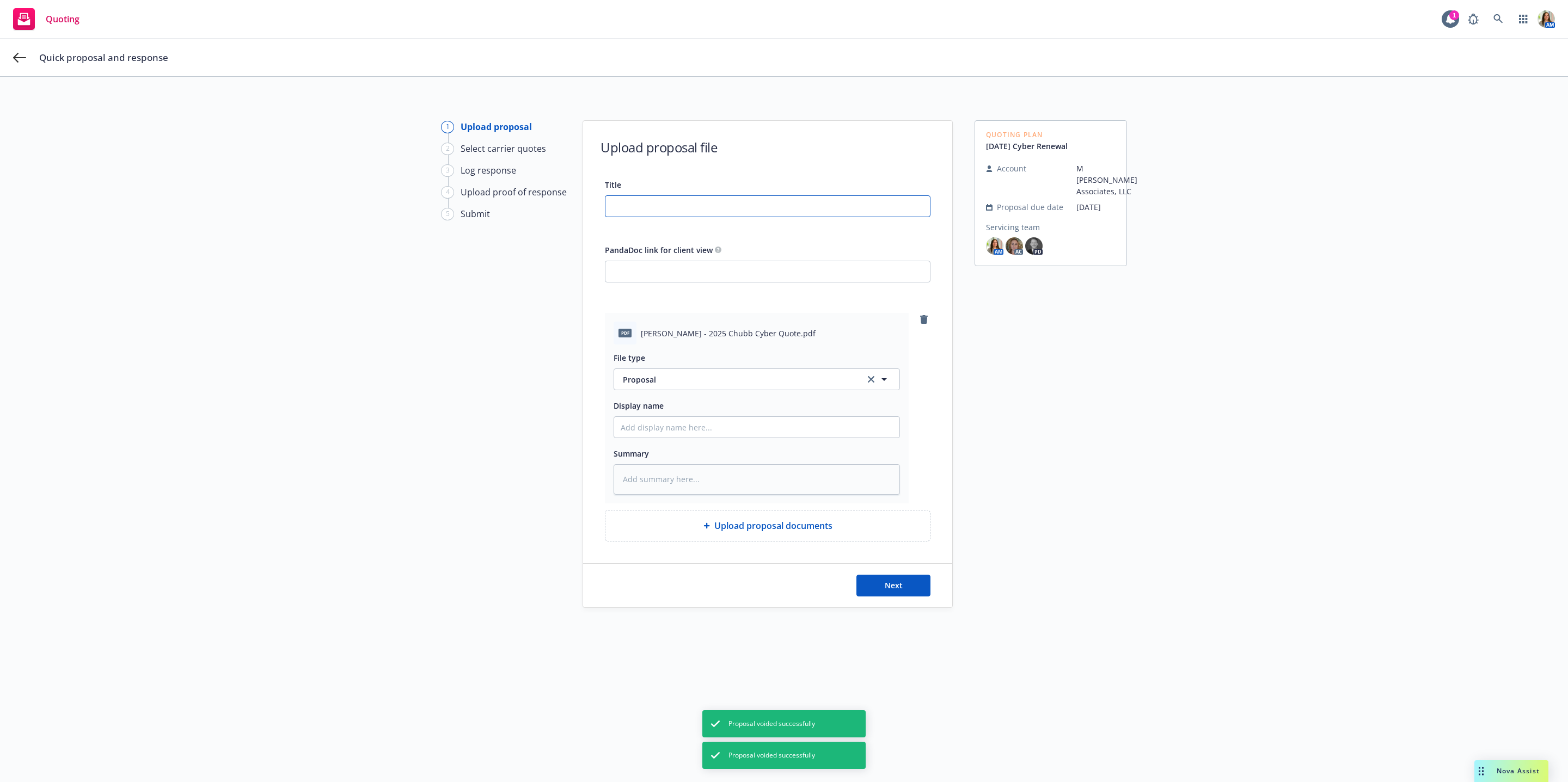
click at [667, 199] on input "Title" at bounding box center [768, 206] width 324 height 21
type textarea "x"
type input "9"
type textarea "x"
type input "9/"
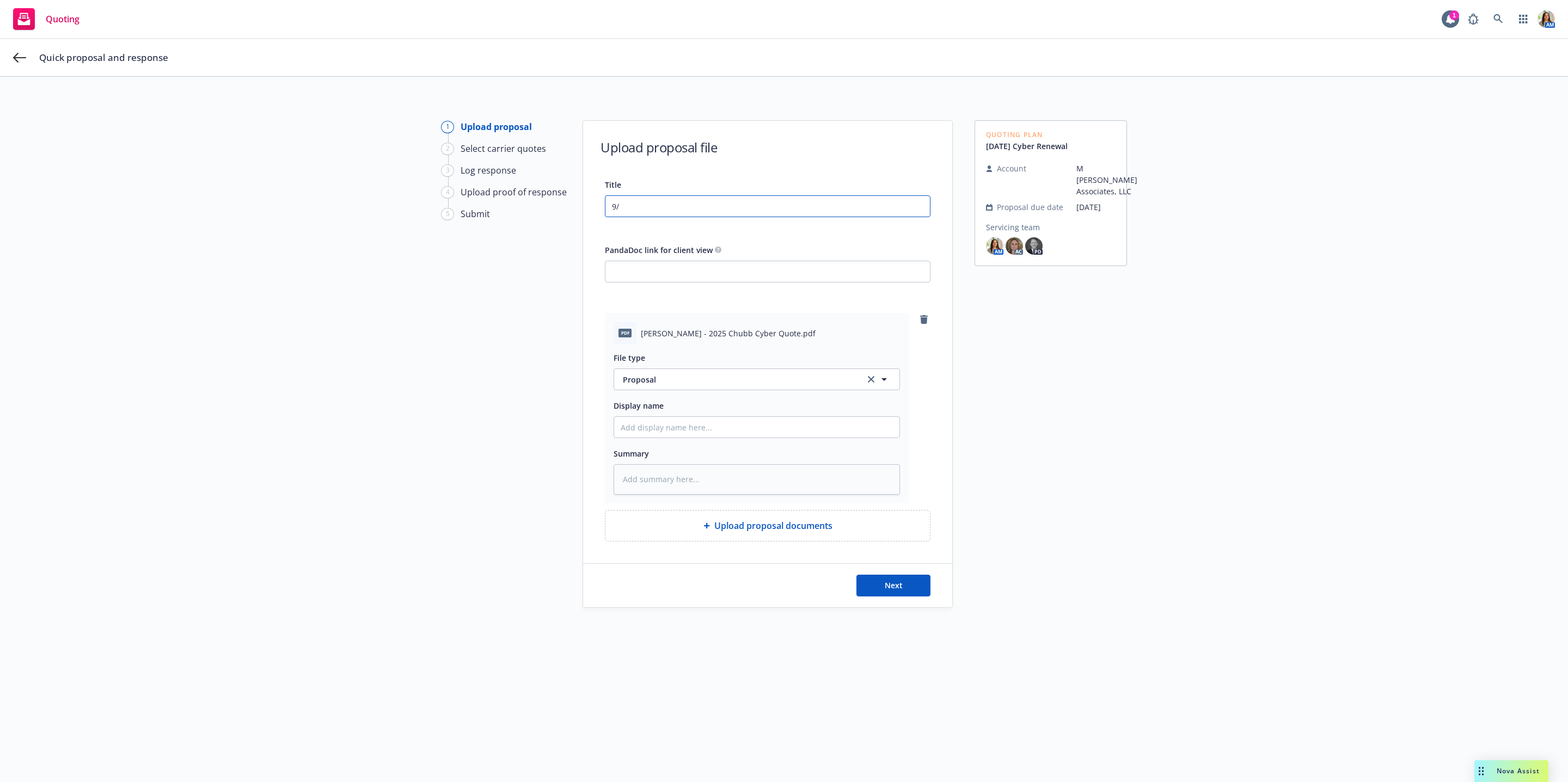
type textarea "x"
type input "9/1"
type textarea "x"
type input "9/18"
type textarea "x"
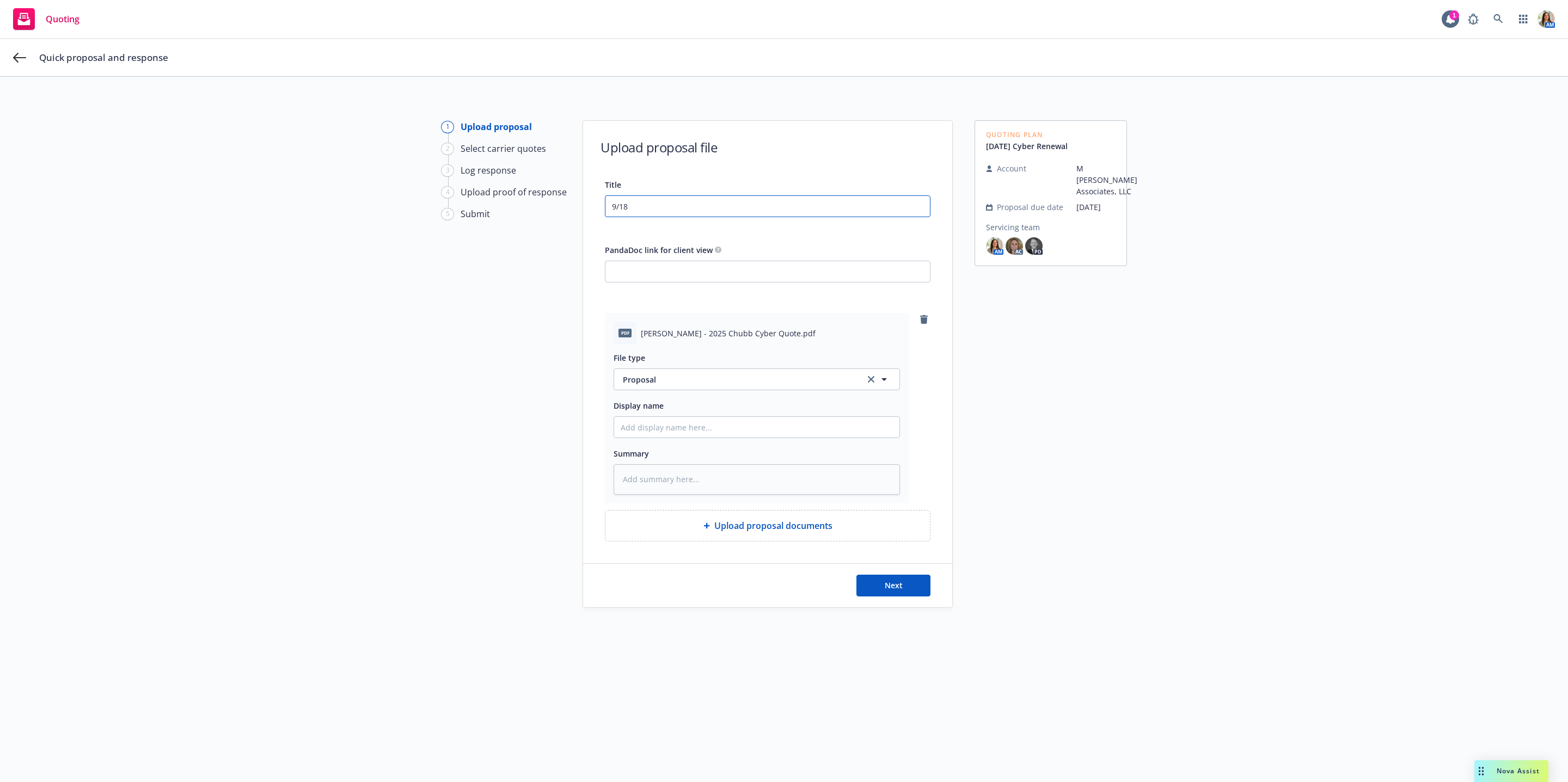
type input "9/18/"
type textarea "x"
type input "9/18/2"
type textarea "x"
type input "[DATE]"
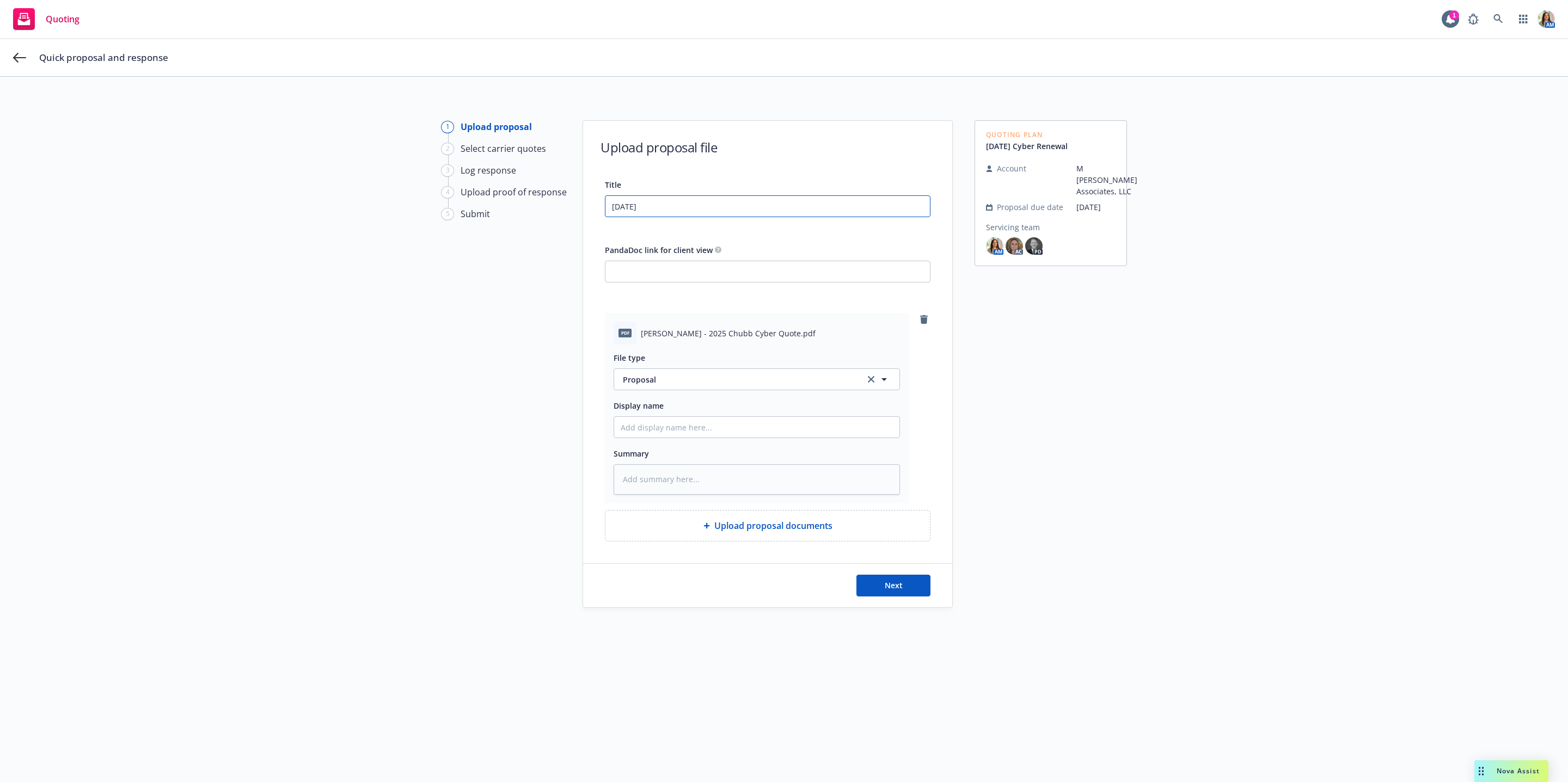
type textarea "x"
type input "[DATE]"
type textarea "x"
type input "[DATE] C"
type textarea "x"
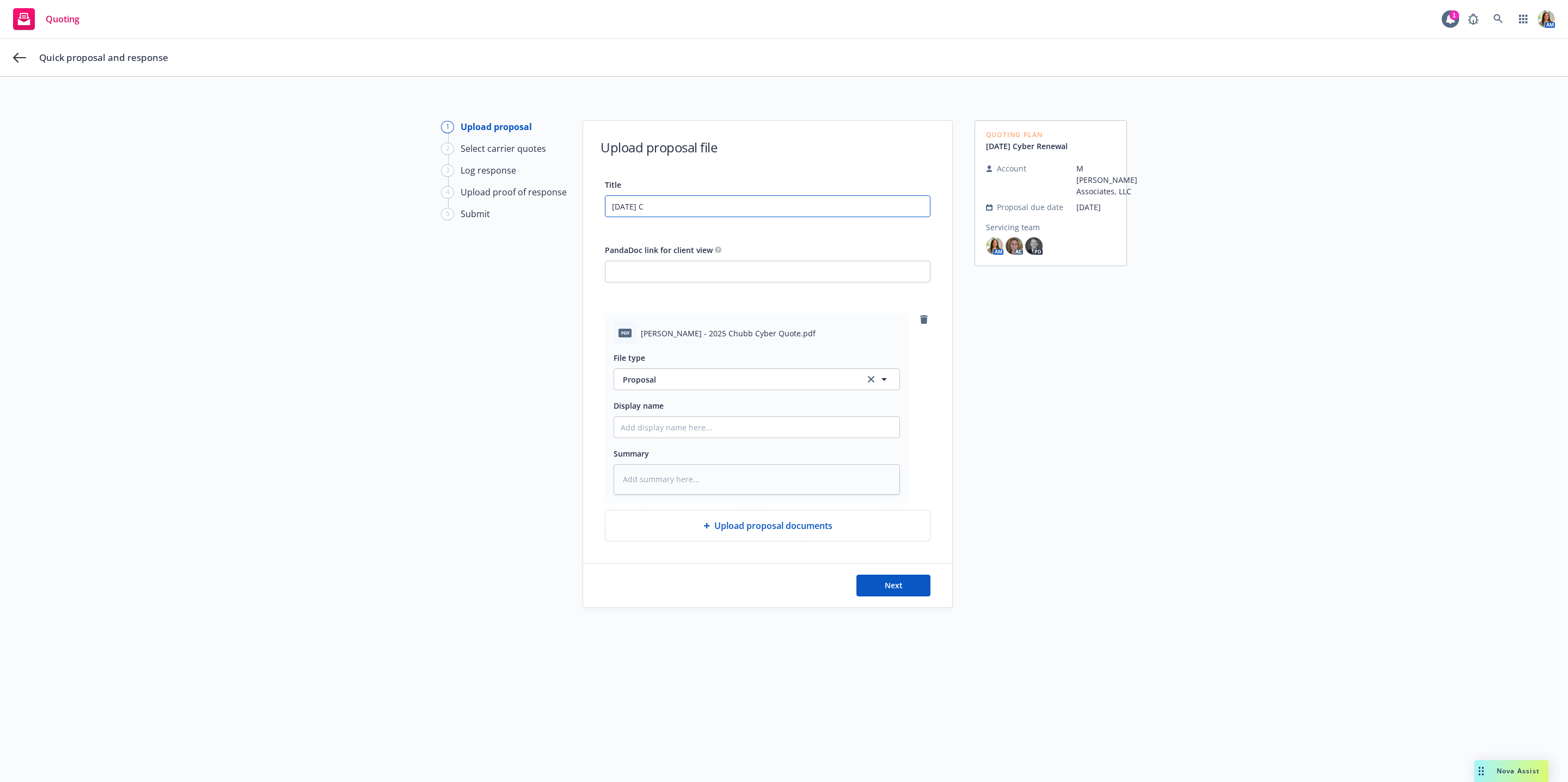
type input "[DATE] Ch"
type textarea "x"
type input "[DATE] Chu"
type textarea "x"
type input "[DATE] Chub"
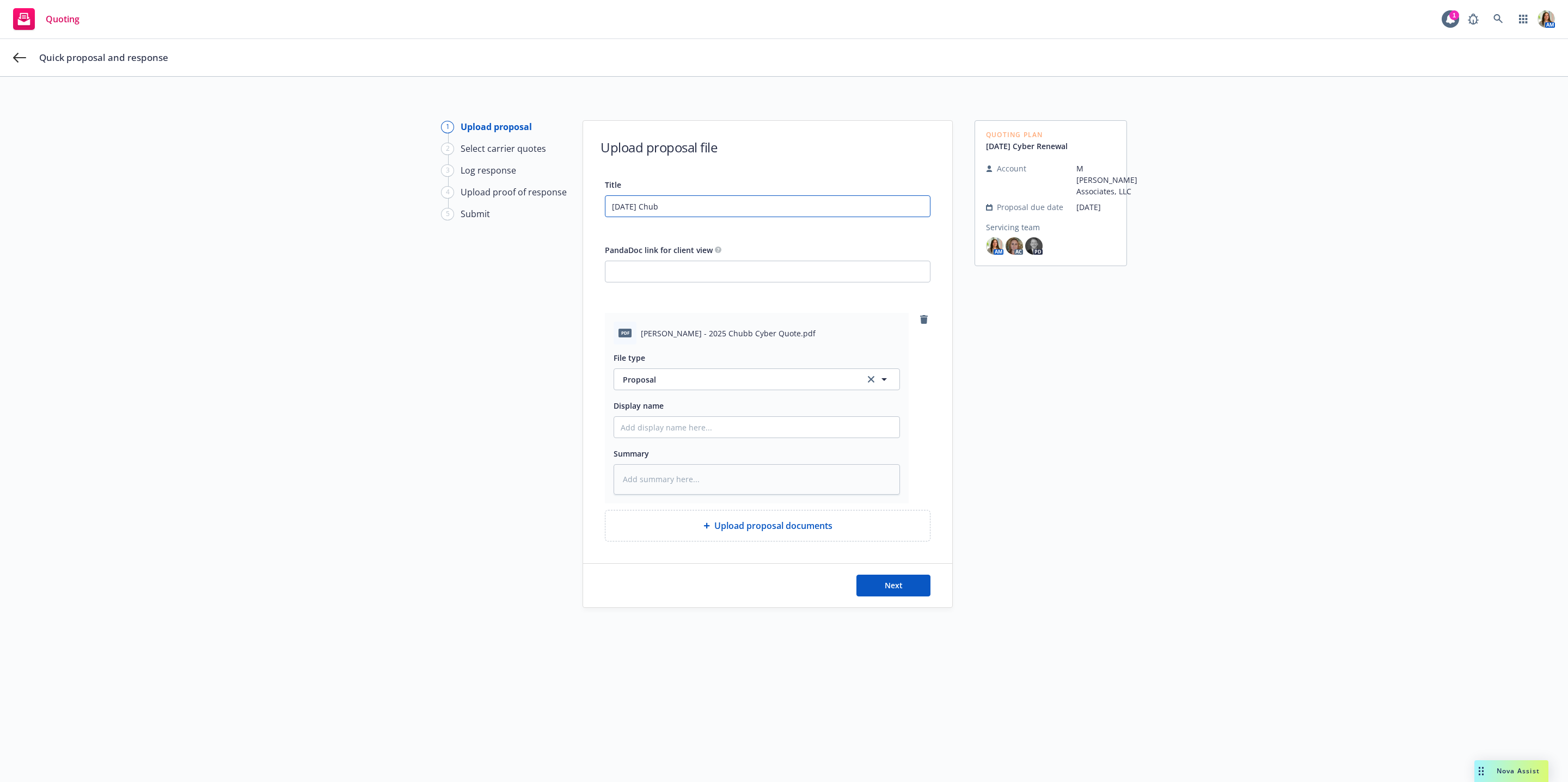
type textarea "x"
type input "[DATE] Chubb"
type textarea "x"
type input "[DATE] Chubb"
type textarea "x"
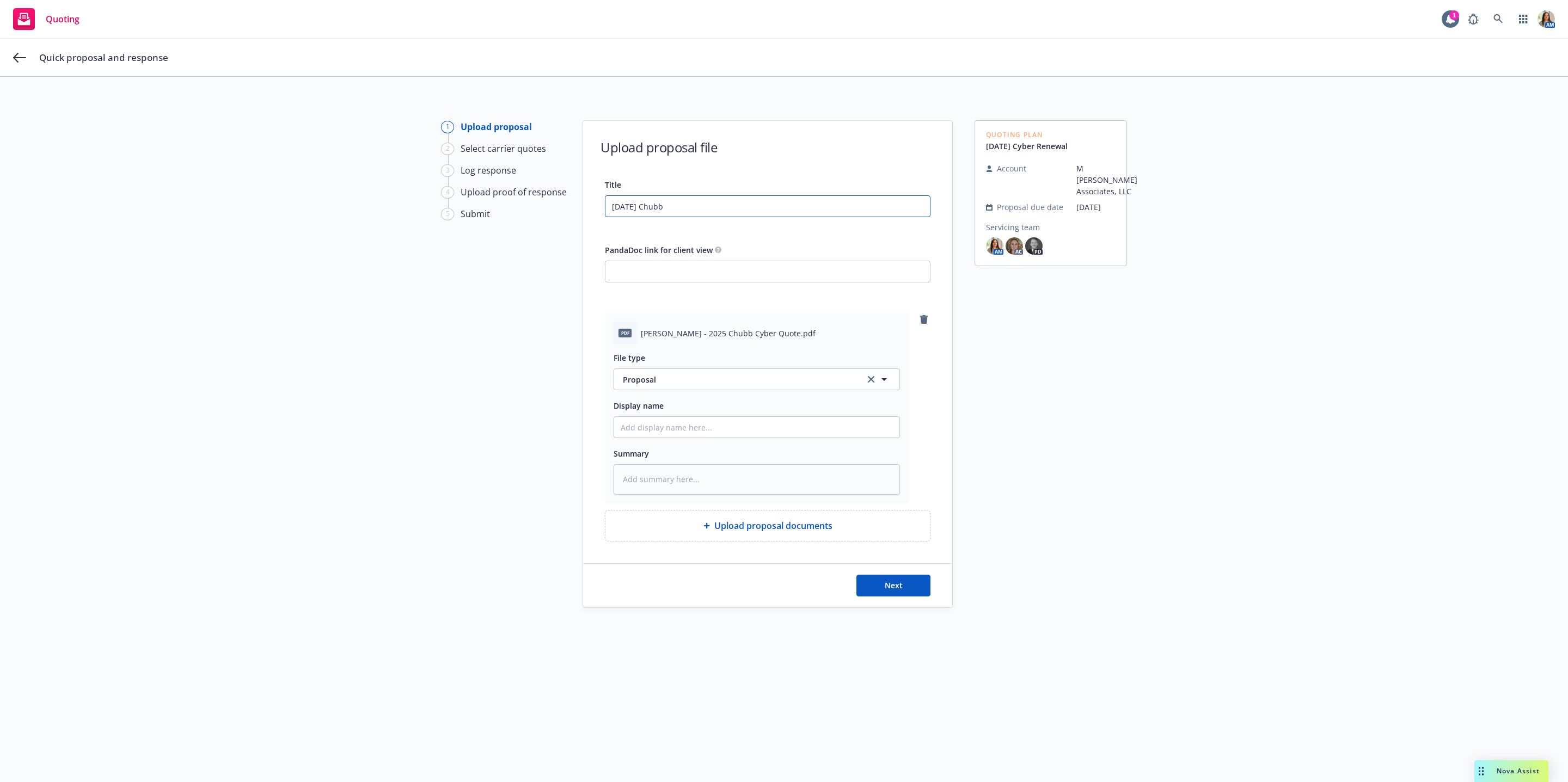
type input "[DATE] Chubb C"
type textarea "x"
type input "[DATE] [PERSON_NAME]"
type textarea "x"
type input "[DATE] Chubb Cybe"
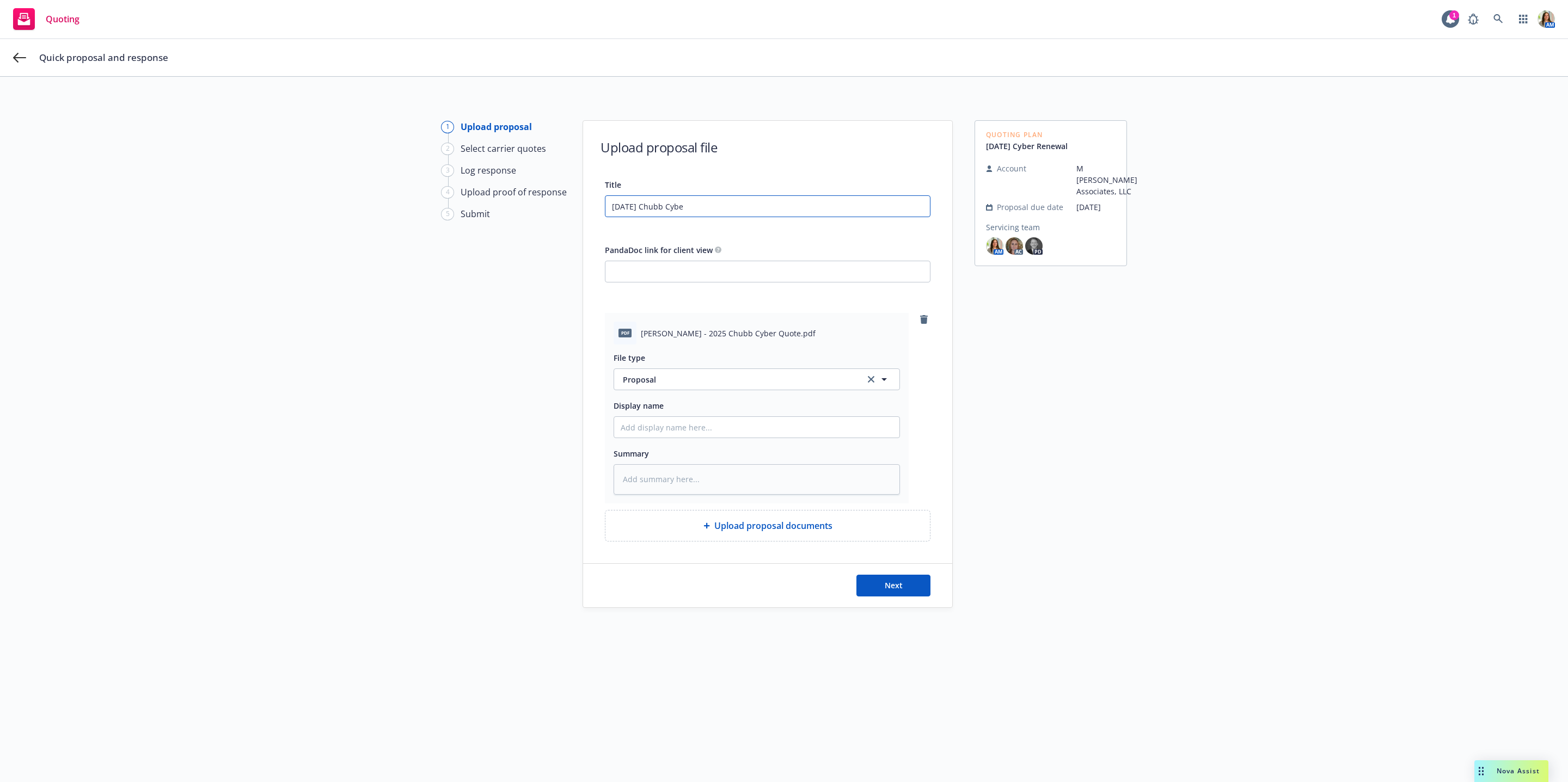
type textarea "x"
type input "[DATE] Chubb Cyber"
type textarea "x"
type input "[DATE] Chubb Cyber"
type textarea "x"
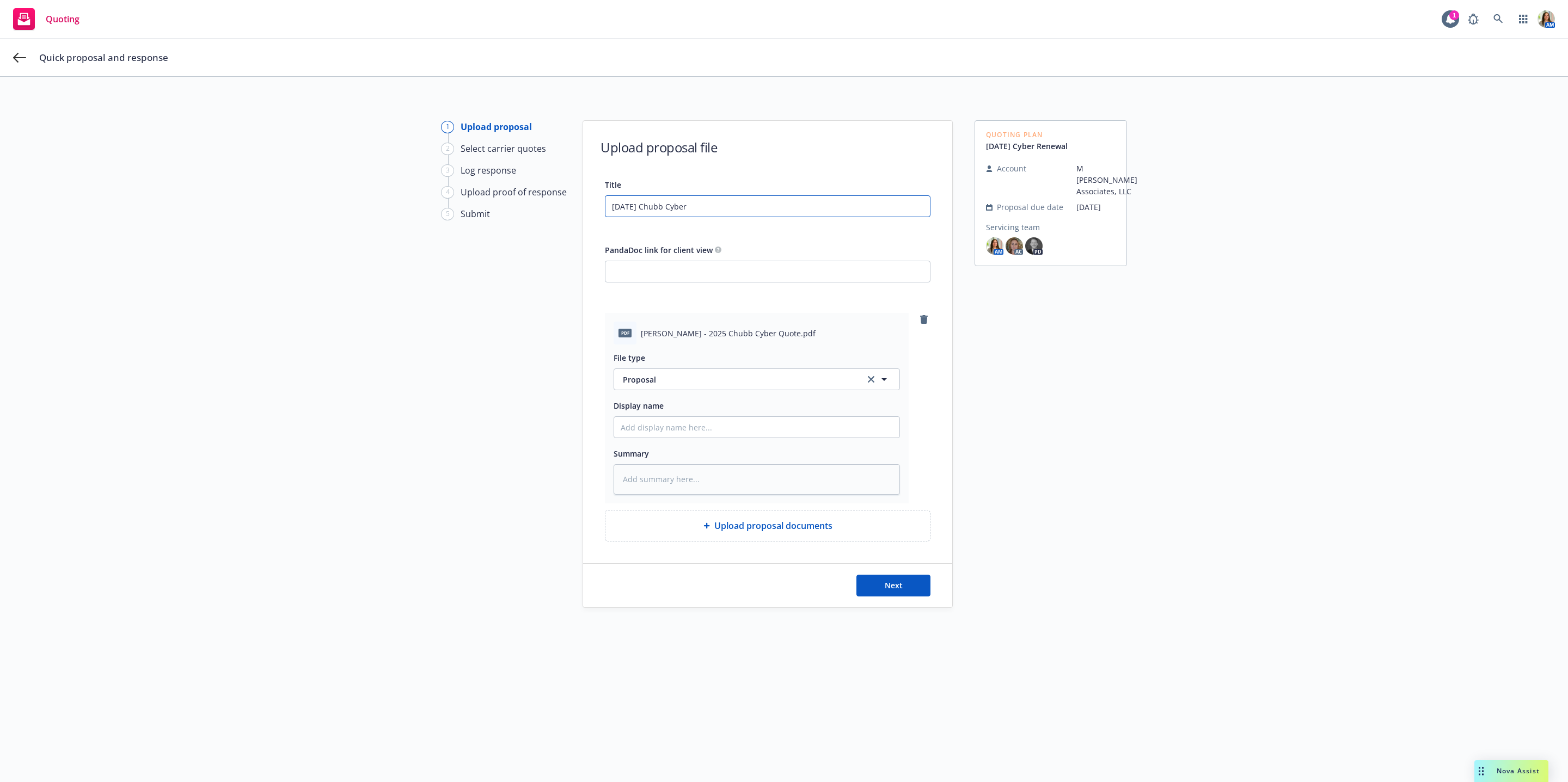
type input "[DATE] Chubb Cyber P"
type textarea "x"
type input "[DATE] Chubb Cyber Pro"
type textarea "x"
type input "[DATE] Chubb Cyber Prop"
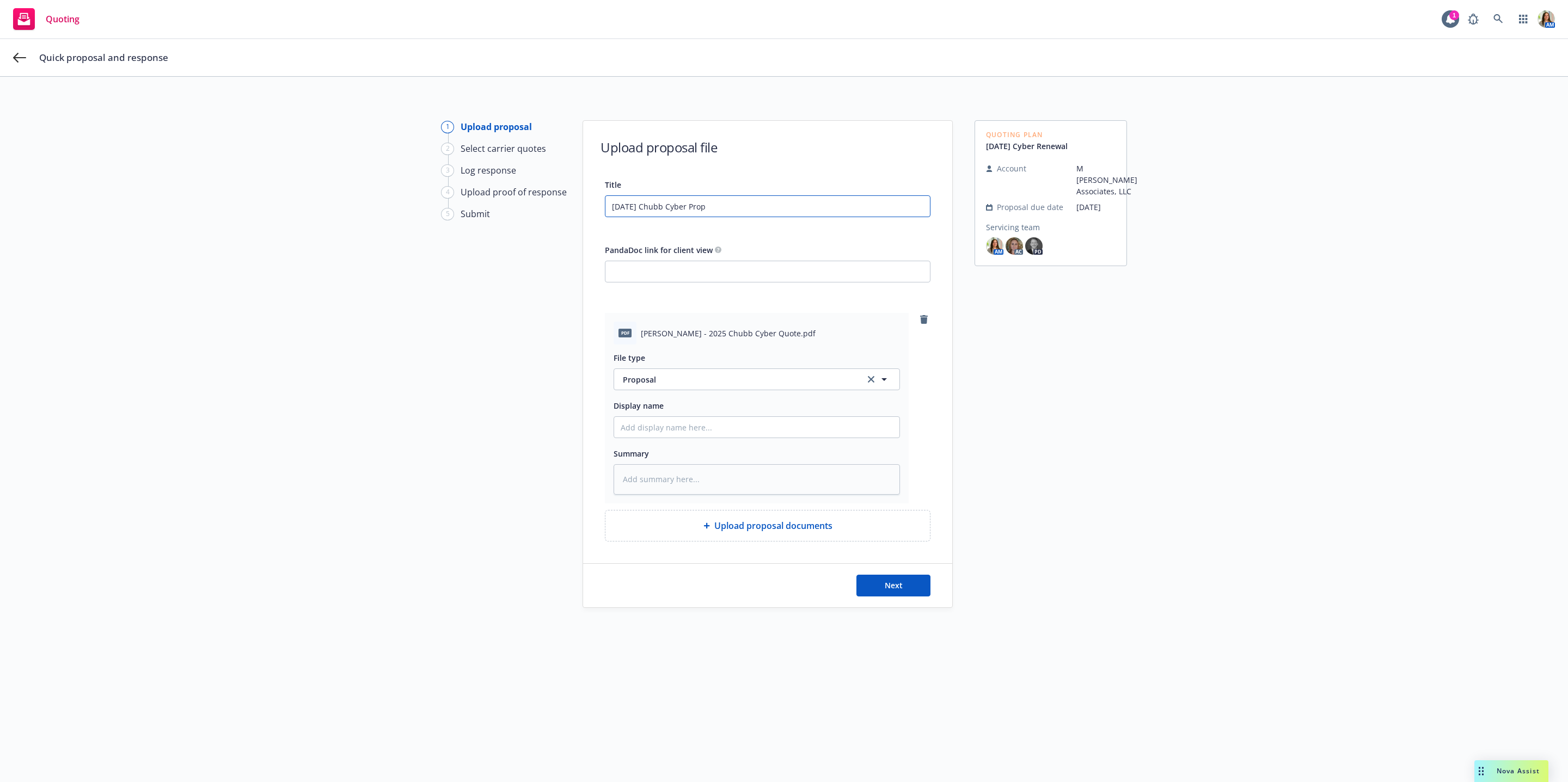
type textarea "x"
type input "[DATE] Chubb Cyber Propo"
type textarea "x"
type input "[DATE] Chubb Cyber Propos"
type textarea "x"
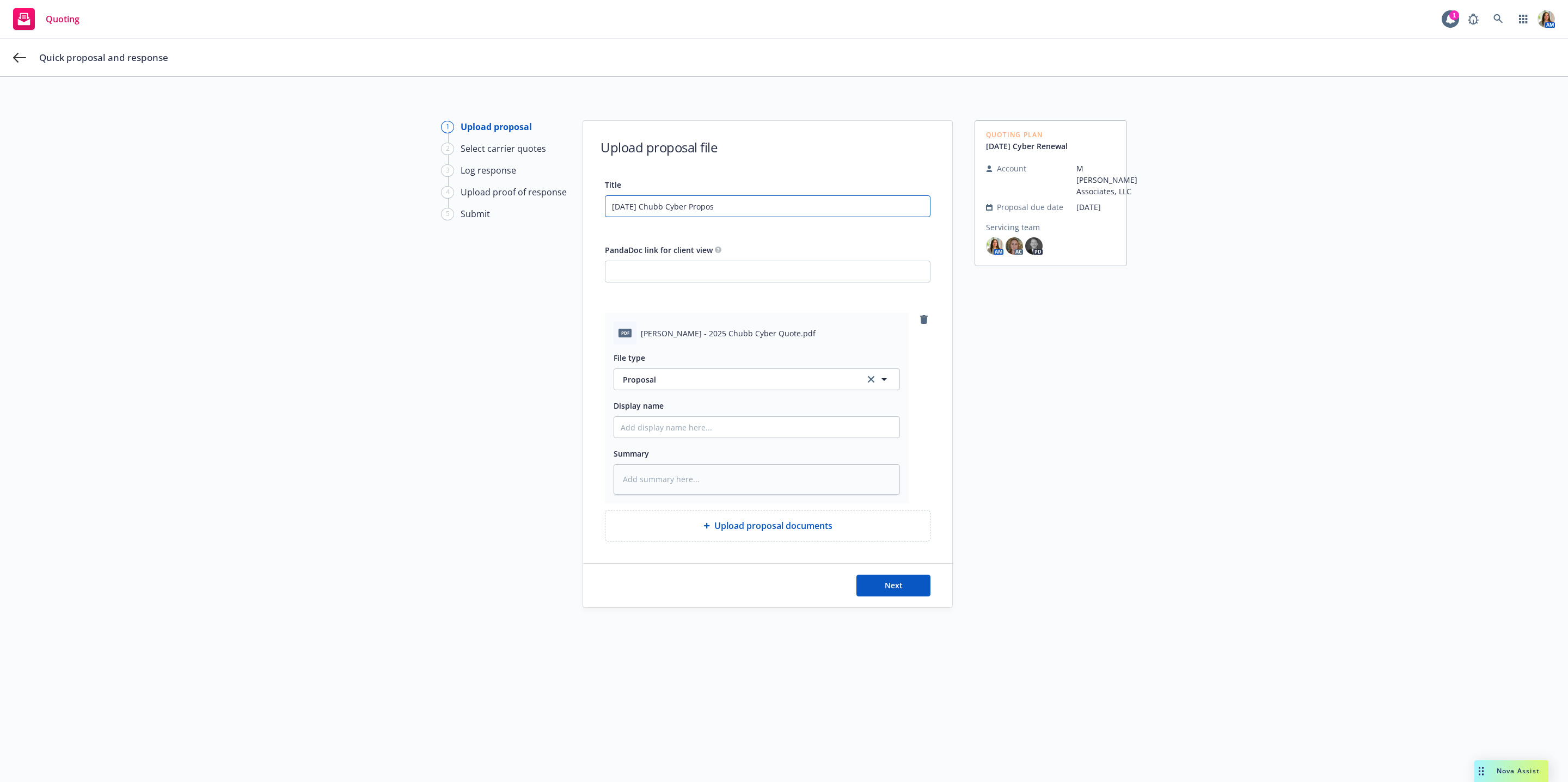
type input "[DATE] Chubb Cyber Proposa"
type textarea "x"
type input "[DATE] Chubb Cyber Proposal"
paste input "[DATE] Chubb Cyber Proposal"
type textarea "x"
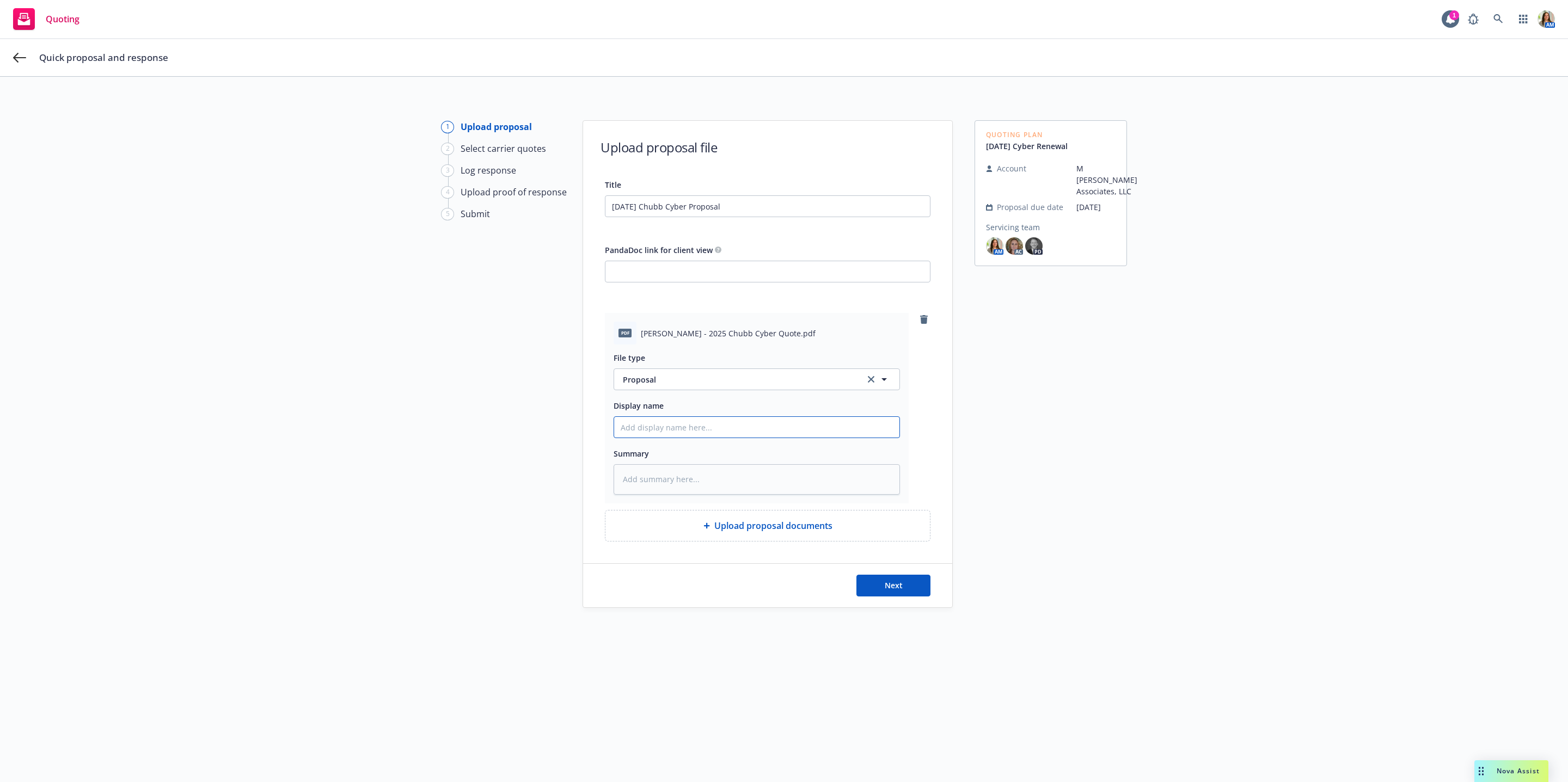
type input "[DATE] Chubb Cyber Proposal"
type textarea "x"
type input "[DATE] Chubb Cyber Proposal"
type textarea "x"
type input "[DATE] Chubb Cyber Proposal ("
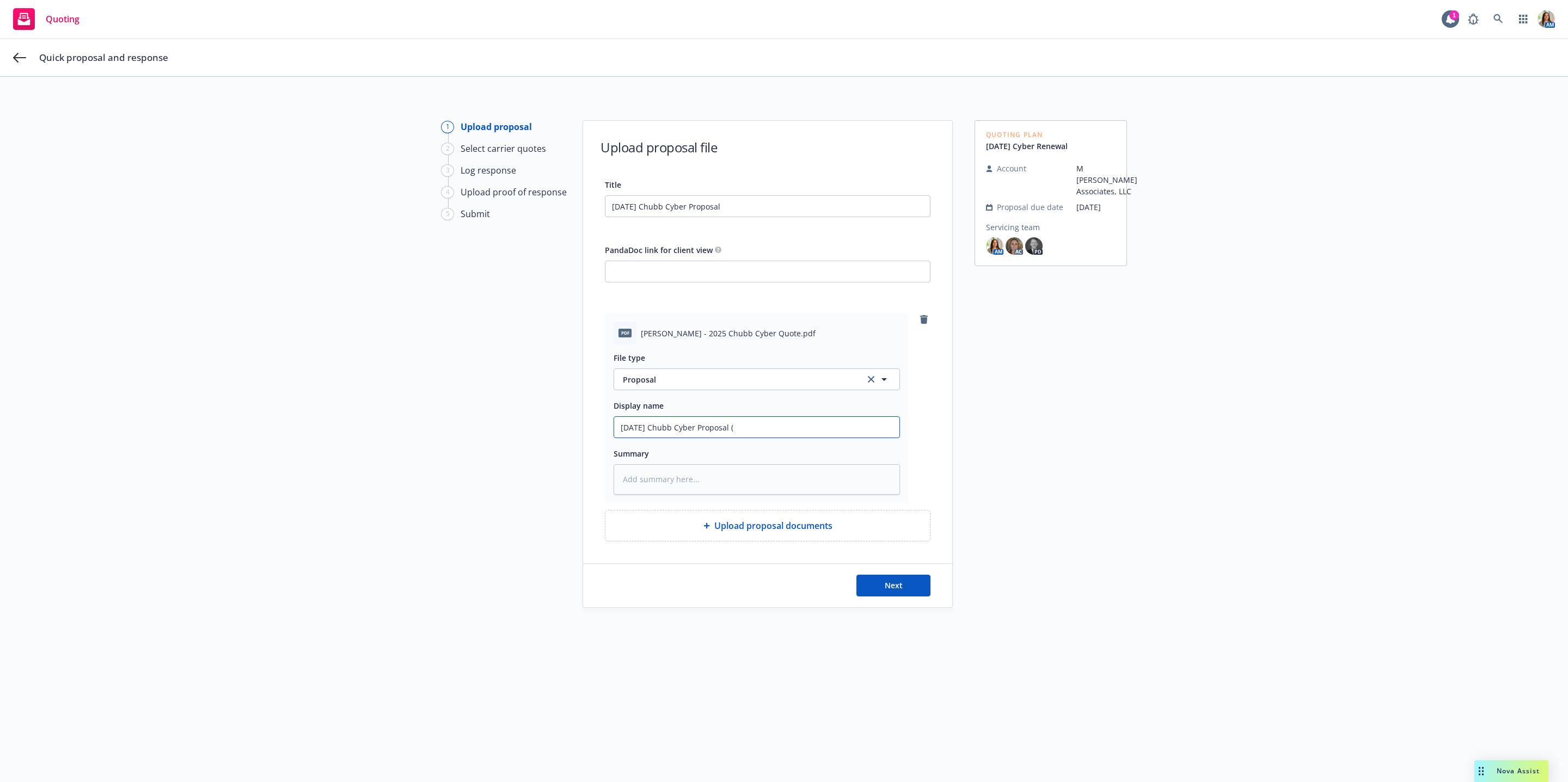
type textarea "x"
type input "[DATE] Chubb Cyber Proposal (C"
type textarea "x"
type input "[DATE] Chubb Cyber Proposal (Ch"
type textarea "x"
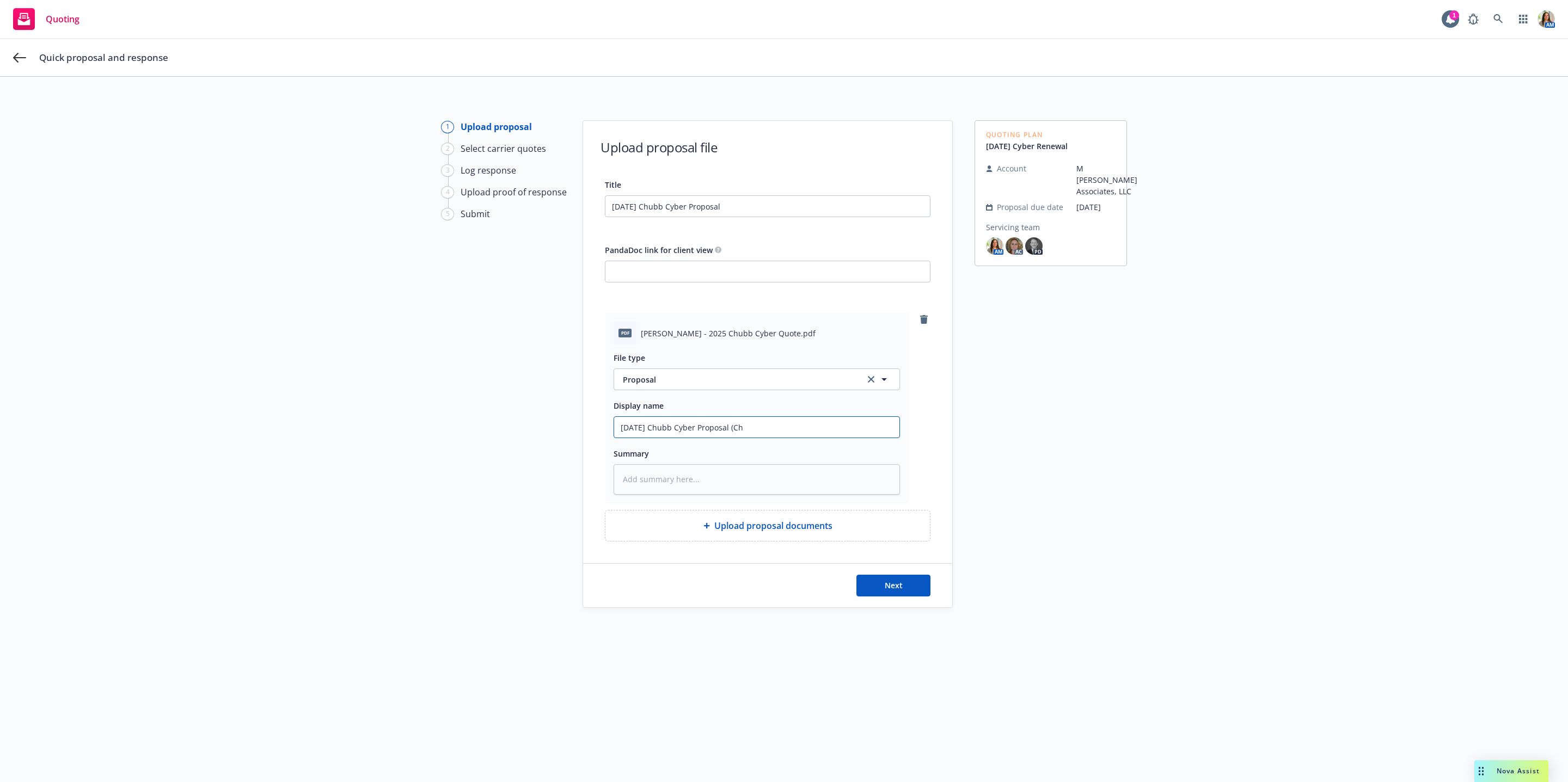
type input "[DATE] Chubb Cyber Proposal (Chu"
type textarea "x"
type input "[DATE] Chubb Cyber Proposal (Chub"
type textarea "x"
type input "[DATE] Chubb Cyber Proposal (Chubb"
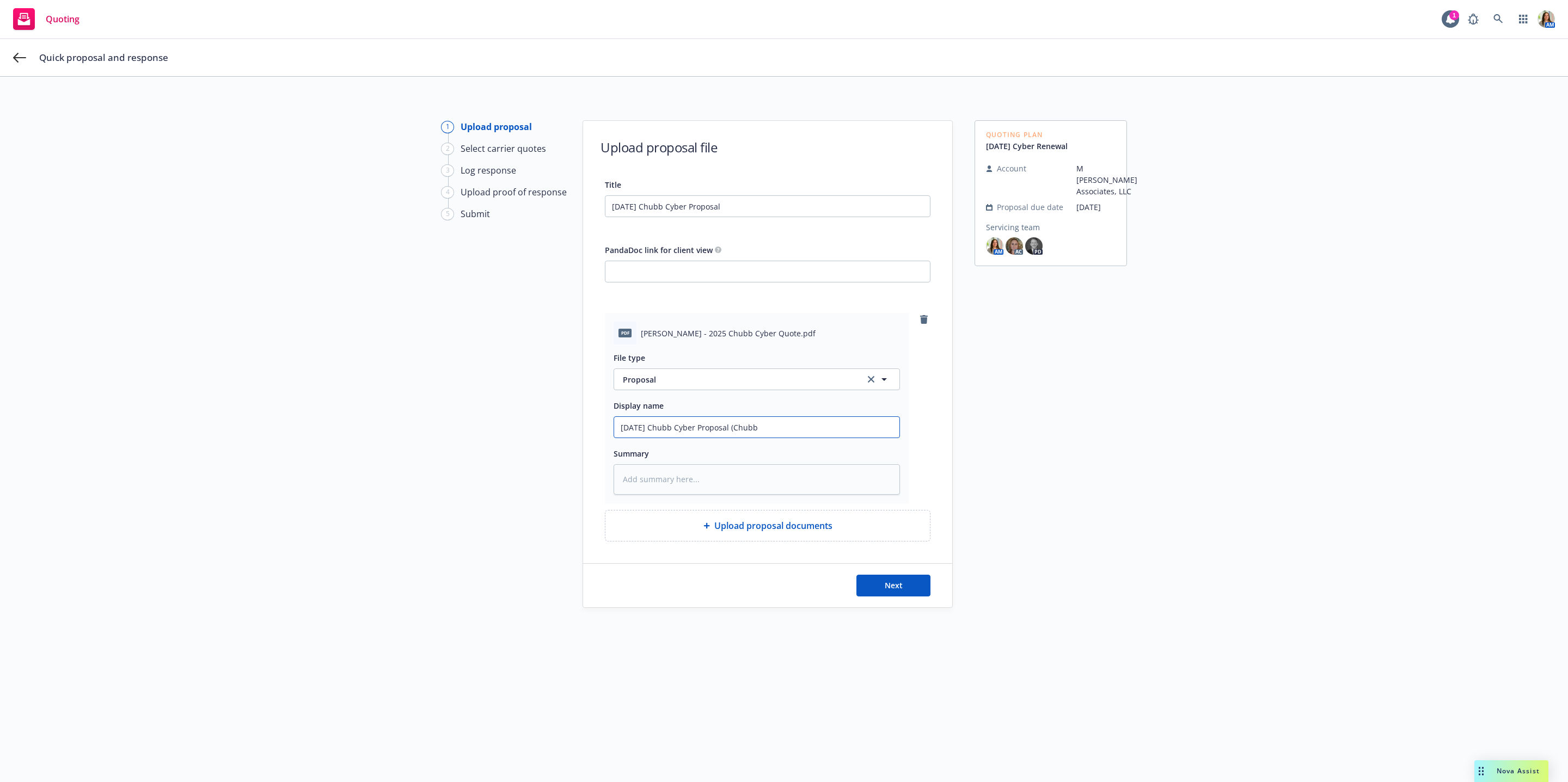
type textarea "x"
type input "[DATE] Chubb Cyber Proposal (Chubb q"
type textarea "x"
type input "[DATE] Chubb Cyber Proposal (Chubb qu"
type textarea "x"
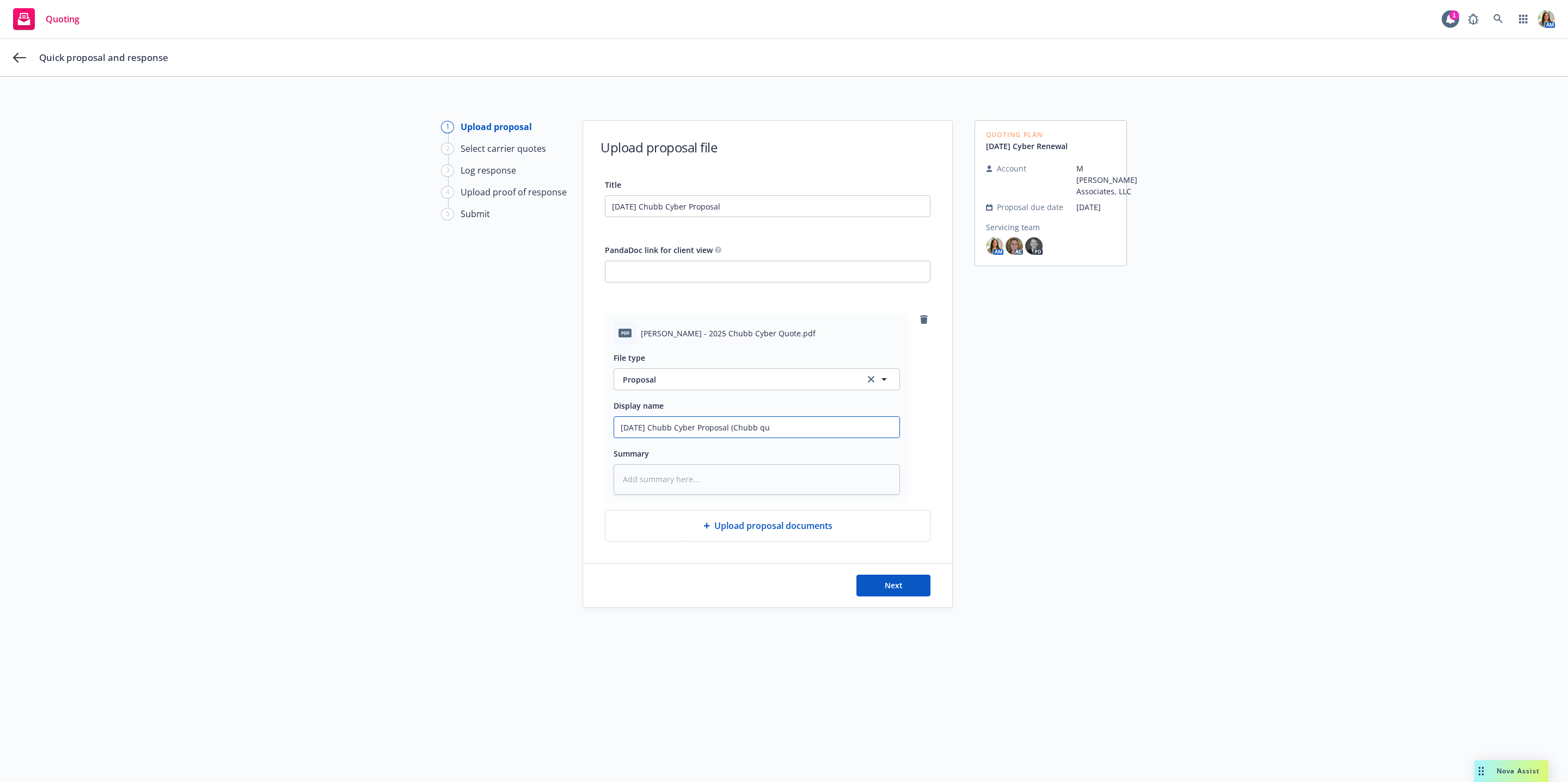
type input "[DATE] Chubb Cyber Proposal (Chubb quo"
type textarea "x"
type input "[DATE] Chubb Cyber Proposal (Chubb quot"
type textarea "x"
type input "[DATE] Chubb Cyber Proposal (Chubb quote"
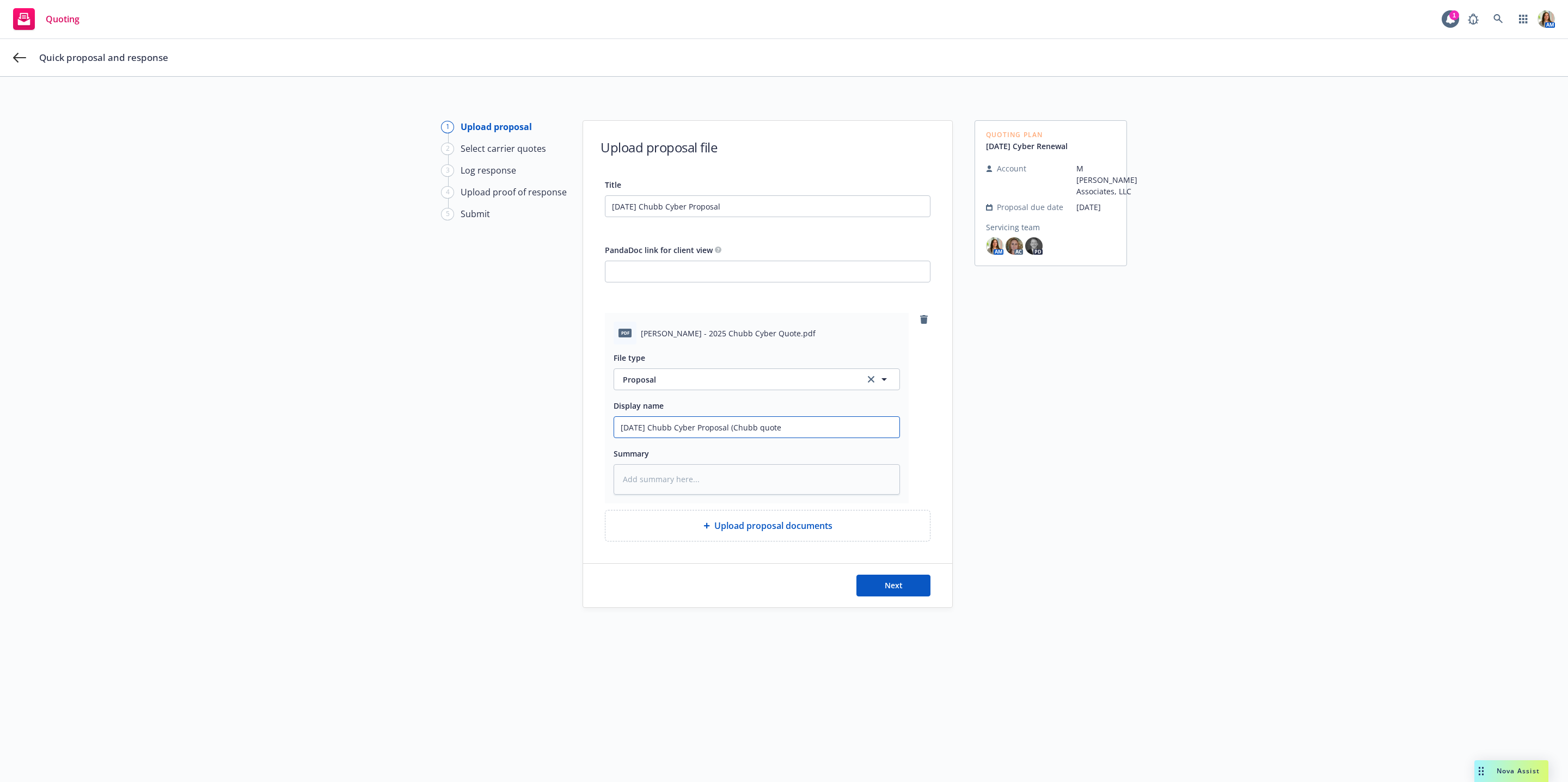
type textarea "x"
type input "[DATE] Chubb Cyber Proposal (Chubb quote)"
click at [867, 580] on button "Next" at bounding box center [894, 586] width 74 height 22
type textarea "x"
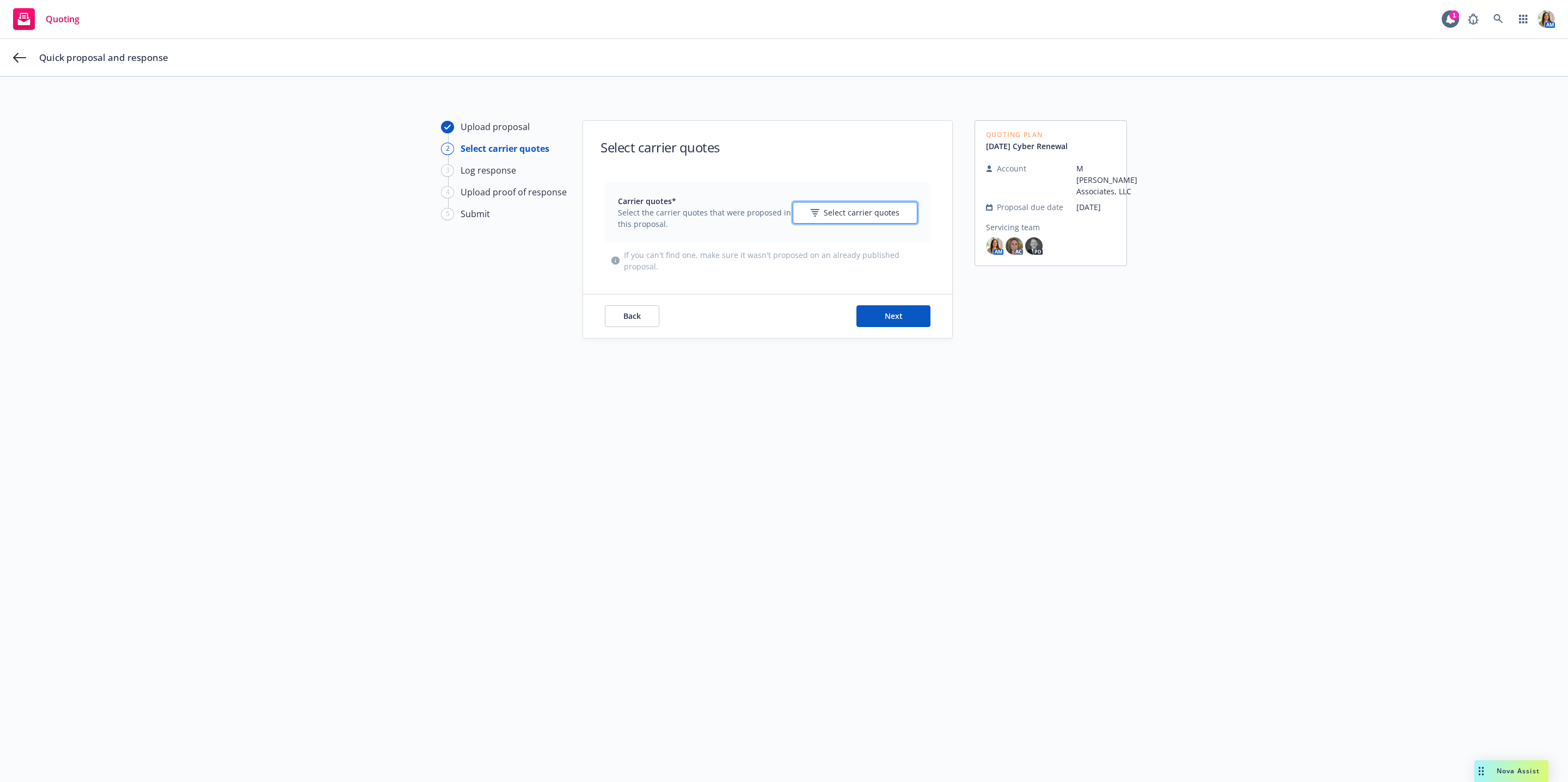
click at [878, 204] on button "Select carrier quotes" at bounding box center [855, 213] width 125 height 22
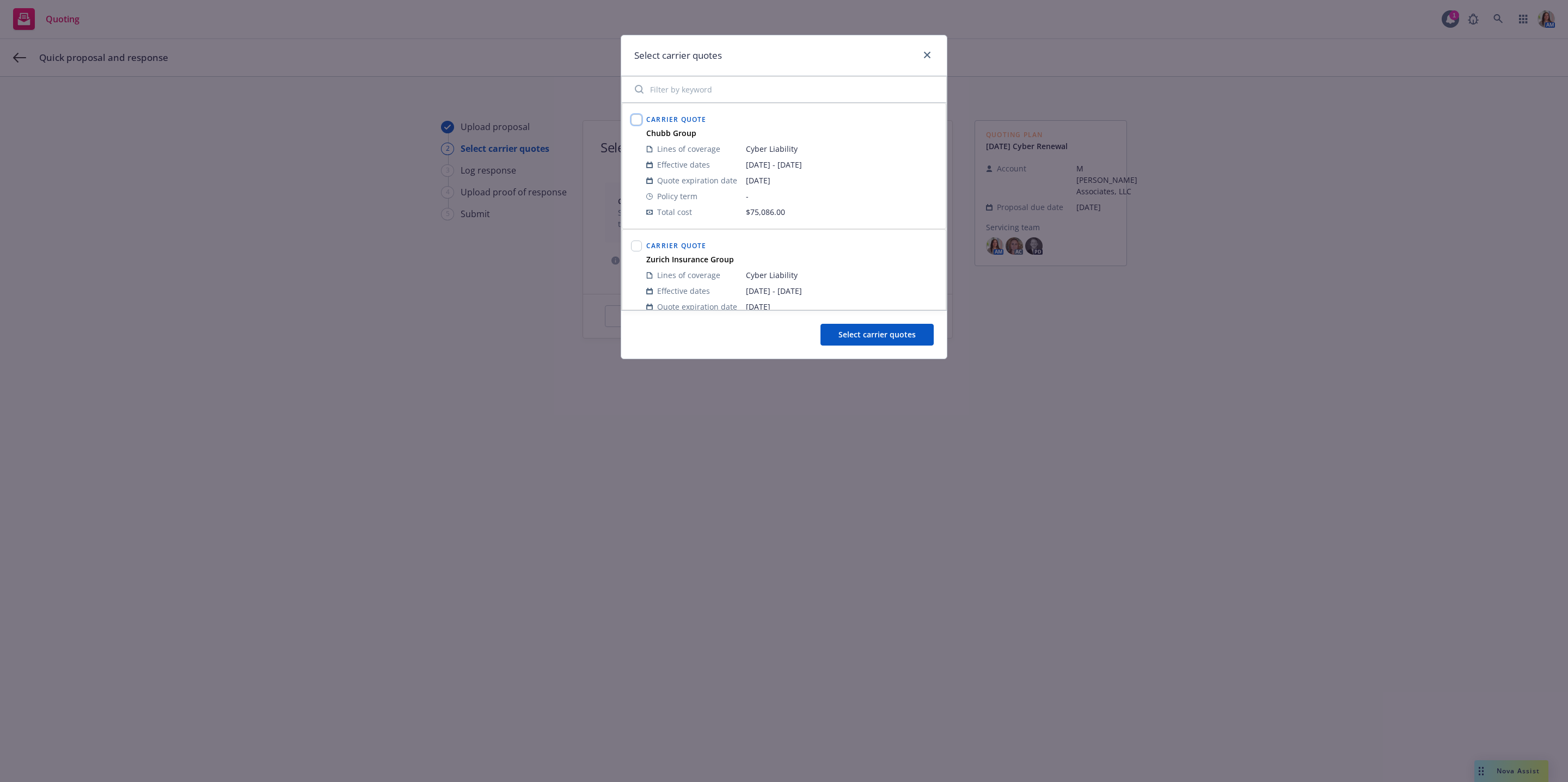
click at [637, 125] on input "checkbox" at bounding box center [637, 120] width 11 height 11
checkbox input "true"
click at [839, 338] on span "Select carrier quotes" at bounding box center [877, 334] width 77 height 10
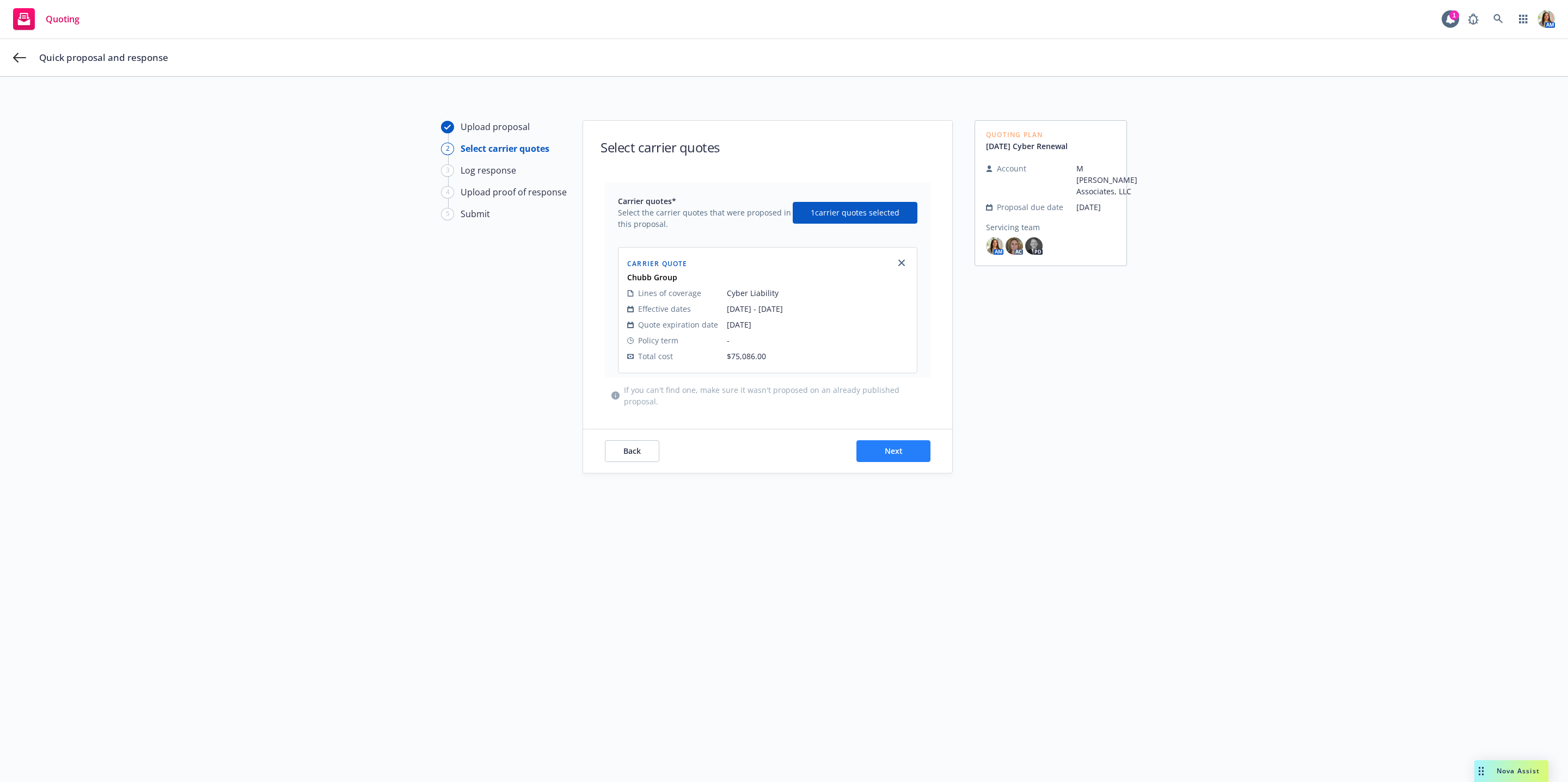
click at [878, 461] on div "Back Next" at bounding box center [768, 452] width 369 height 44
click at [878, 459] on button "Next" at bounding box center [894, 452] width 74 height 22
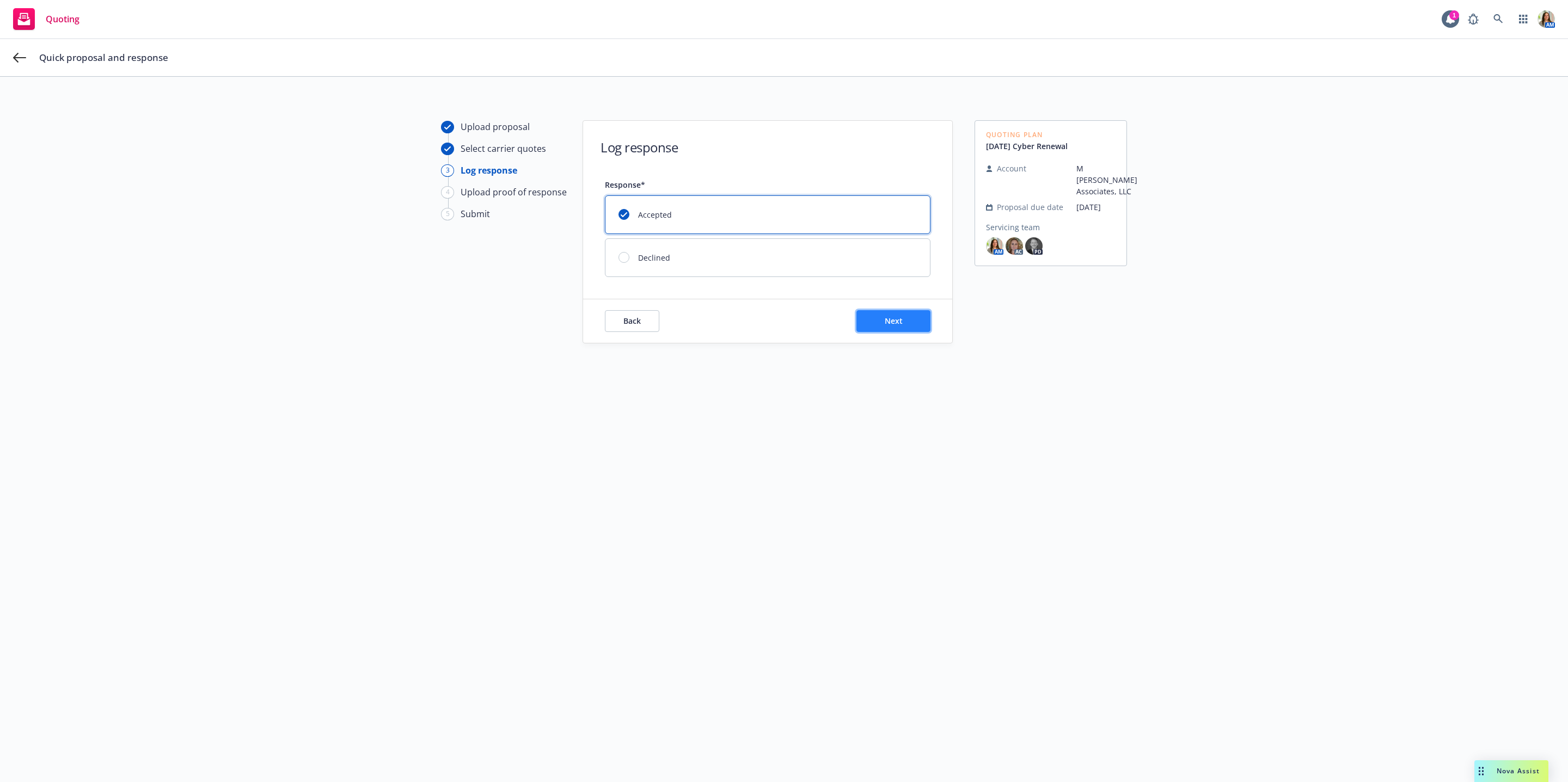
click at [869, 317] on button "Next" at bounding box center [894, 321] width 74 height 22
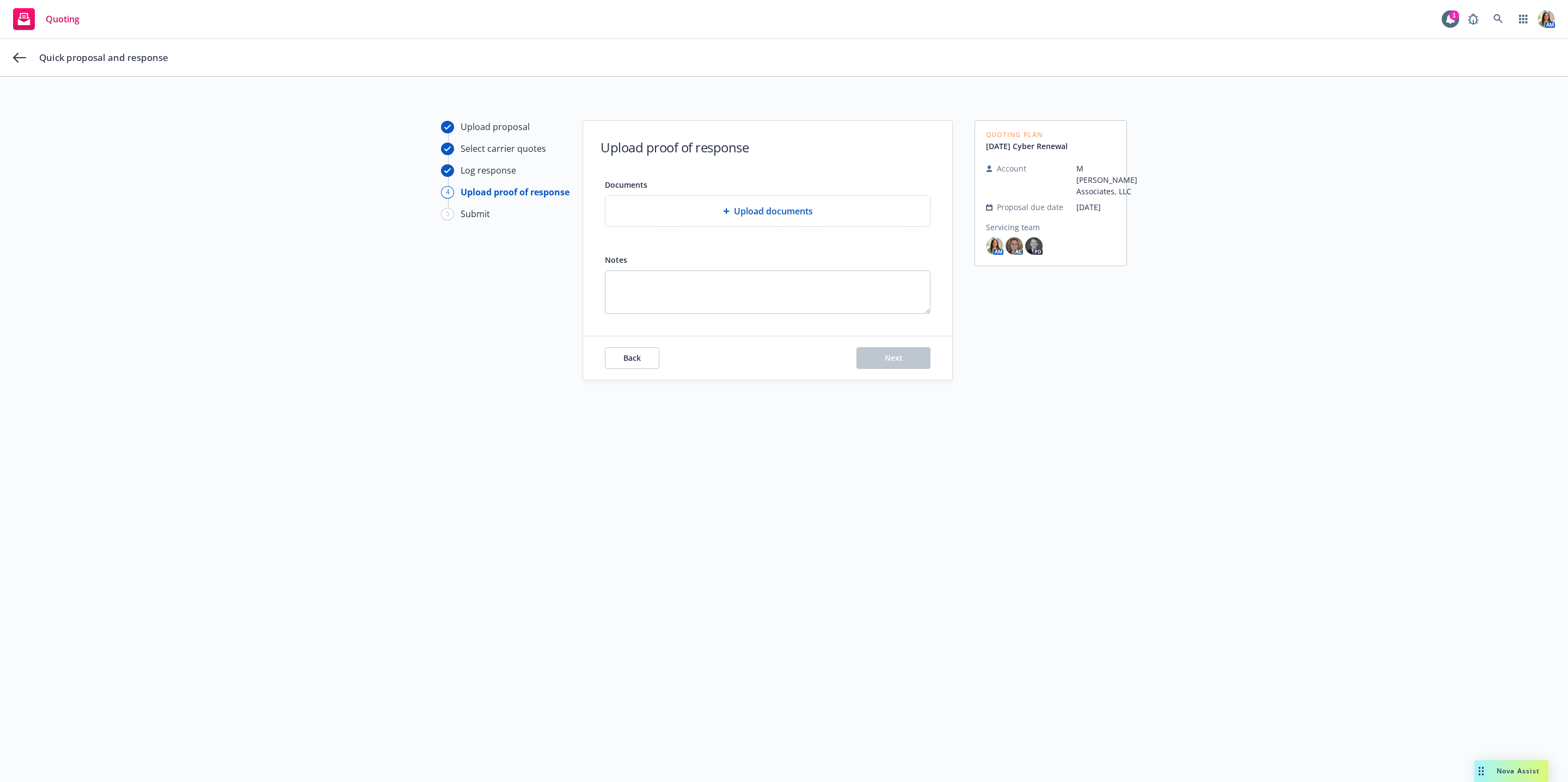
click at [734, 215] on span "Upload documents" at bounding box center [774, 211] width 79 height 13
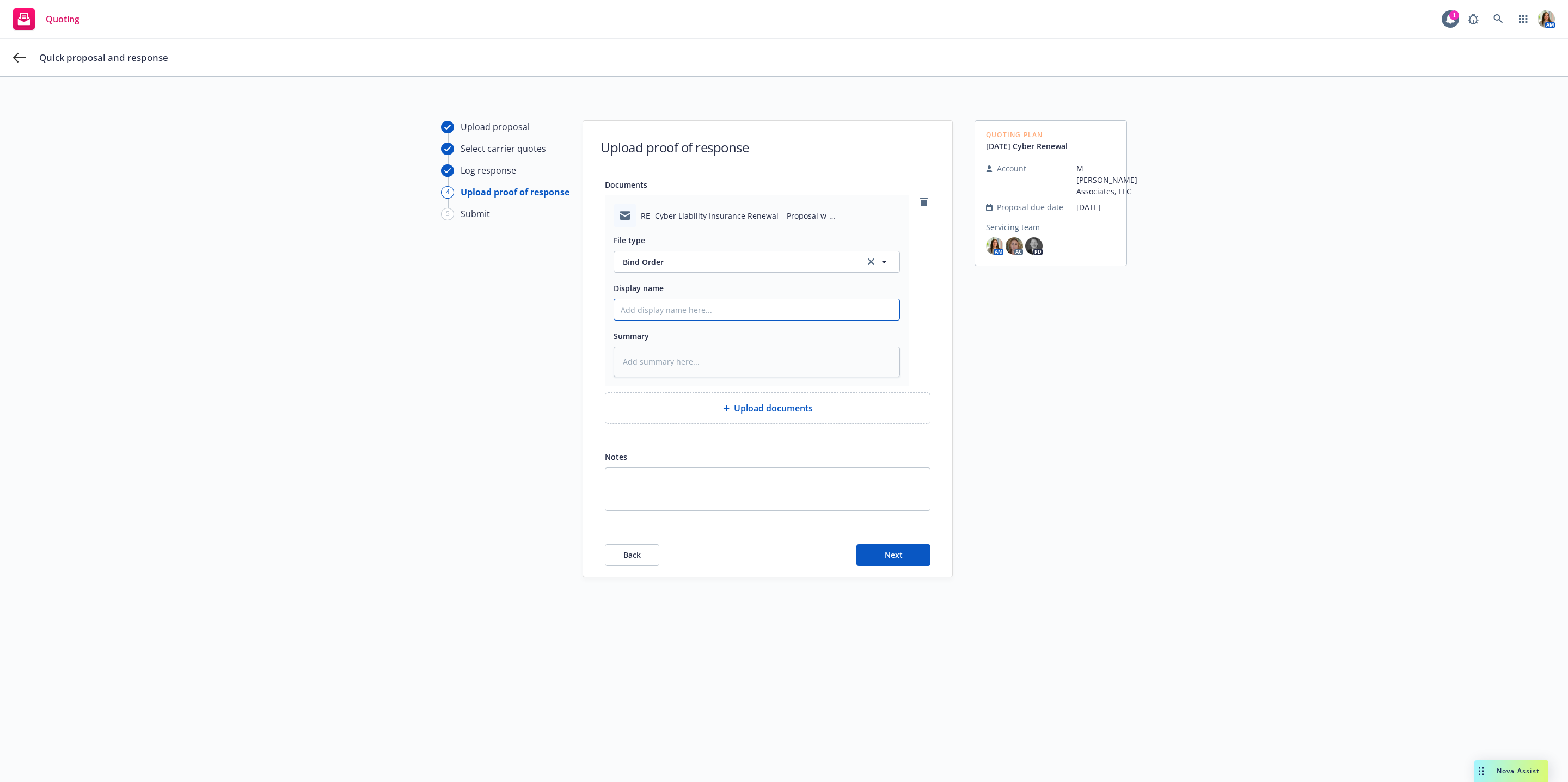
click at [673, 310] on input "Display name" at bounding box center [757, 310] width 285 height 21
type textarea "x"
type input "I"
type textarea "x"
type input "Ins"
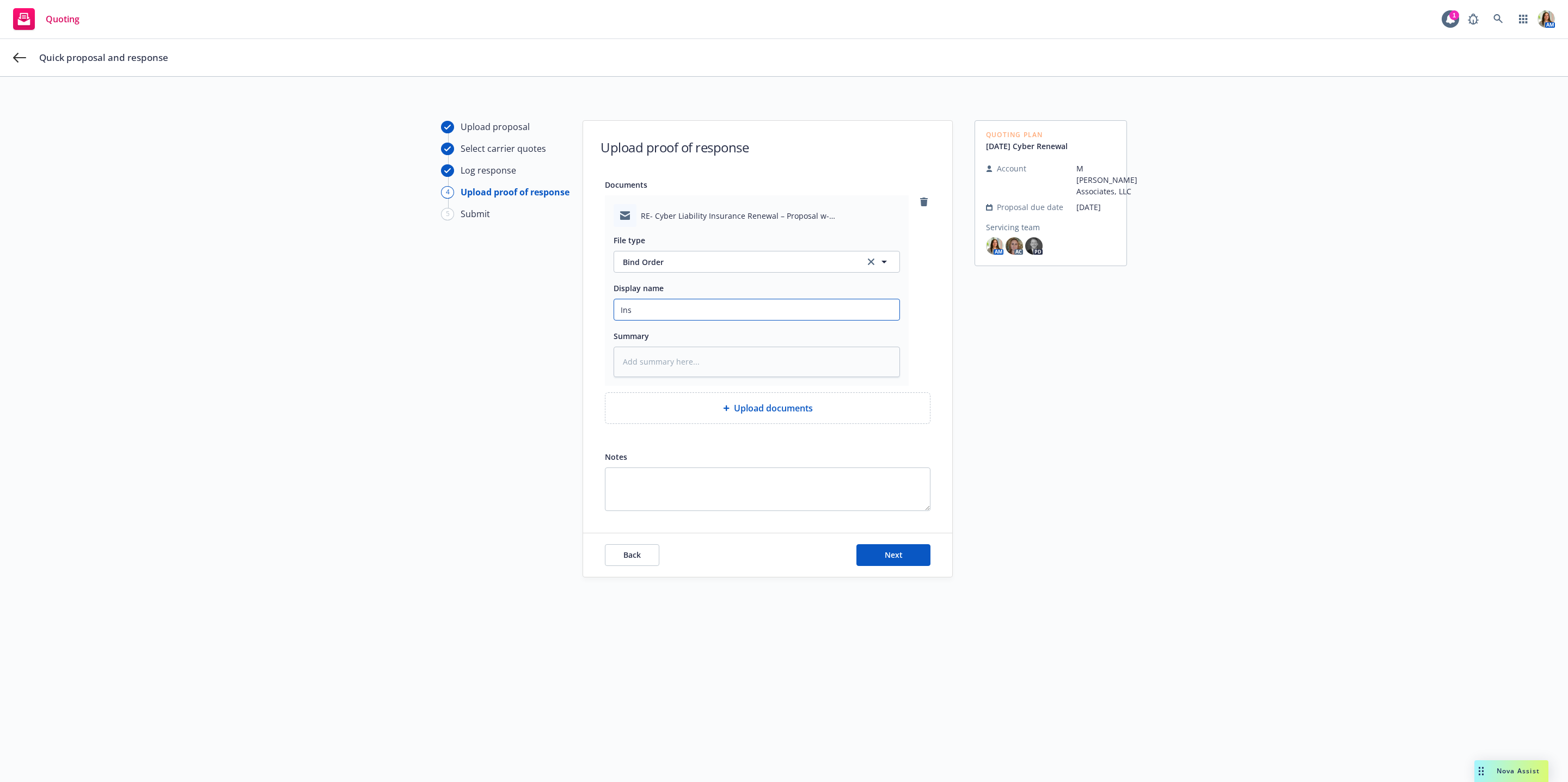
type textarea "x"
type input "Insur"
type textarea "x"
type input "Insure"
type textarea "x"
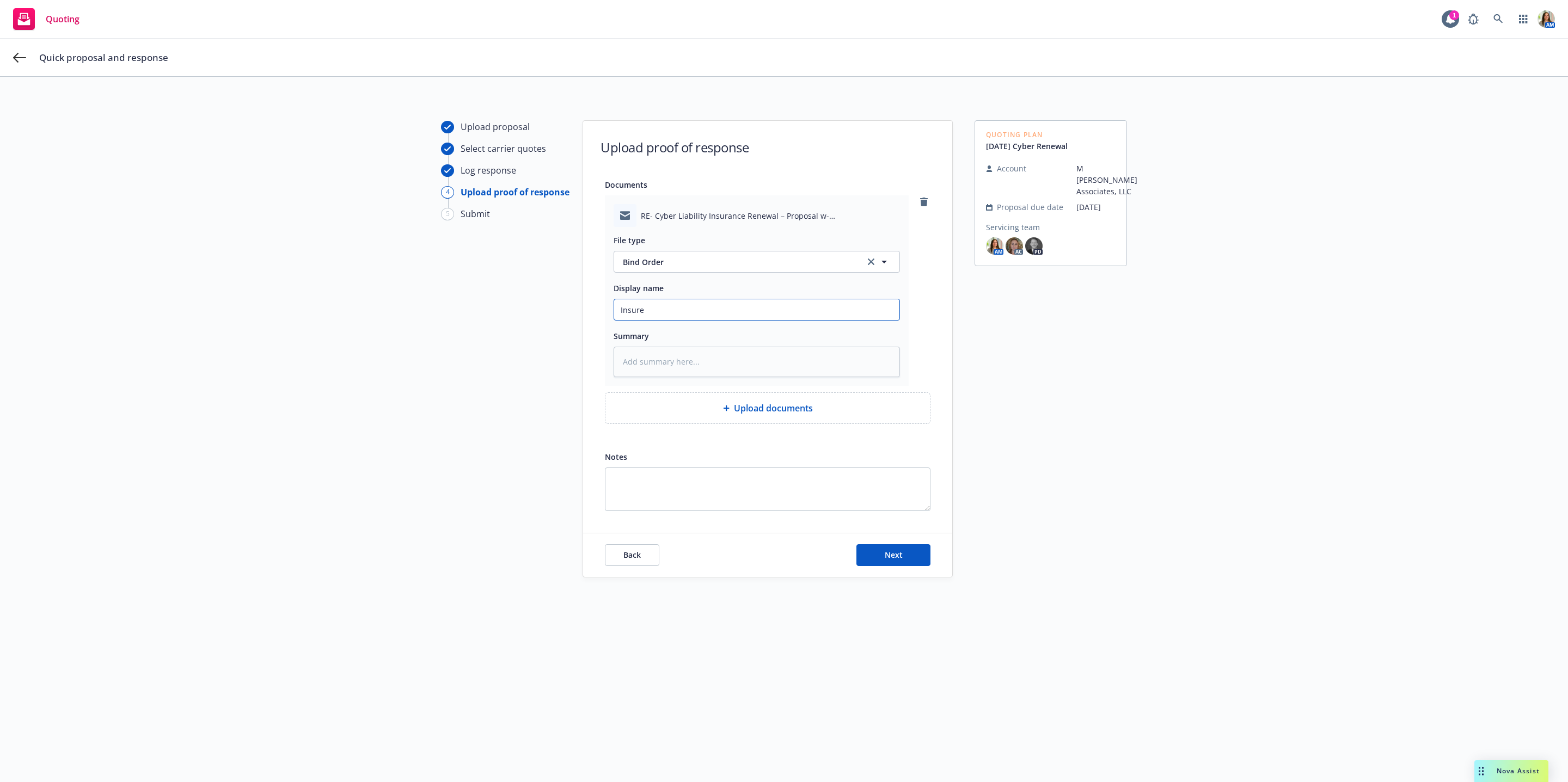
type input "Insured"
type textarea "x"
type input "Insured"
type textarea "x"
type input "Insured BI"
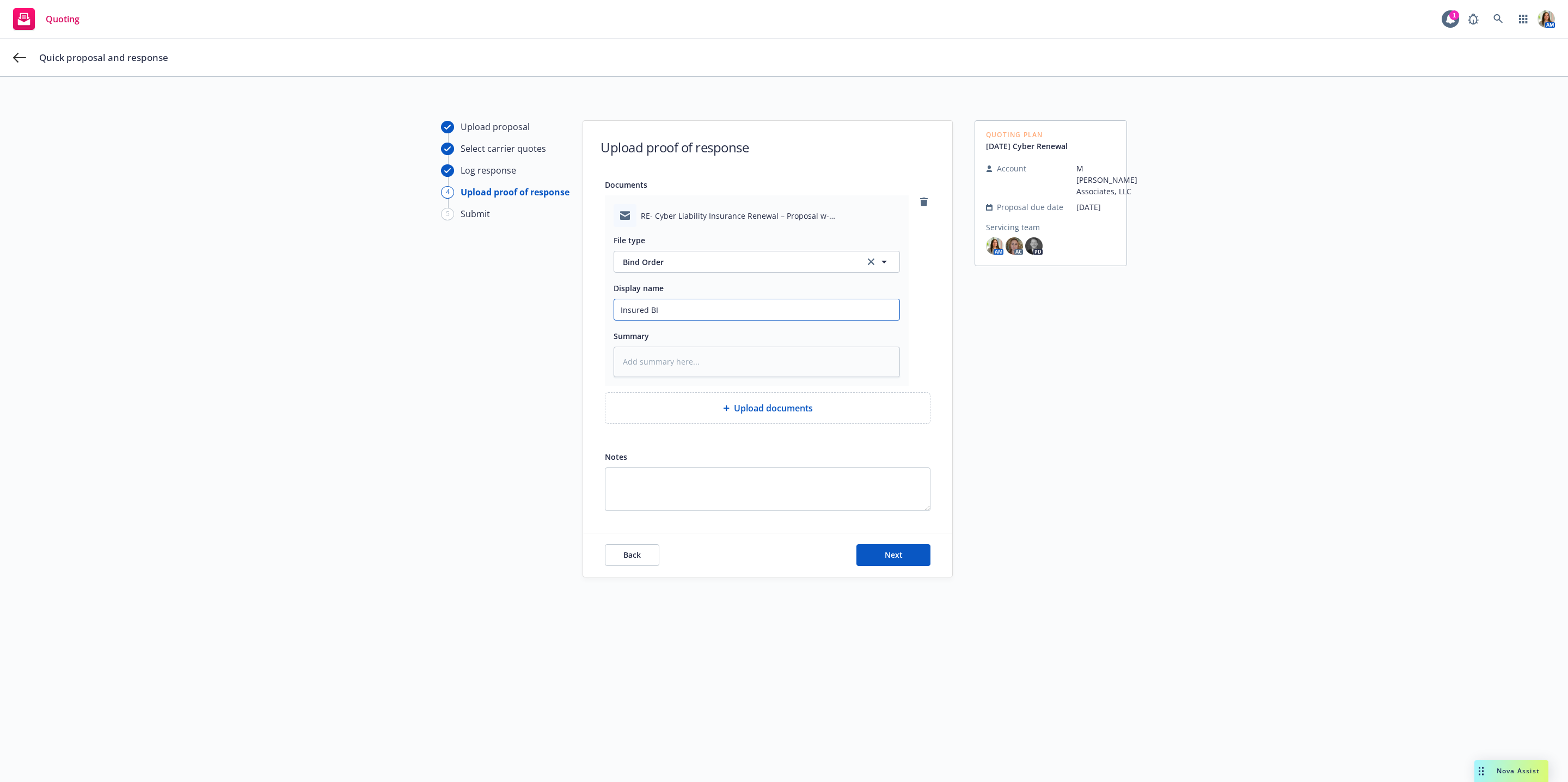
type textarea "x"
type input "Insured BIN"
type textarea "x"
type input "Insured BIND"
type textarea "x"
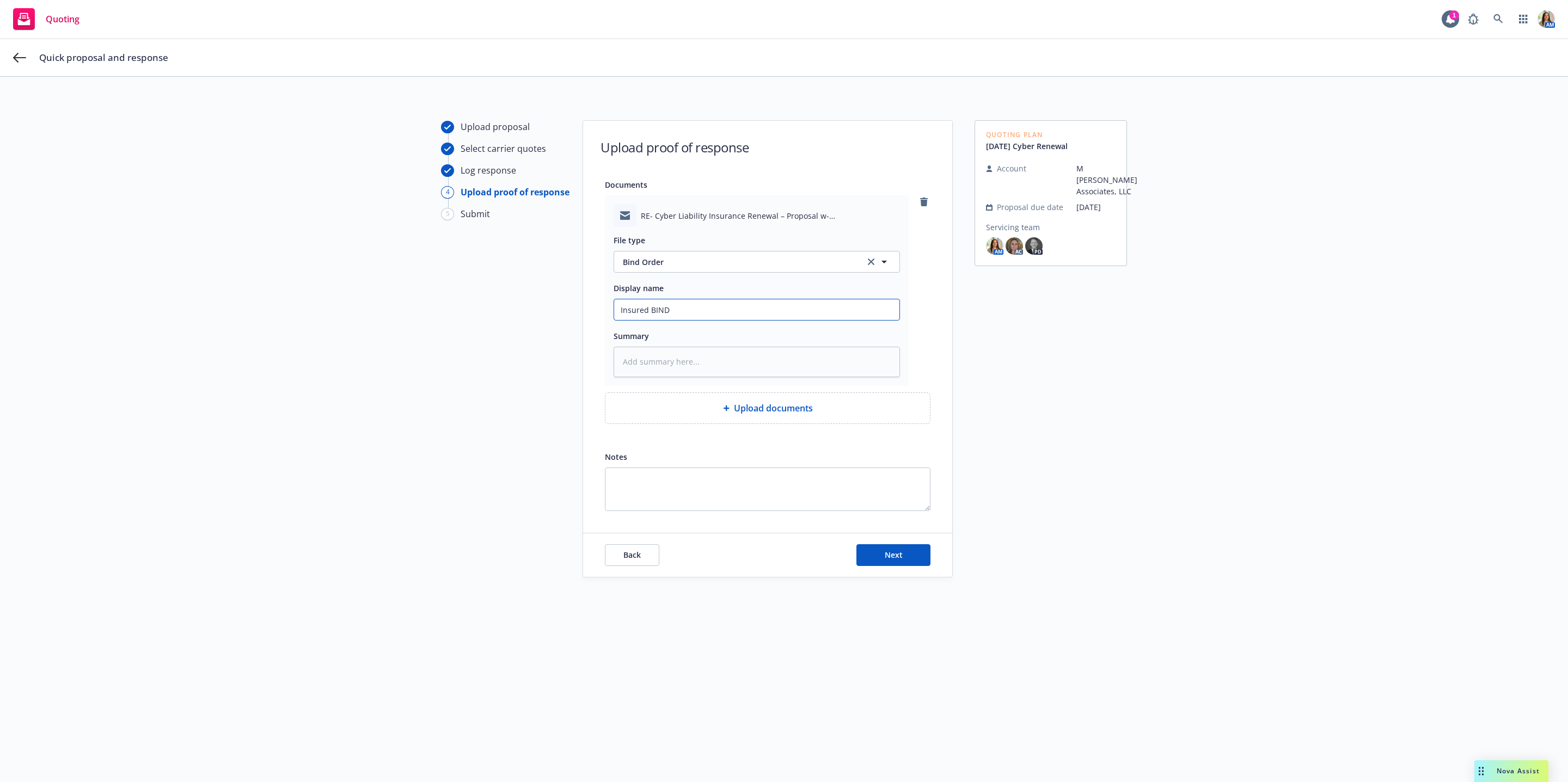
type input "Insured BIND"
type textarea "x"
type input "Insured BIND f"
type textarea "x"
type input "Insured BIND fo"
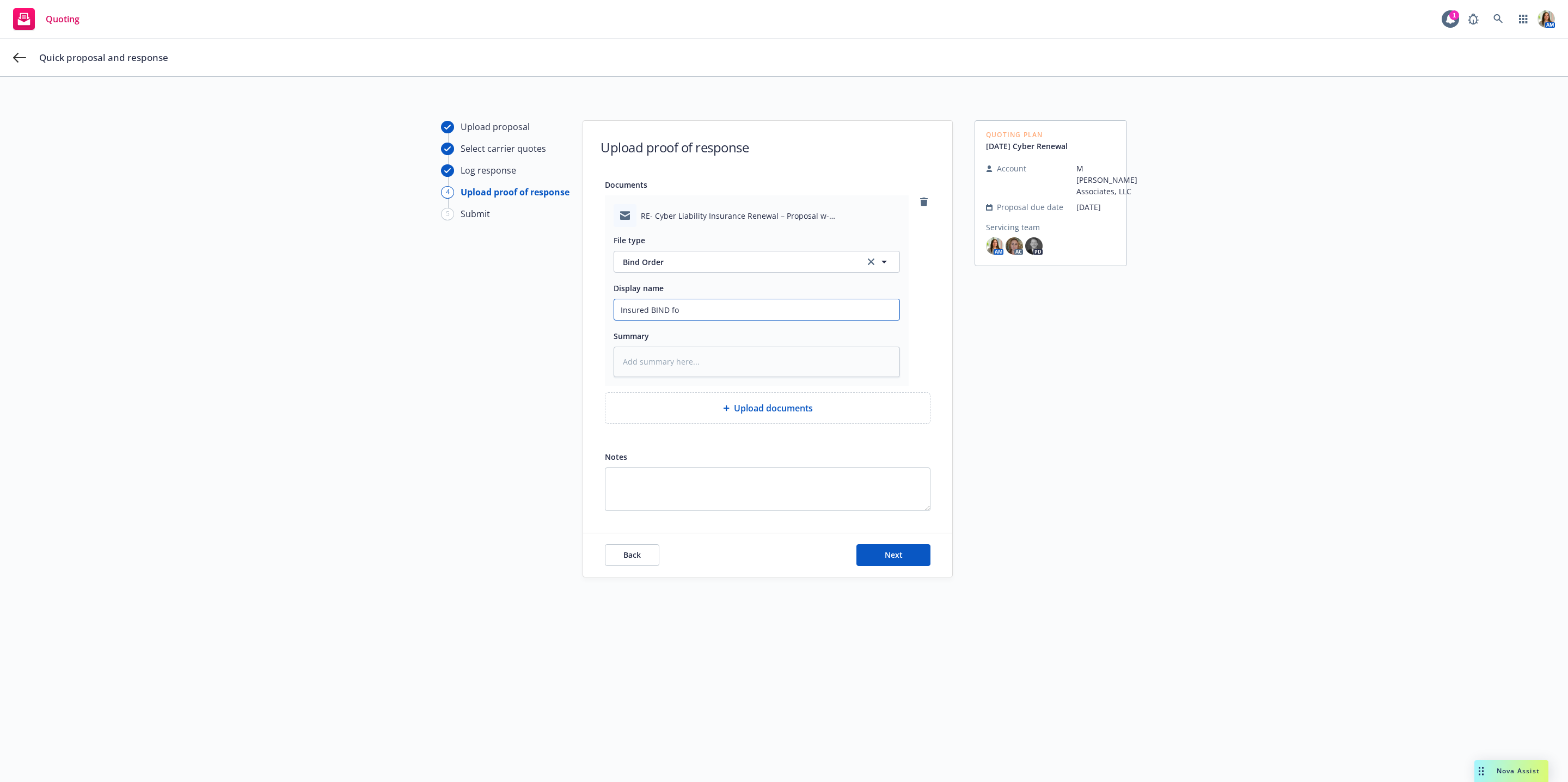
type textarea "x"
type input "Insured BIND for"
type textarea "x"
type input "Insured BIND for"
type textarea "x"
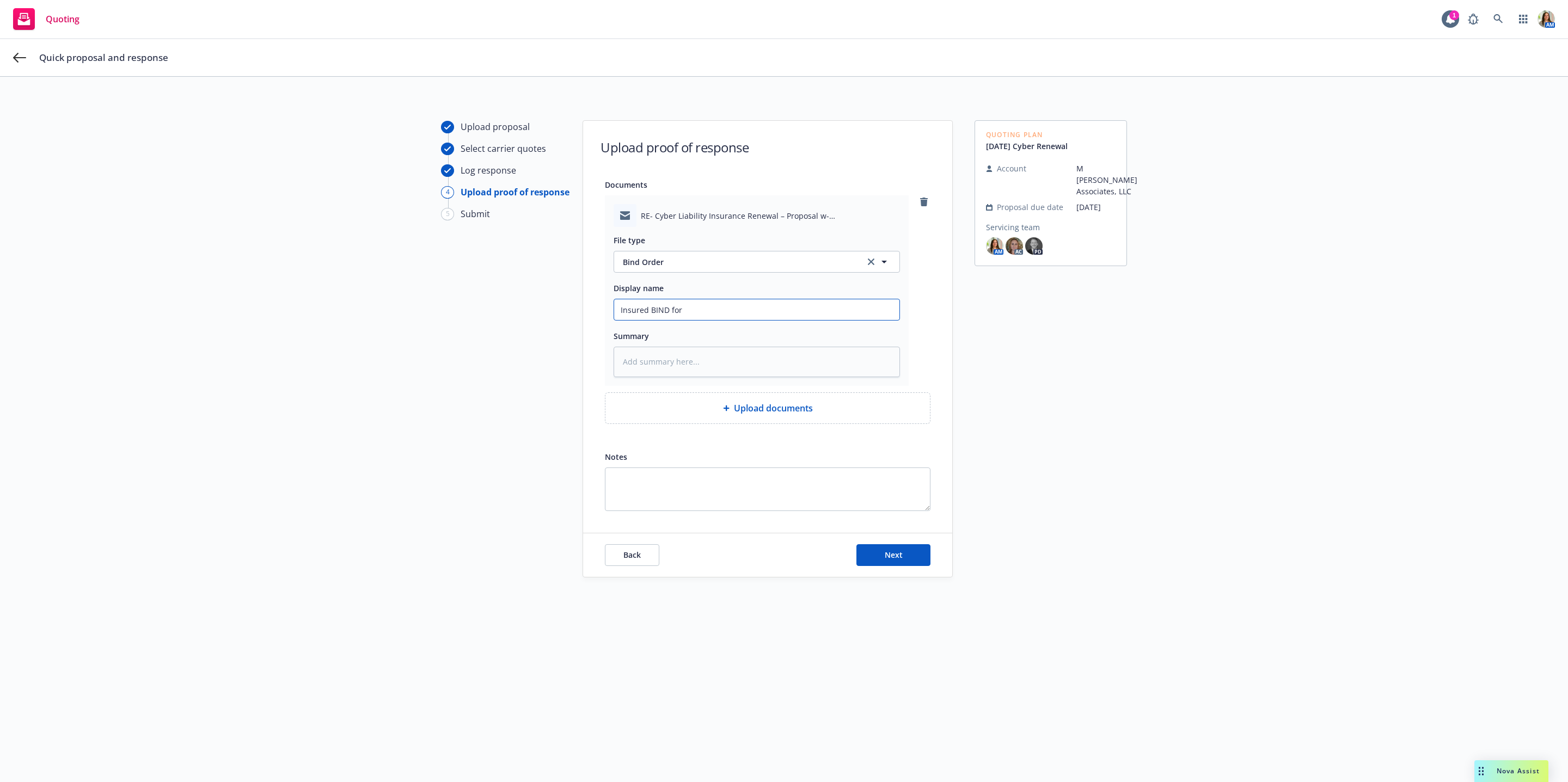
type input "Insured BIND for C"
type textarea "x"
type input "Insured BIND for Ch"
type textarea "x"
type input "Insured BIND for [PERSON_NAME]"
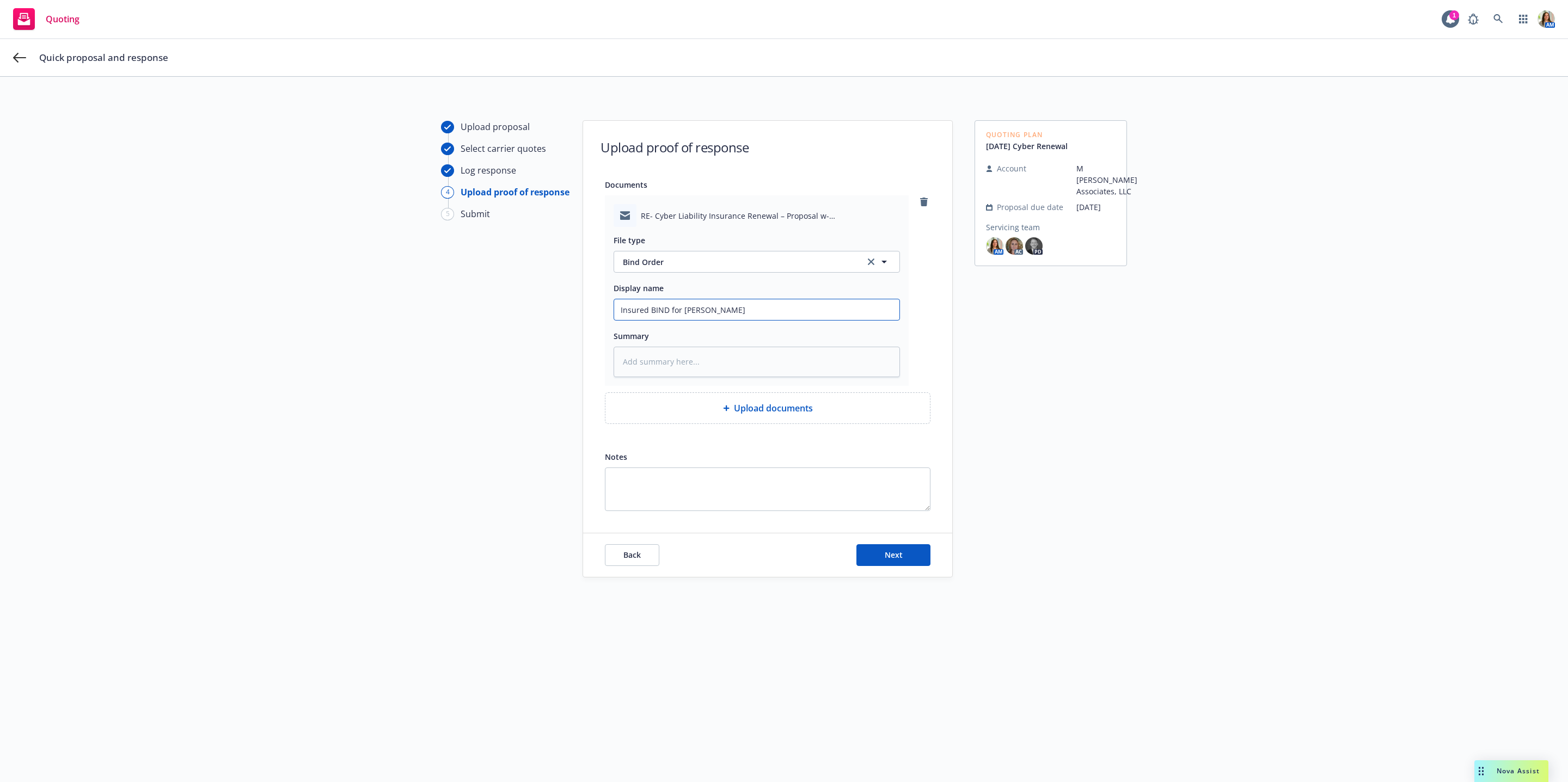
type textarea "x"
type input "Insured BIND for Chub"
type textarea "x"
type input "Insured BIND for Chubb"
type textarea "x"
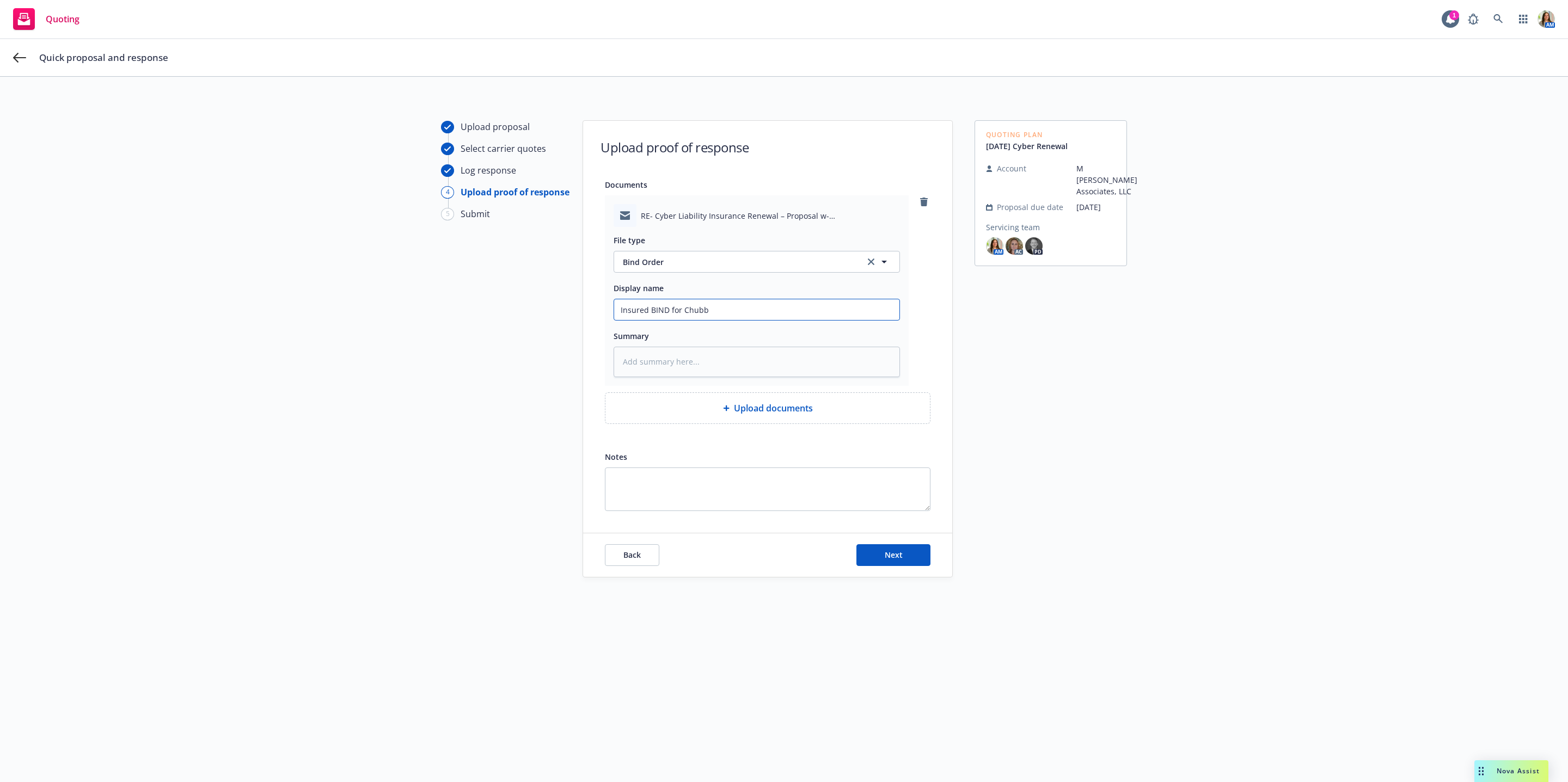
type input "Insured BIND for Chubb"
type textarea "x"
type input "Insured BIND for Chubb 2"
type textarea "x"
type input "Insured BIND for Chubb 25"
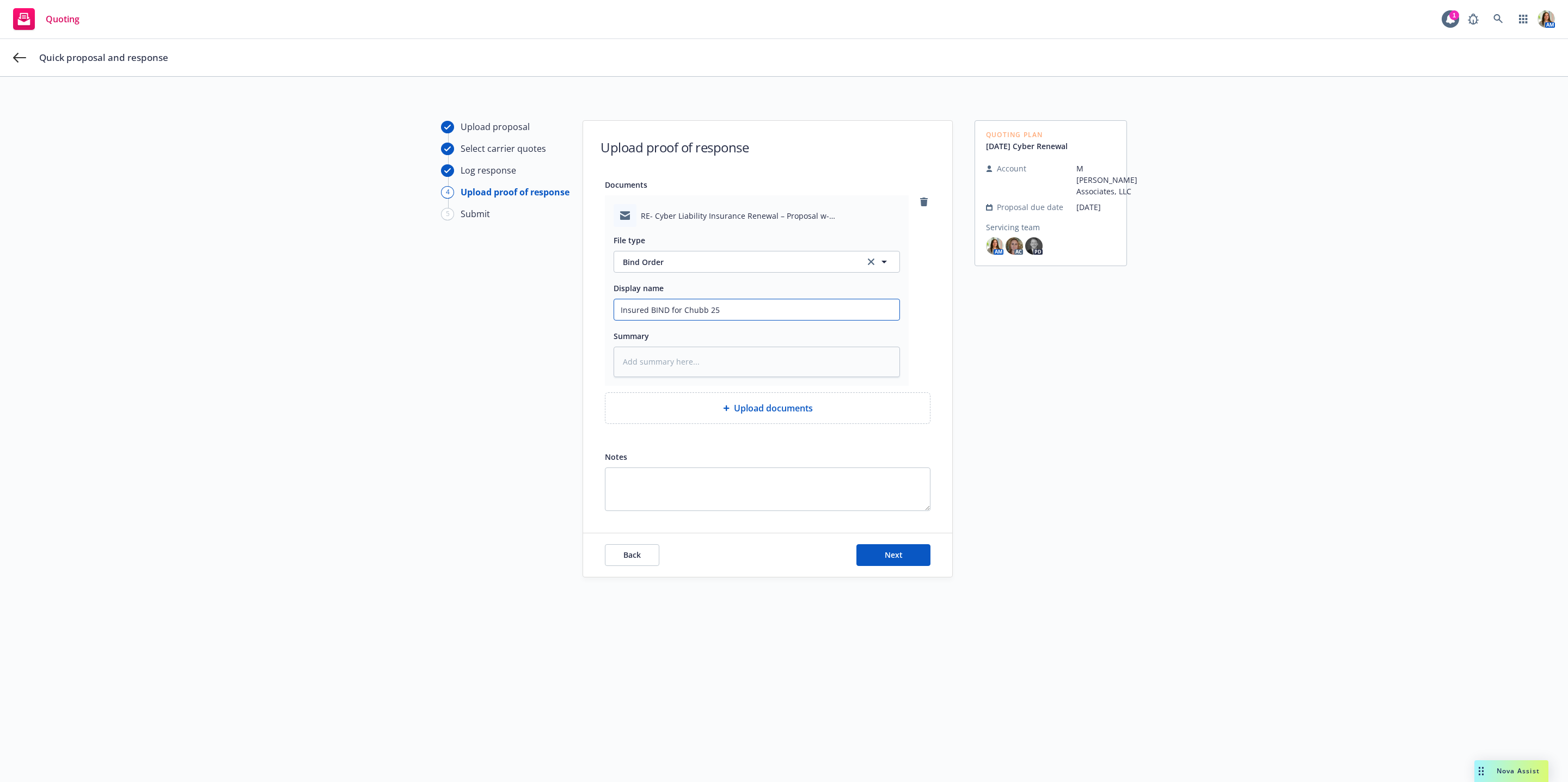
type textarea "x"
type input "Insured BIND for Chubb 25-"
type textarea "x"
type input "Insured BIND for Chubb 25-2"
type textarea "x"
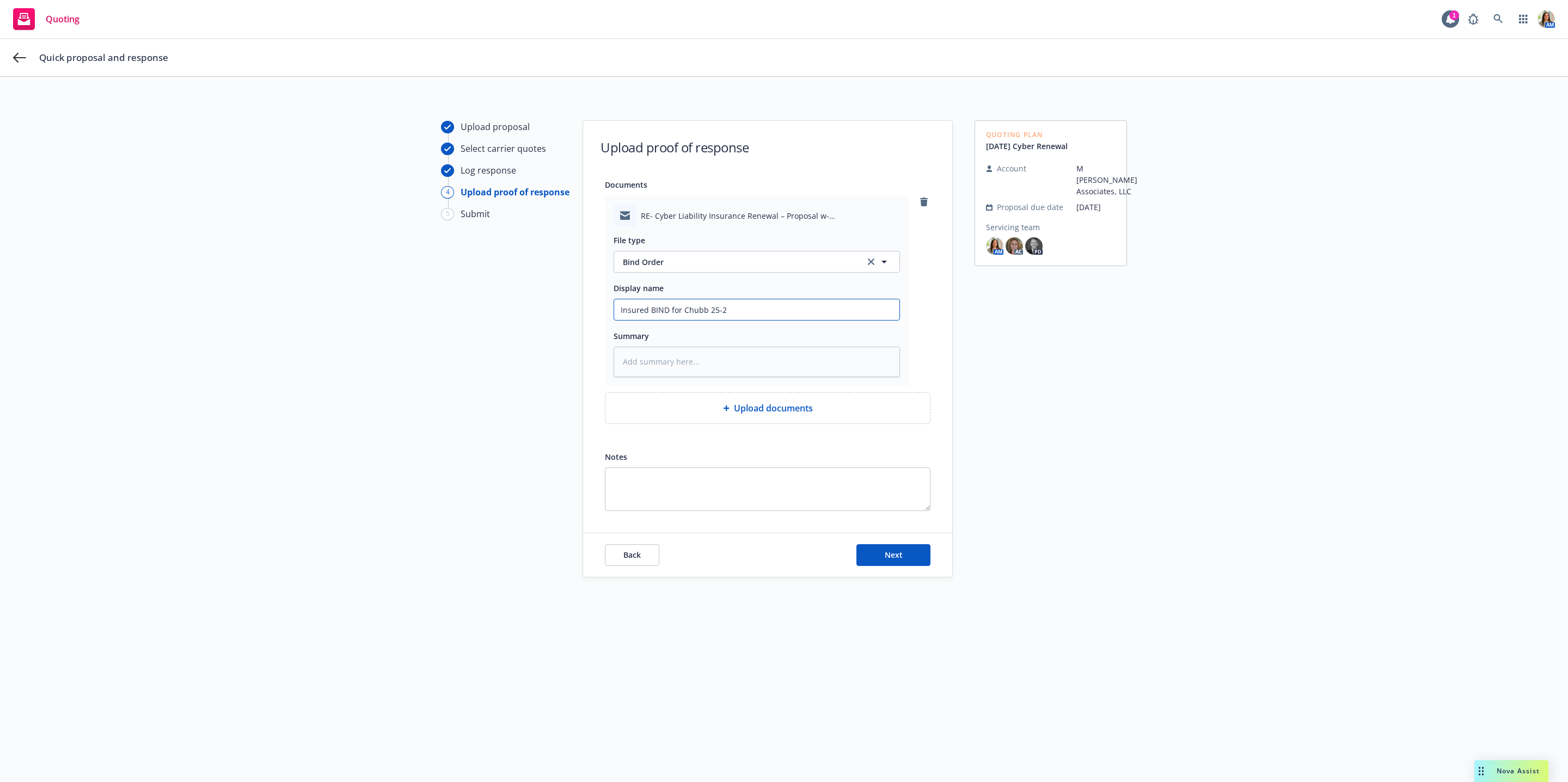
type input "Insured BIND for Chubb 25-26"
type textarea "x"
type input "Insured BIND for Chubb 25-26"
type textarea "x"
type input "Insured BIND for Chubb 25-26 C"
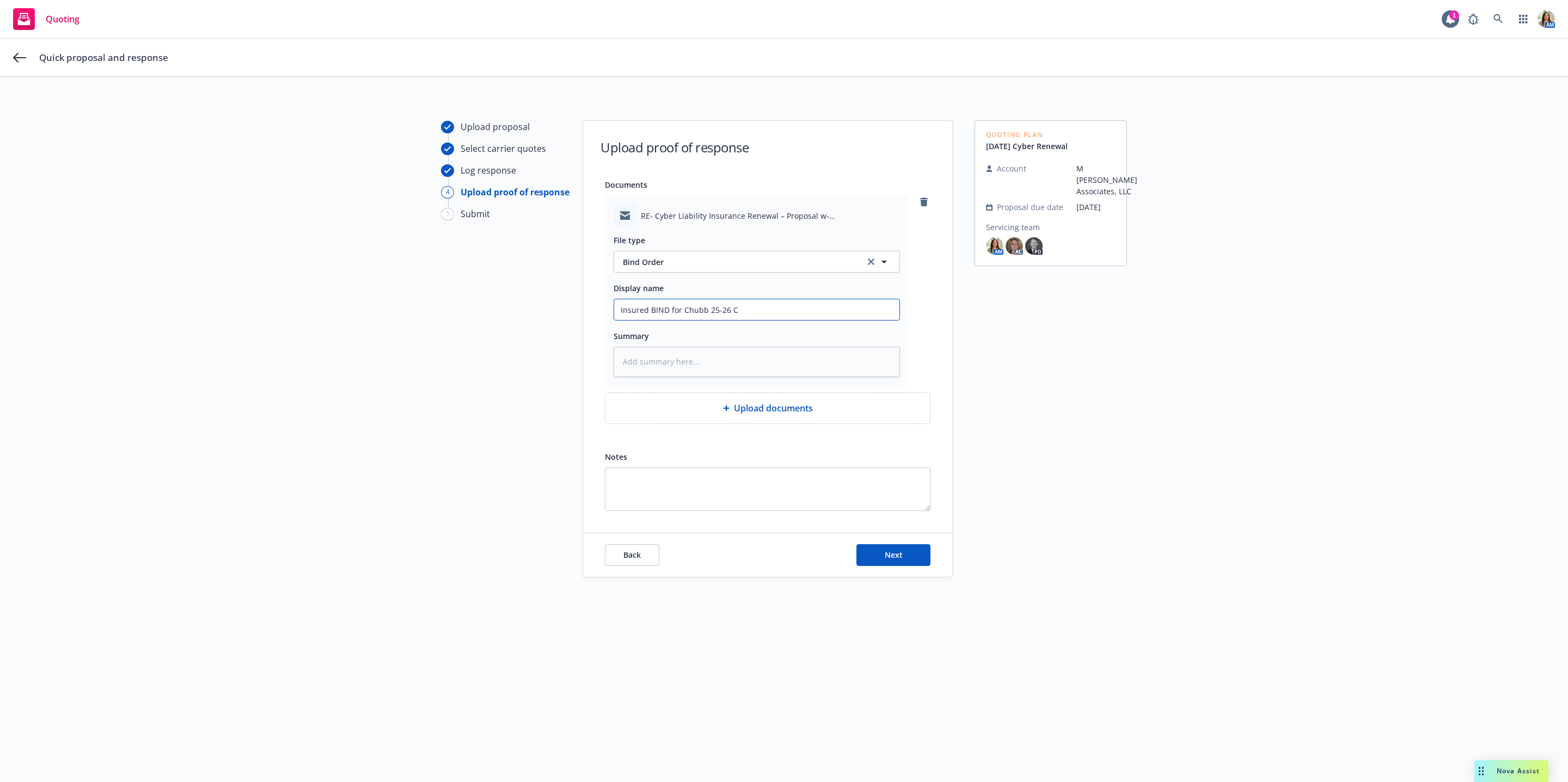
type textarea "x"
type input "Insured BIND for Chubb 25-26 Cy"
type textarea "x"
type input "Insured BIND for Chubb 25-26 Cyb"
type textarea "x"
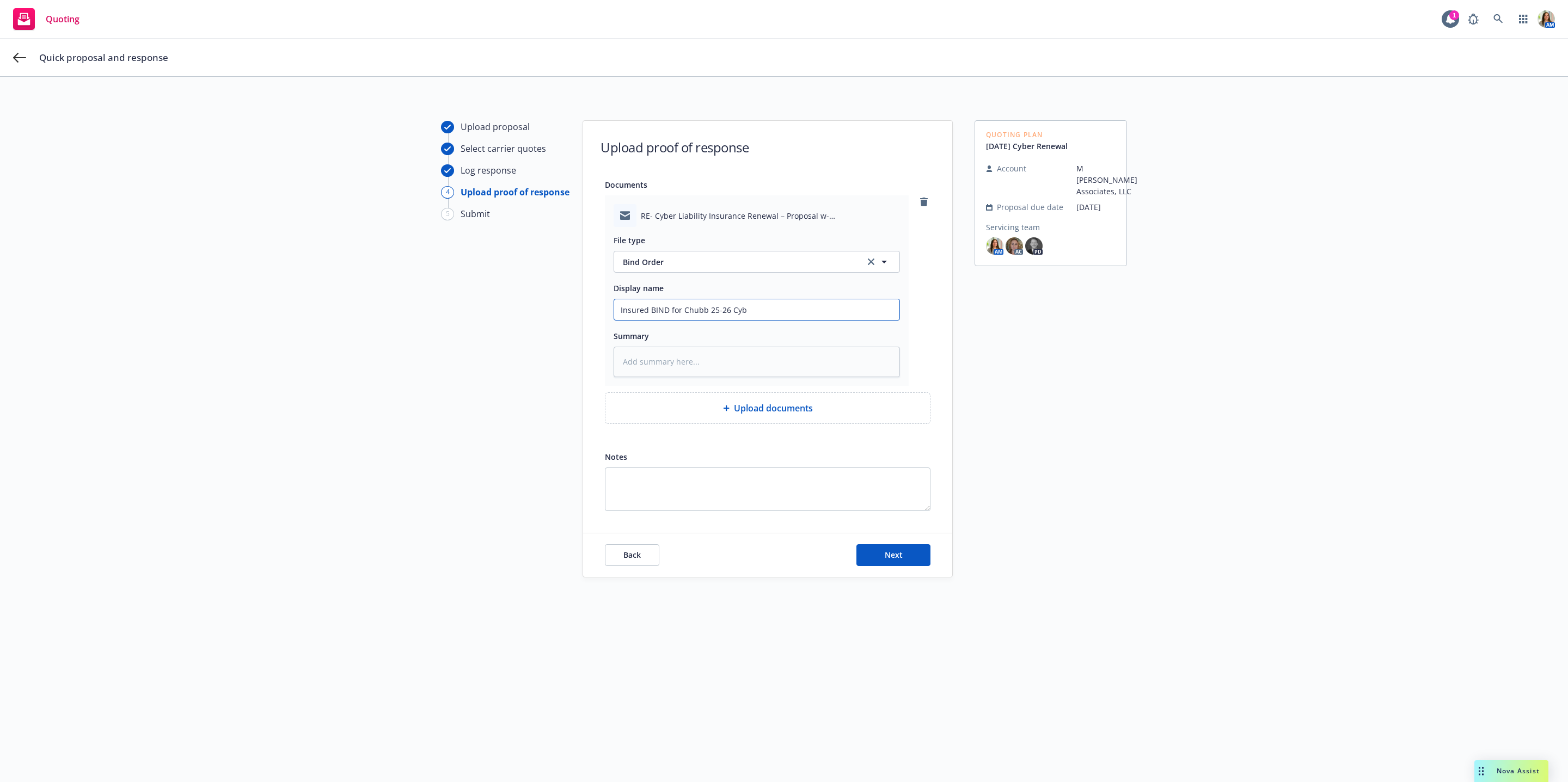
type input "Insured BIND for Chubb 25-26 Cybe"
type textarea "x"
type input "Insured BIND for Chubb 25-26 Cyber"
type textarea "x"
type input "Insured BIND for Chubb 25-26 Cyber"
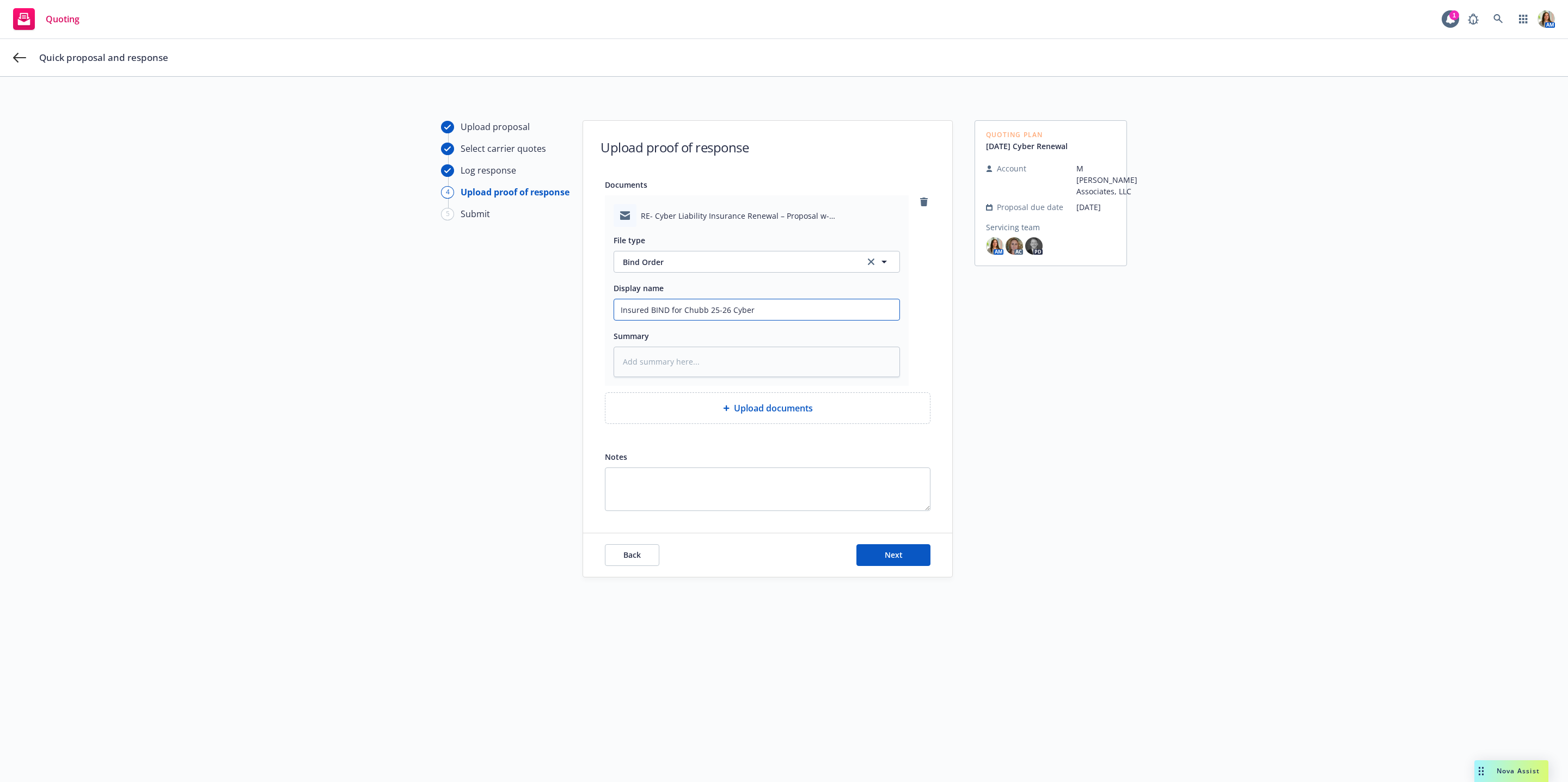
type textarea "x"
type input "Insured BIND for Chubb 25-26 Cyber r"
type textarea "x"
type input "Insured BIND for Chubb 25-26 Cyber"
type textarea "x"
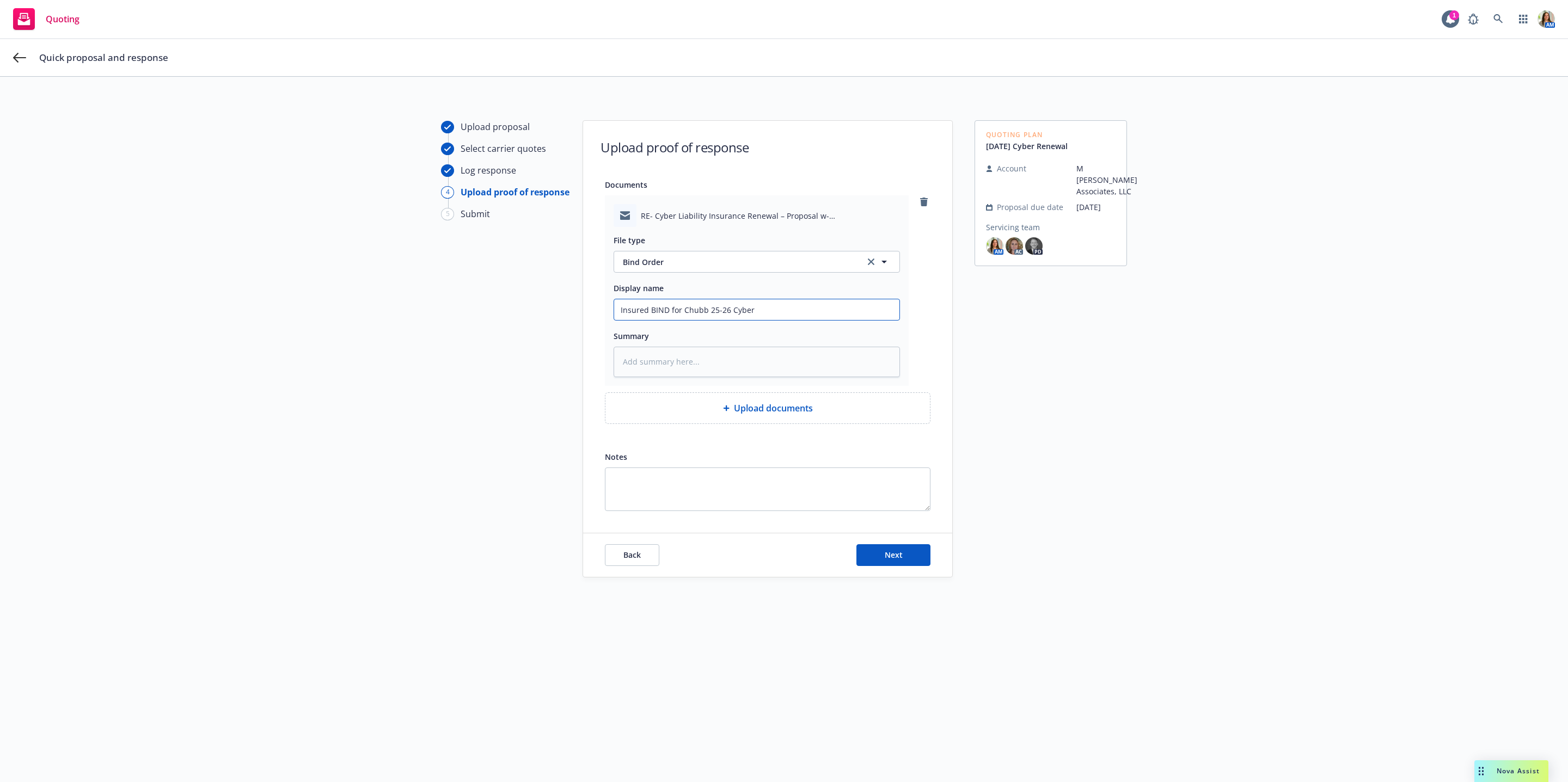
type input "Insured BIND for Chubb 25-26 Cyber"
type textarea "x"
type input "Insured BIND for Chubb 25-26 Cyber"
type textarea "x"
type input "Insured BIND for Chubb 25-26 Cyber Re"
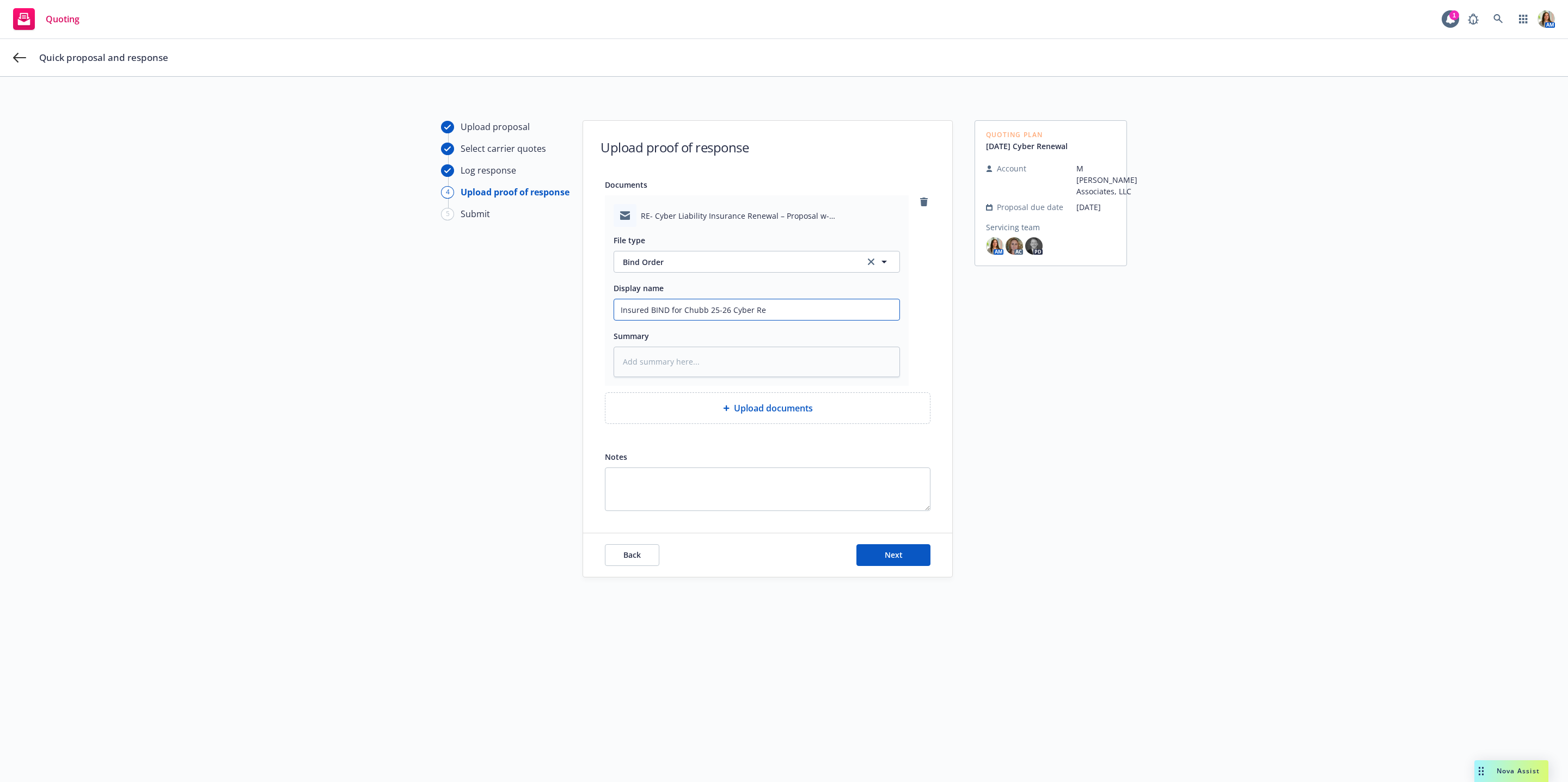
type textarea "x"
type input "Insured BIND for Chubb 25-26 Cyber Rer"
type textarea "x"
type input "Insured BIND for Chubb 25-26 Cyber Re"
type textarea "x"
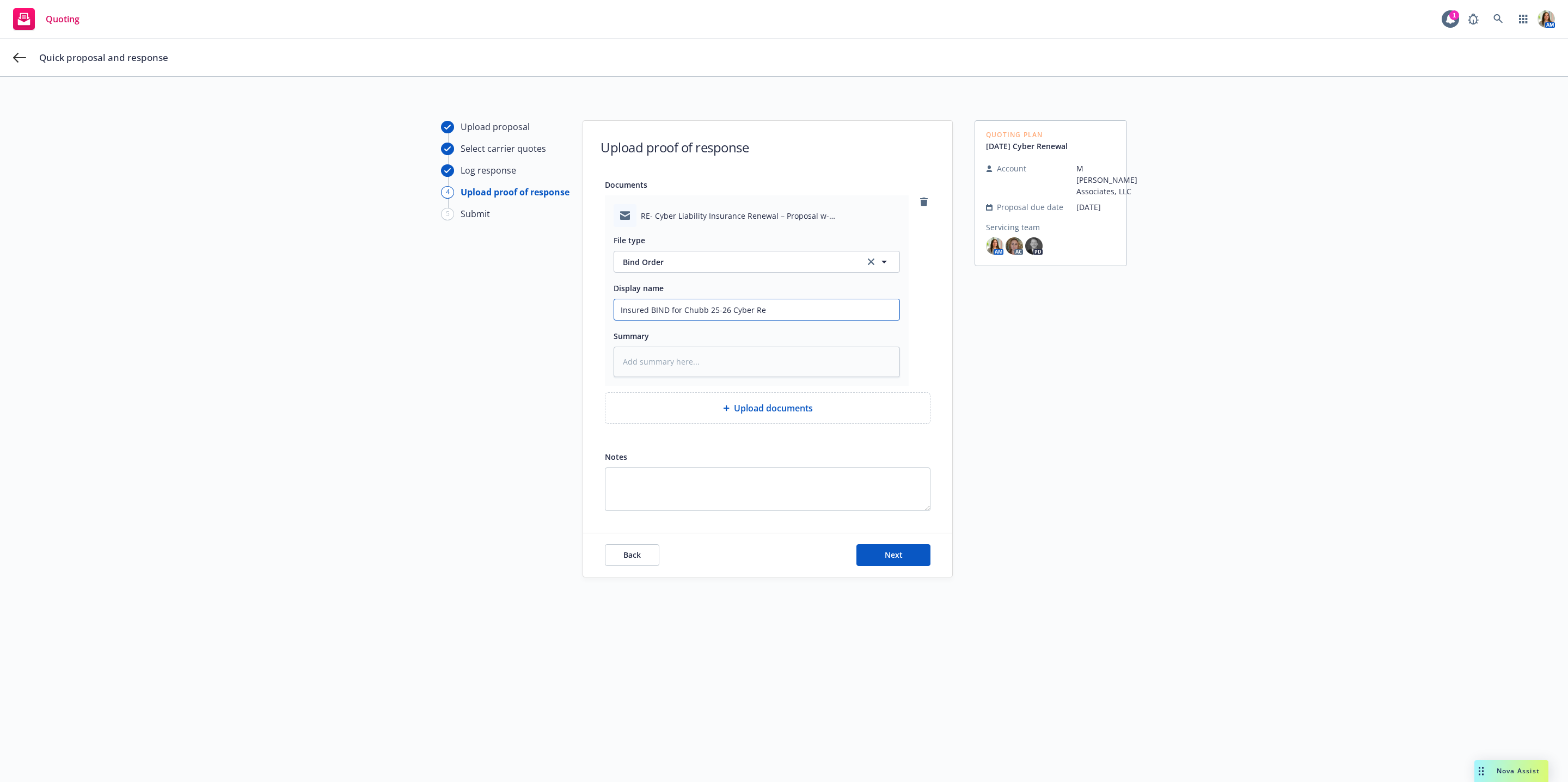
type input "Insured BIND for Chubb 25-26 Cyber Ren"
type textarea "x"
type input "Insured BIND for Chubb 25-26 Cyber [PERSON_NAME]"
type textarea "x"
type input "Insured BIND for Chubb 25-26 Cyber Renew"
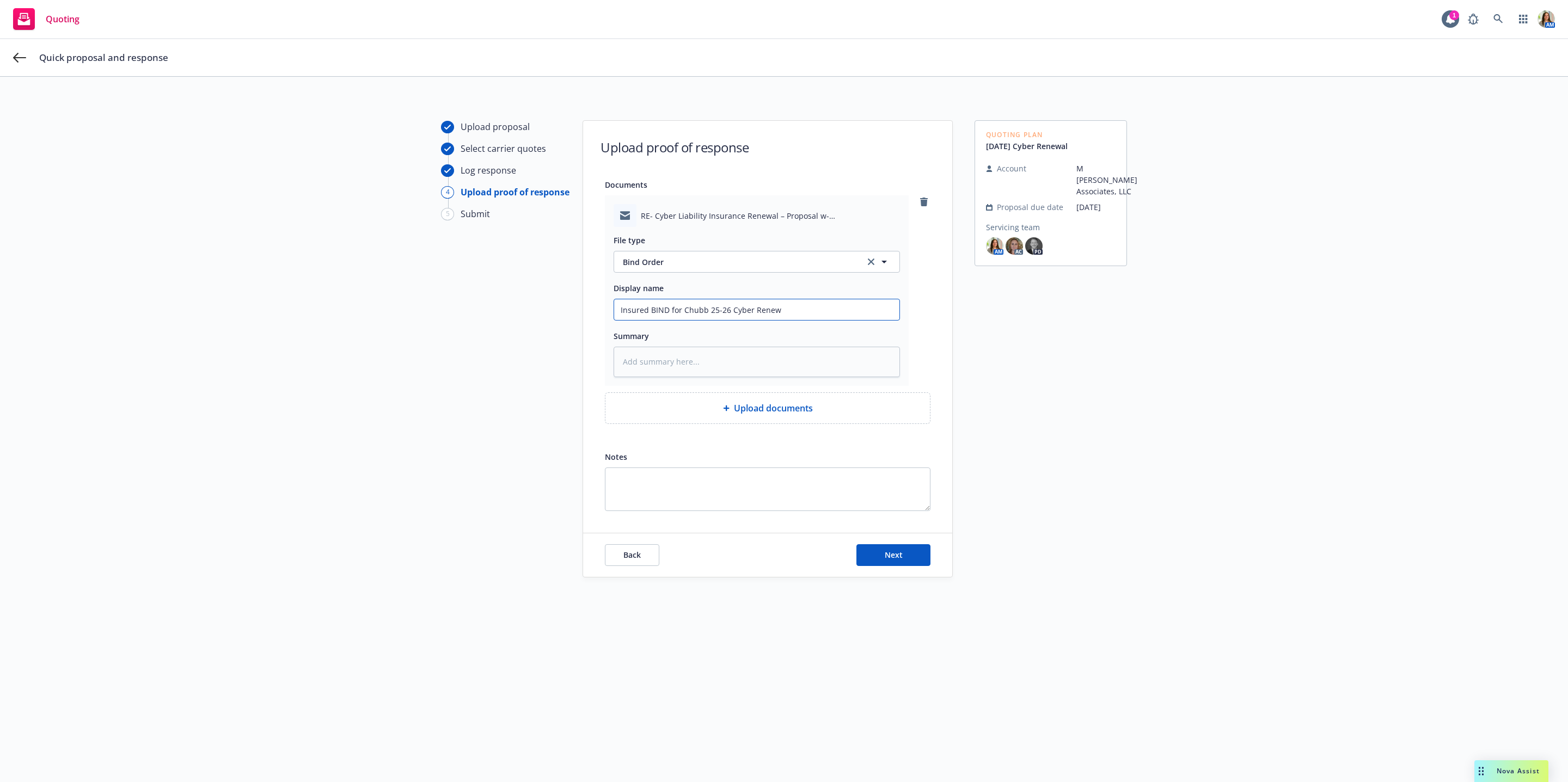
type textarea "x"
type input "Insured BIND for Chubb 25-26 Cyber Renewa"
type textarea "x"
type input "Insured BIND for Chubb 25-26 Cyber Renewal"
click at [905, 549] on button "Next" at bounding box center [894, 555] width 74 height 22
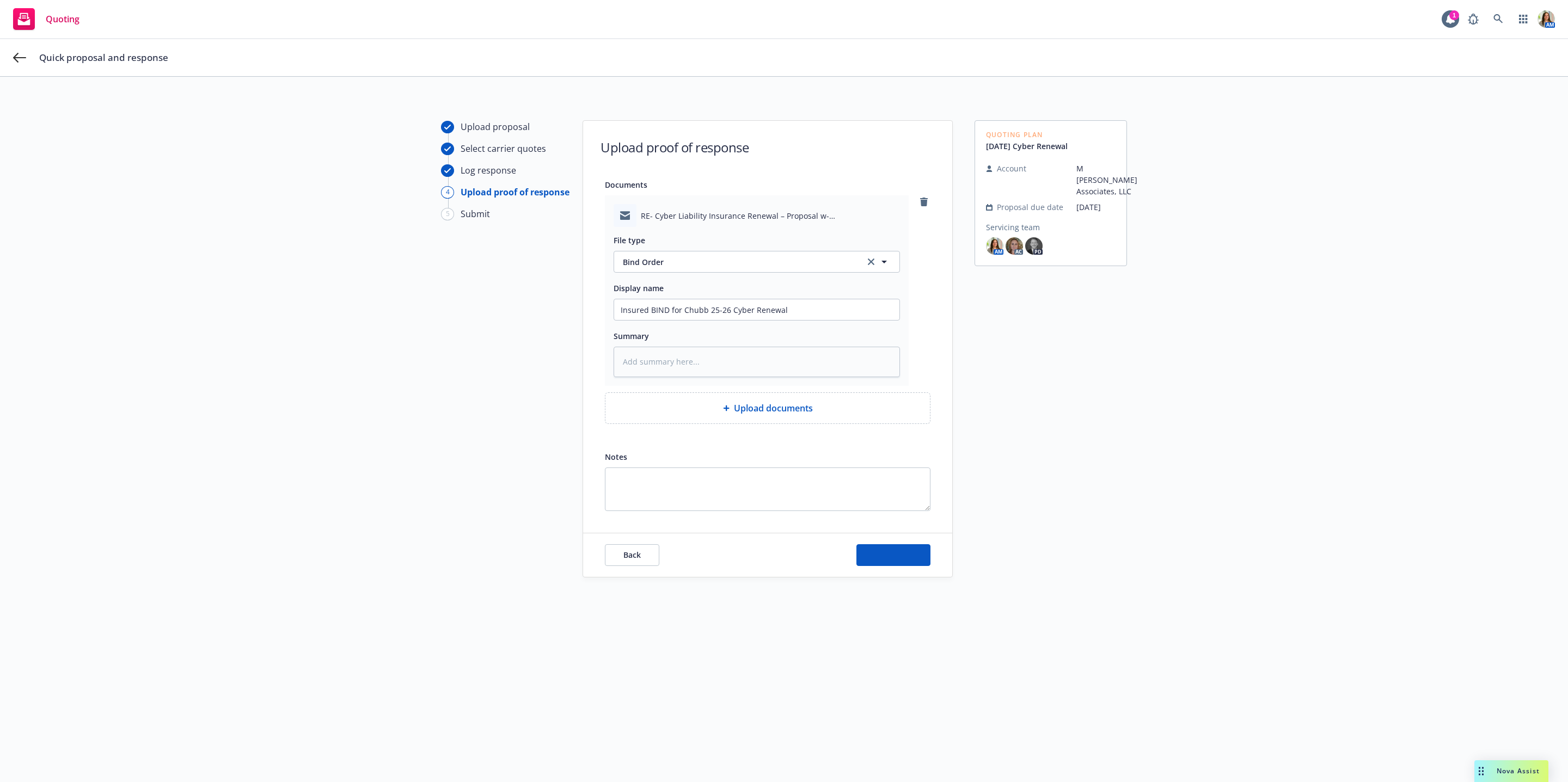
type textarea "x"
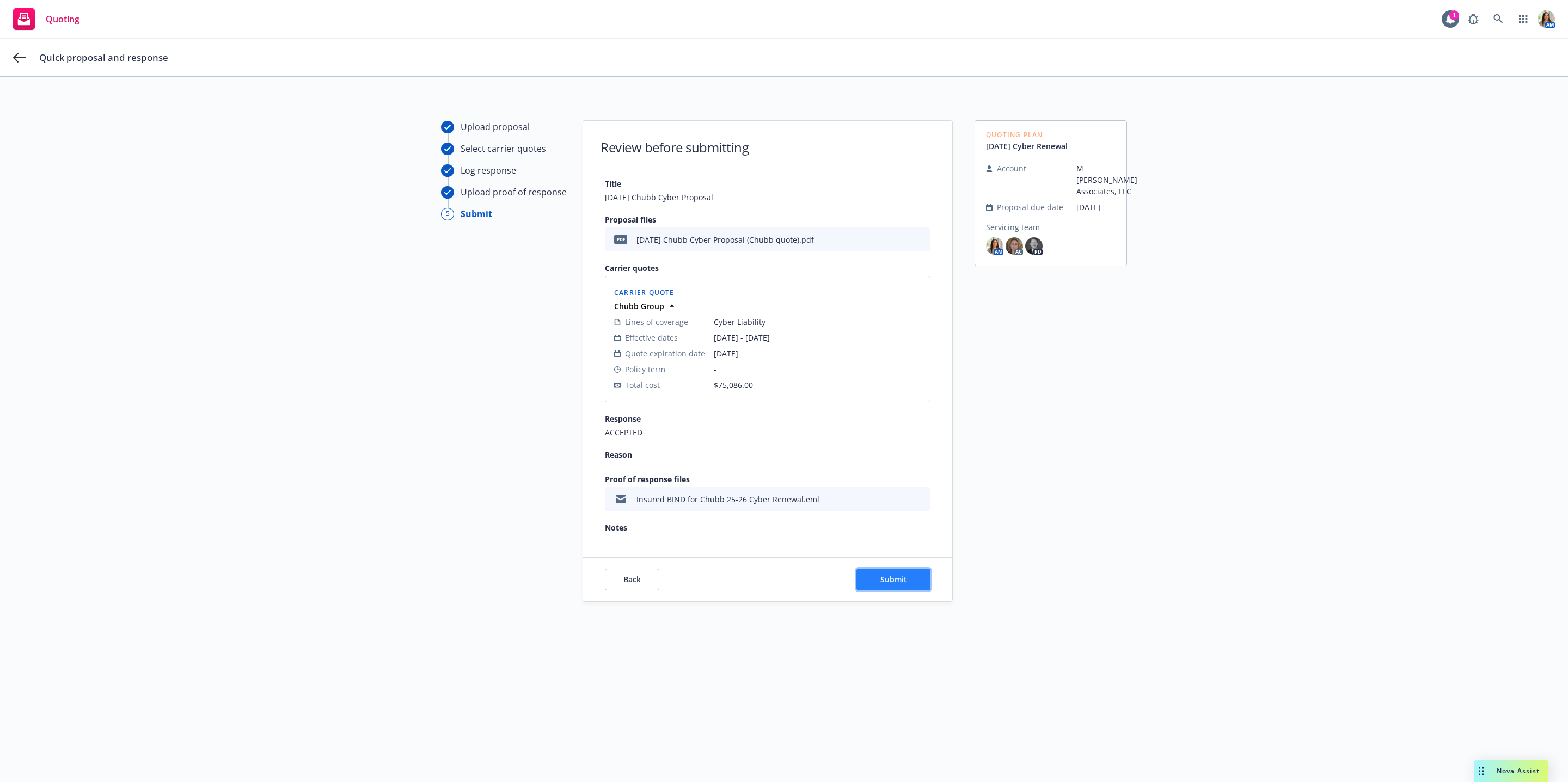
click at [900, 579] on span "Submit" at bounding box center [894, 579] width 27 height 10
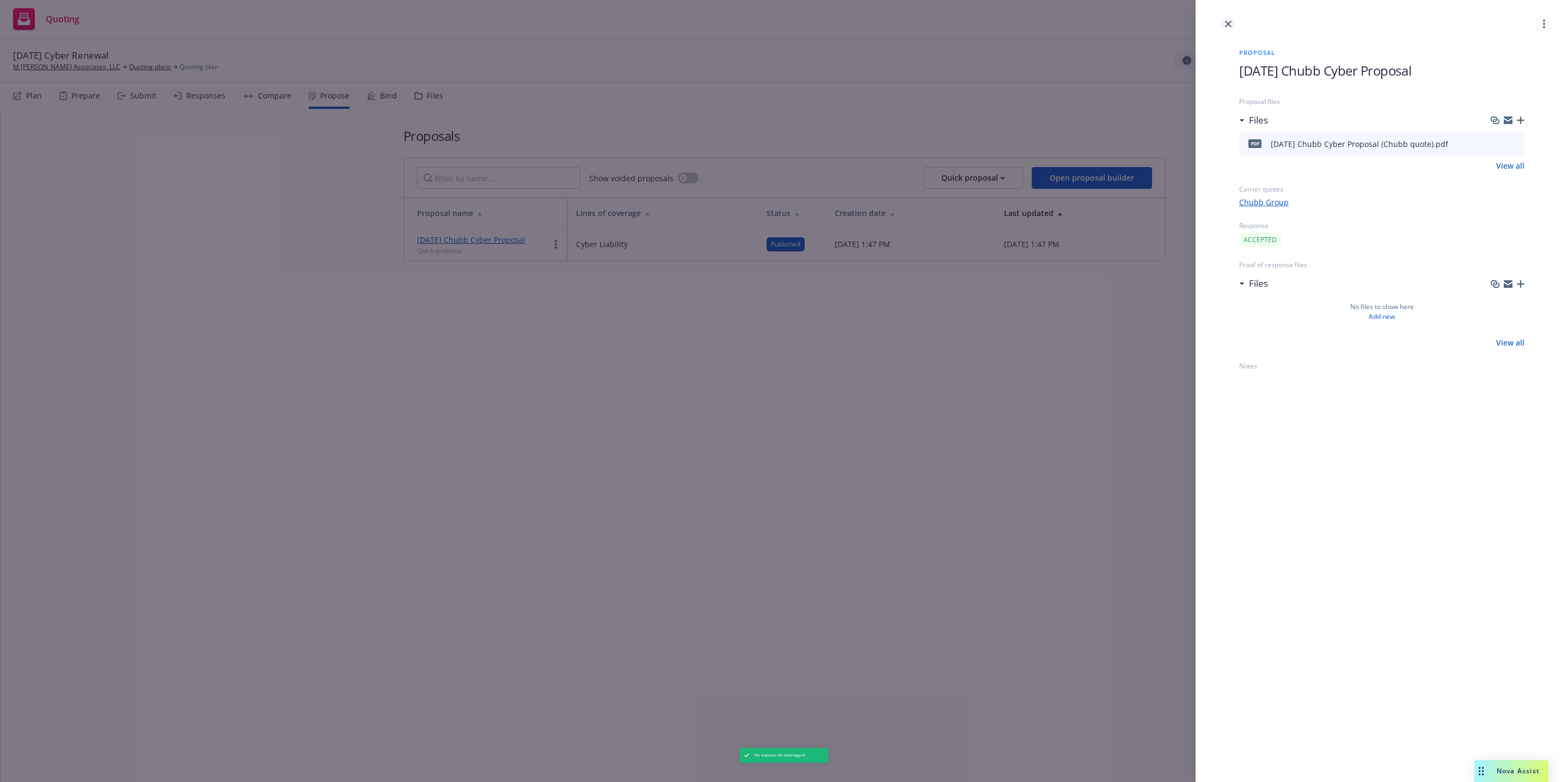
click at [1230, 18] on link "close" at bounding box center [1228, 24] width 13 height 13
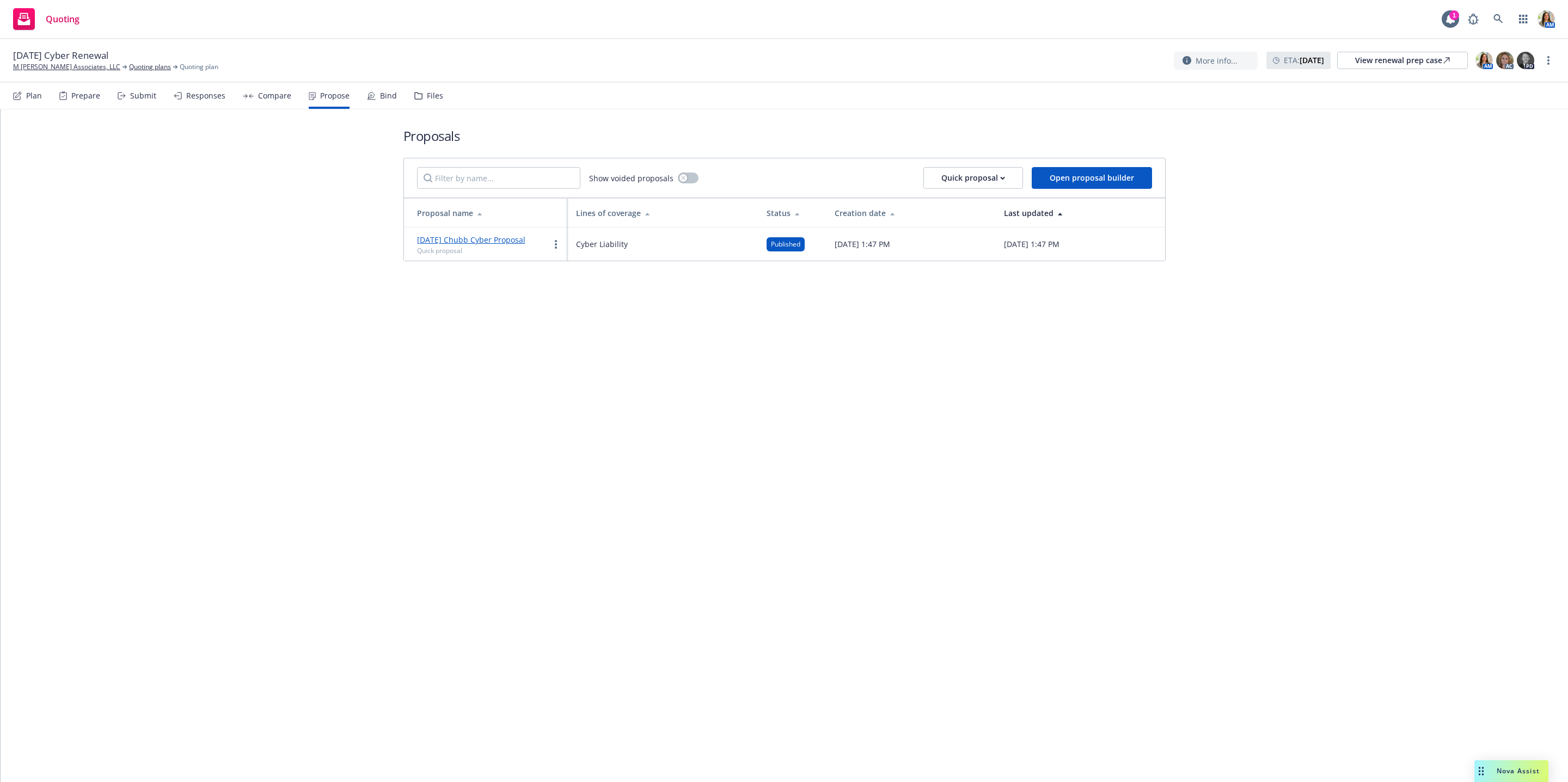
click at [391, 97] on div "Bind" at bounding box center [388, 96] width 17 height 9
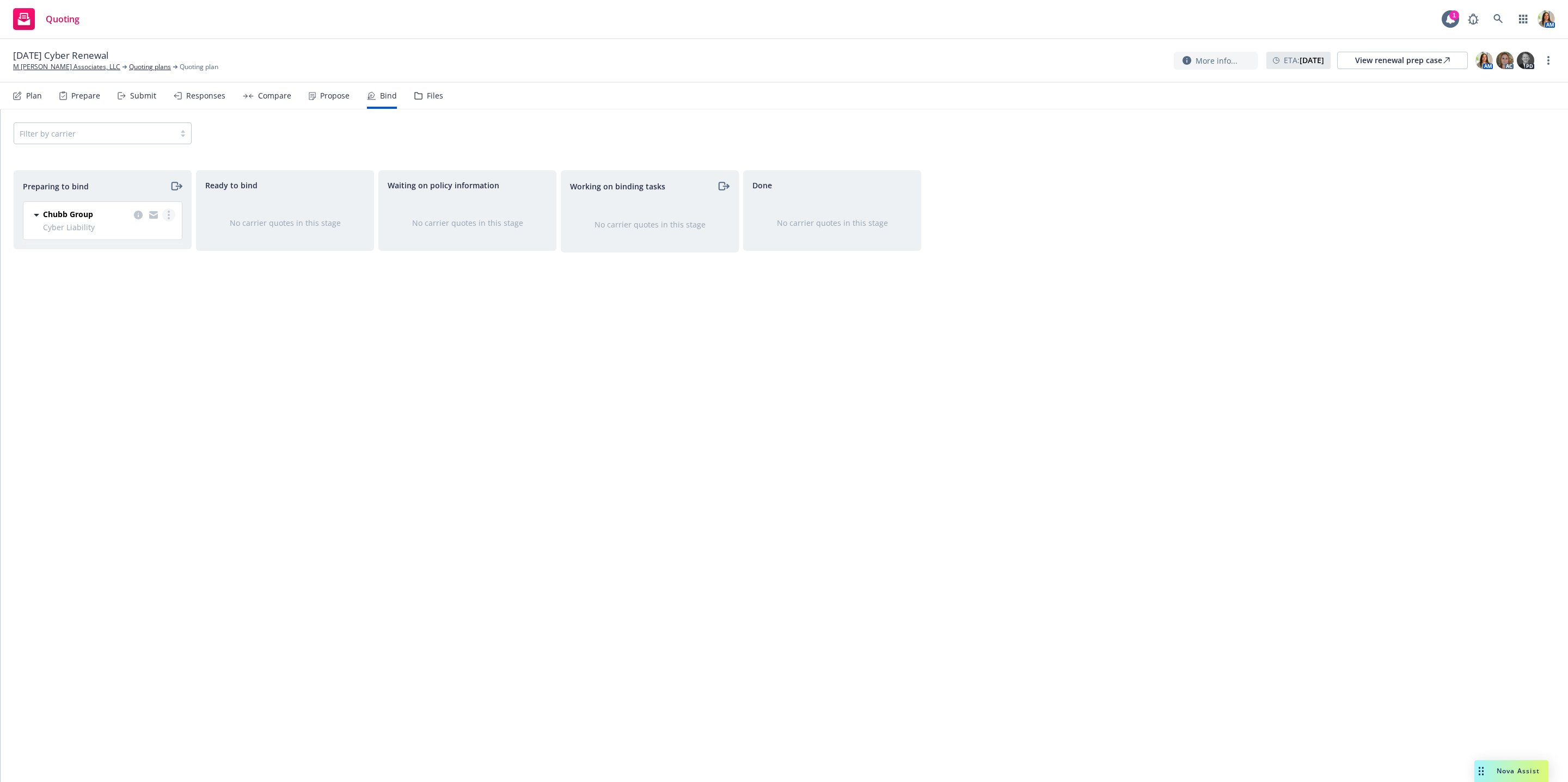
click at [169, 215] on link "more" at bounding box center [169, 215] width 13 height 13
click at [153, 257] on link "Log bind order" at bounding box center [121, 260] width 107 height 22
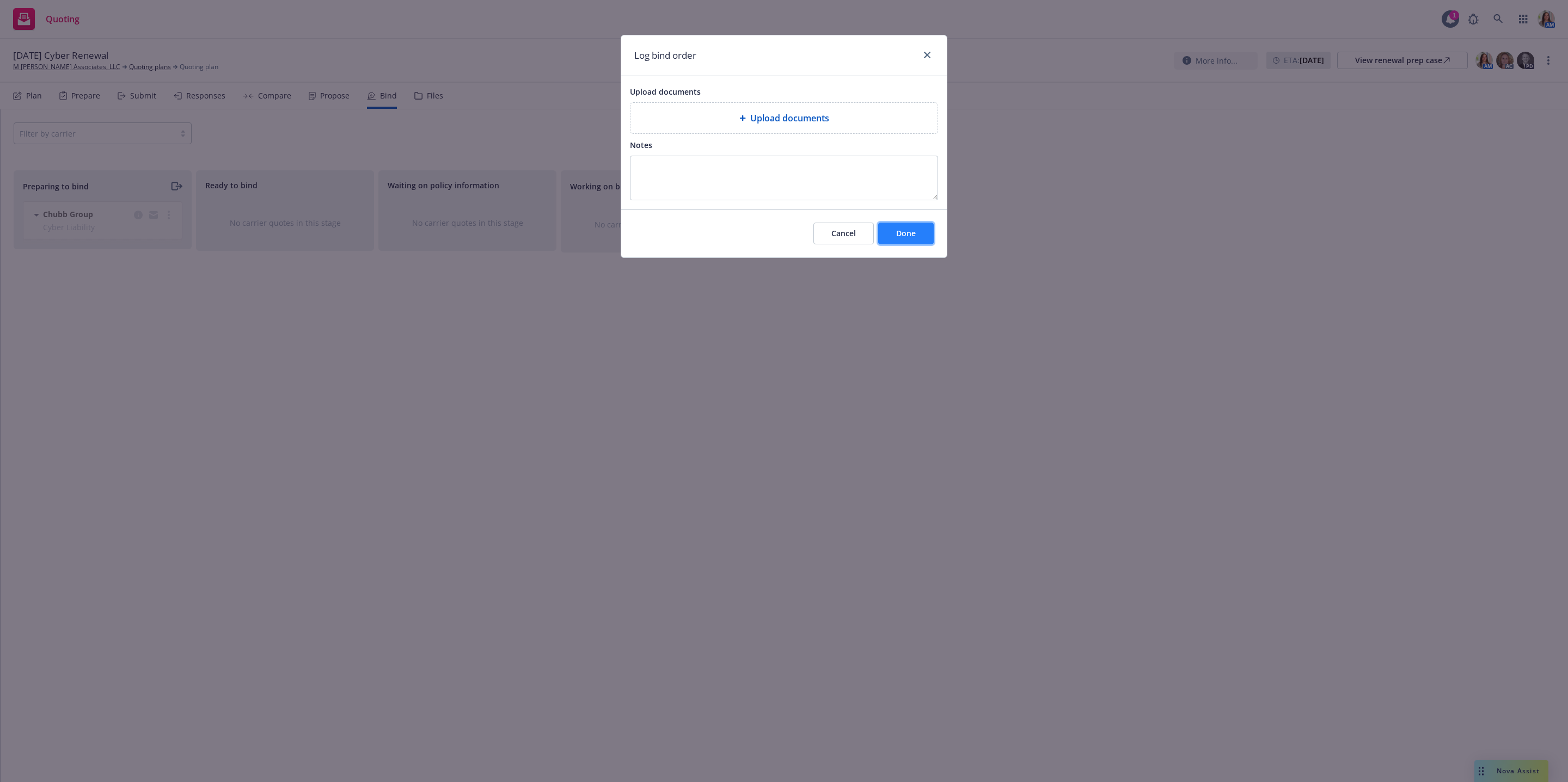
click at [908, 239] on span "Done" at bounding box center [906, 233] width 19 height 10
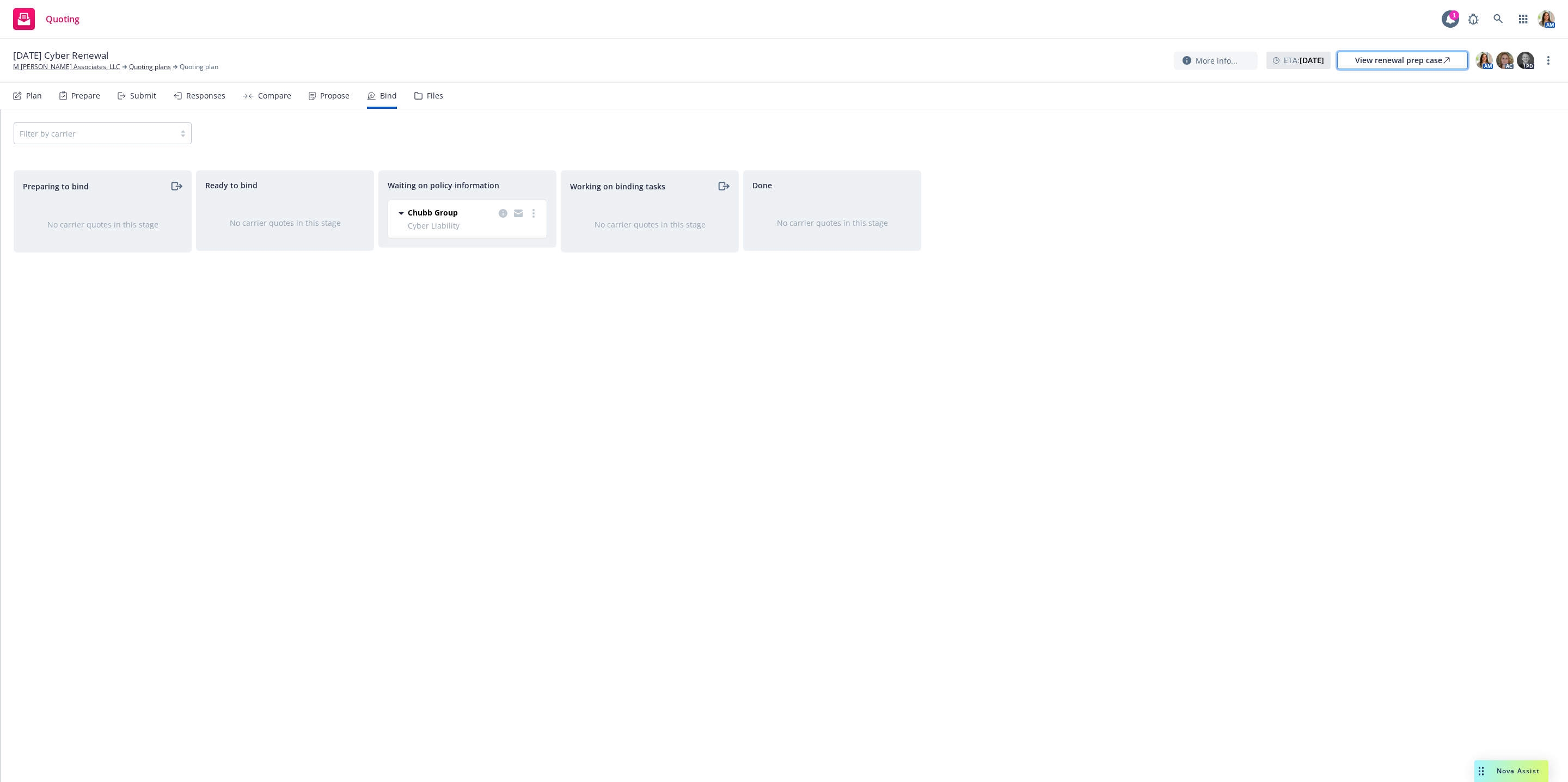
click at [1340, 64] on link "View renewal prep case" at bounding box center [1402, 60] width 131 height 18
